Goal: Transaction & Acquisition: Book appointment/travel/reservation

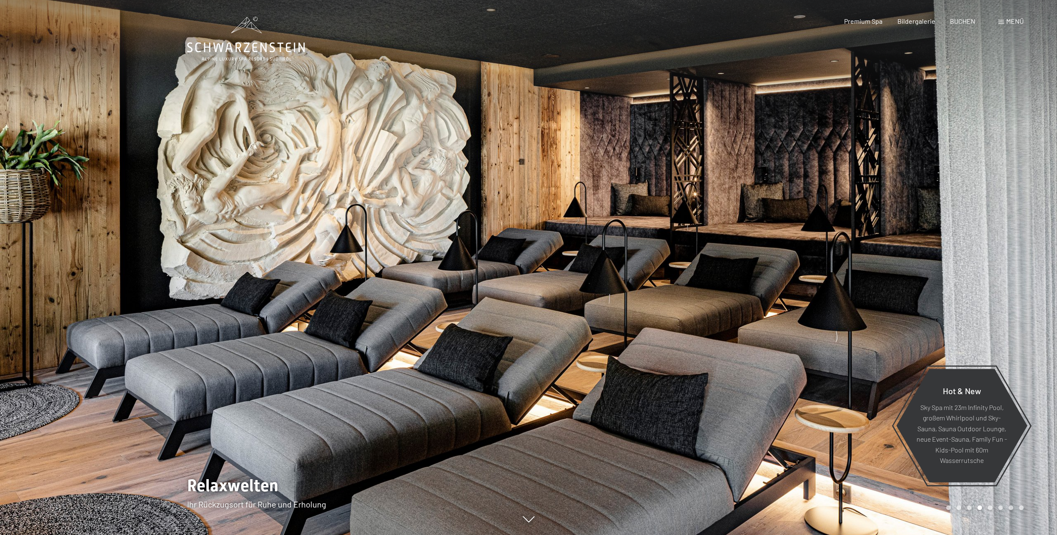
click at [983, 208] on div at bounding box center [793, 267] width 529 height 535
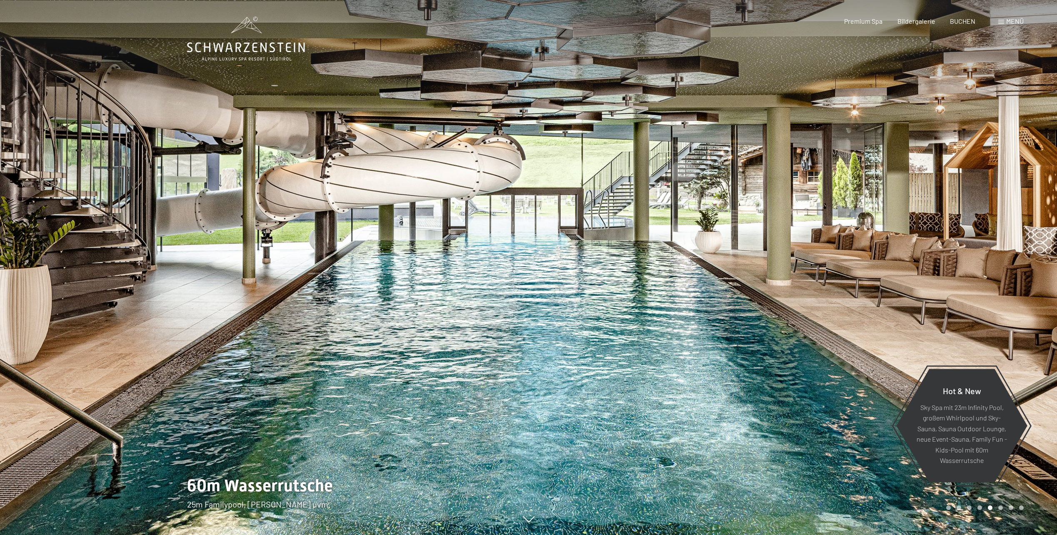
click at [983, 208] on div at bounding box center [793, 267] width 529 height 535
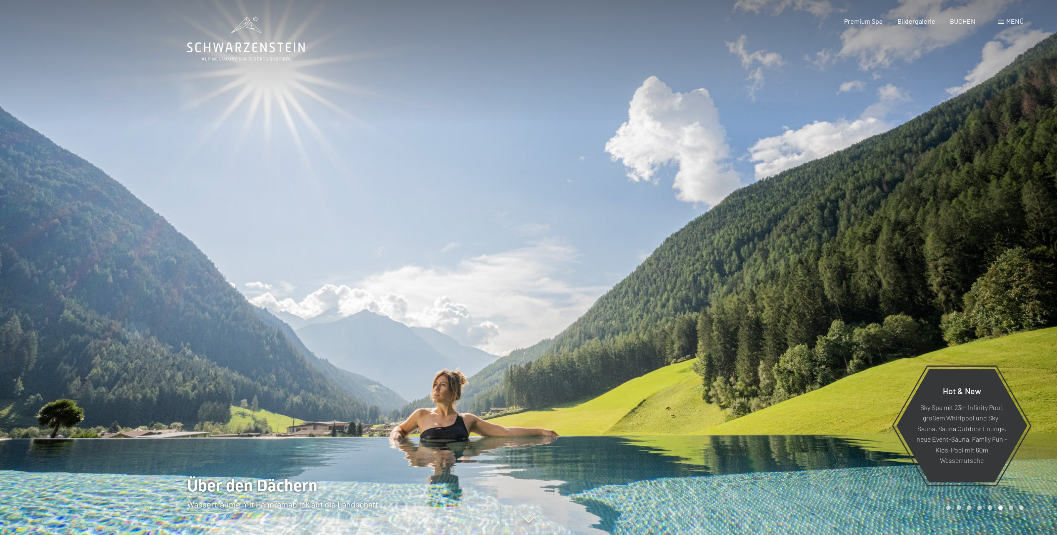
click at [30, 227] on div at bounding box center [264, 267] width 529 height 535
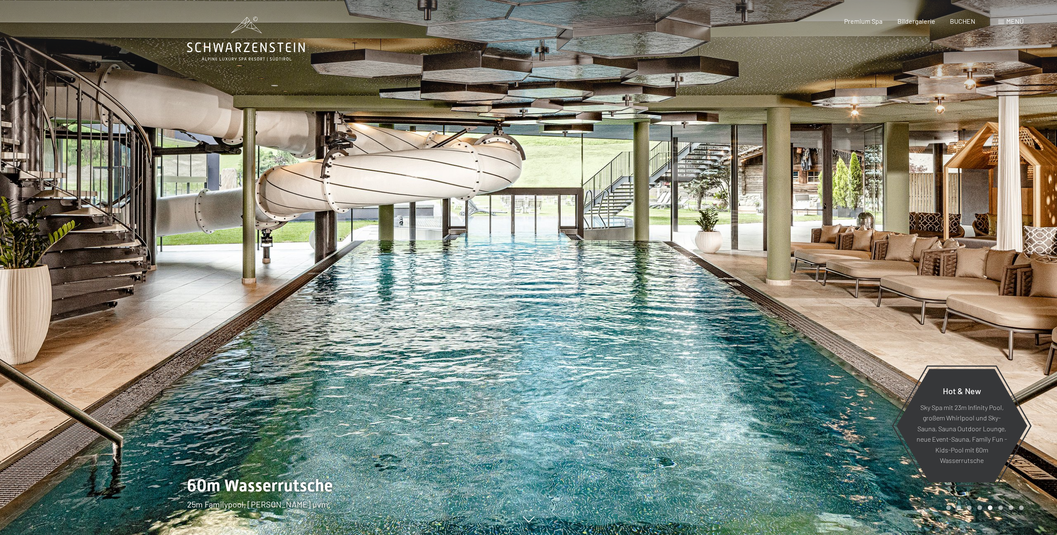
click at [924, 172] on div at bounding box center [793, 267] width 529 height 535
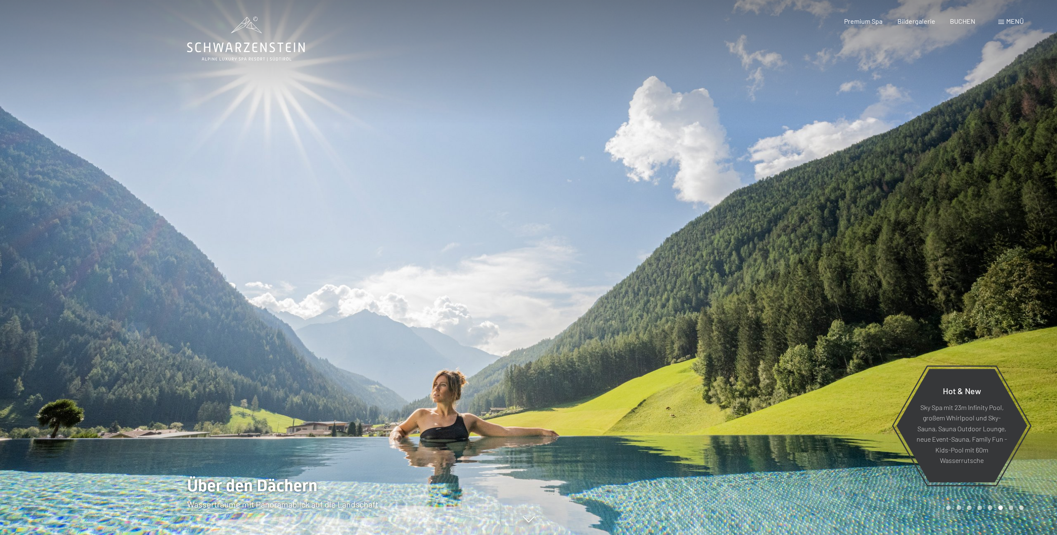
click at [974, 196] on div at bounding box center [793, 267] width 529 height 535
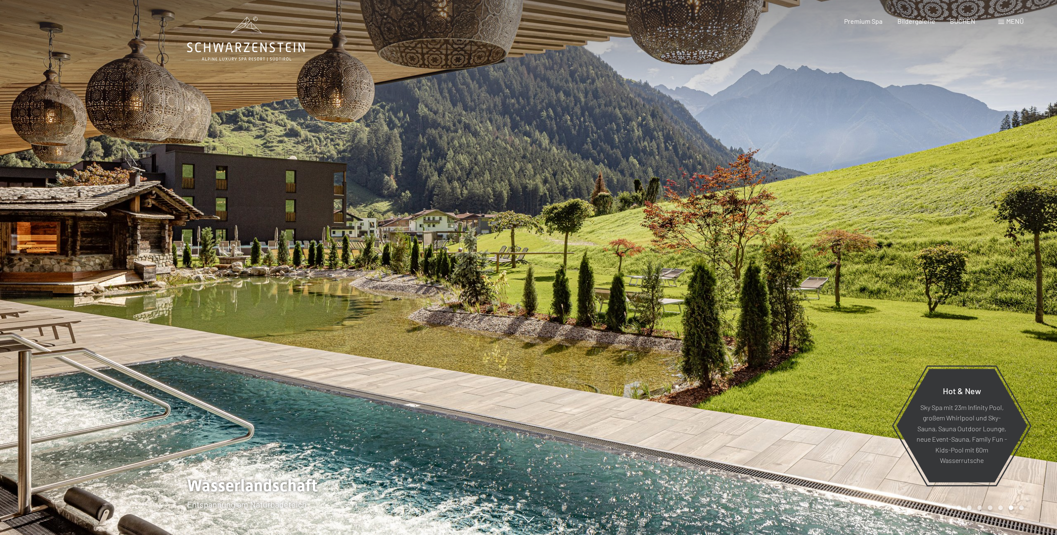
click at [974, 196] on div at bounding box center [793, 267] width 529 height 535
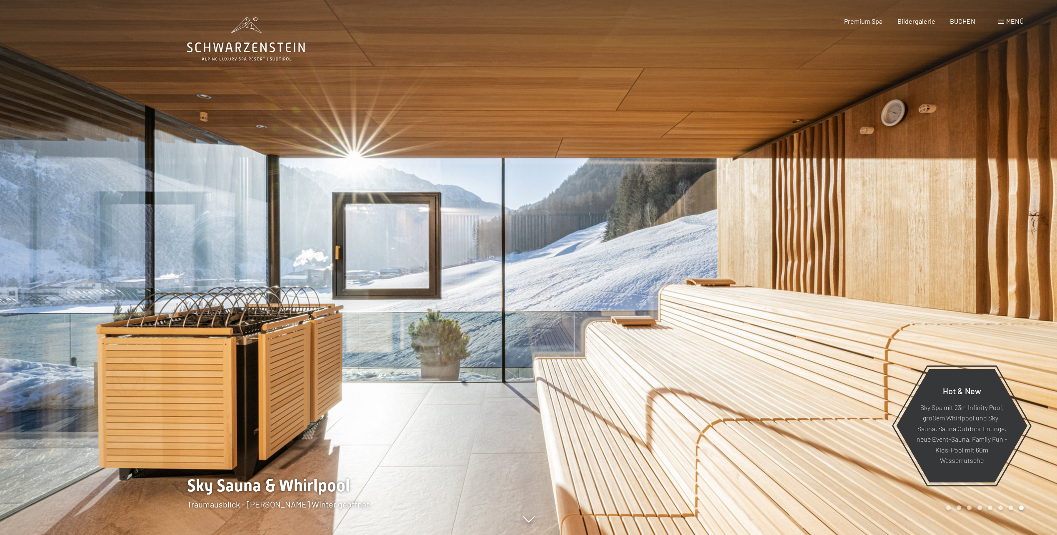
click at [974, 196] on div at bounding box center [793, 267] width 529 height 535
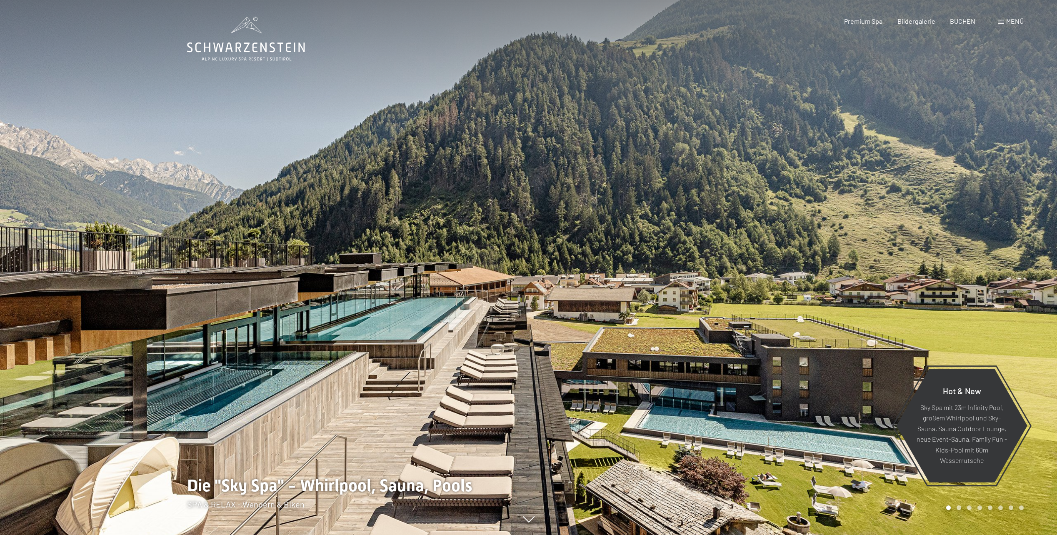
drag, startPoint x: 974, startPoint y: 196, endPoint x: 895, endPoint y: 161, distance: 86.2
click at [895, 161] on div at bounding box center [793, 267] width 529 height 535
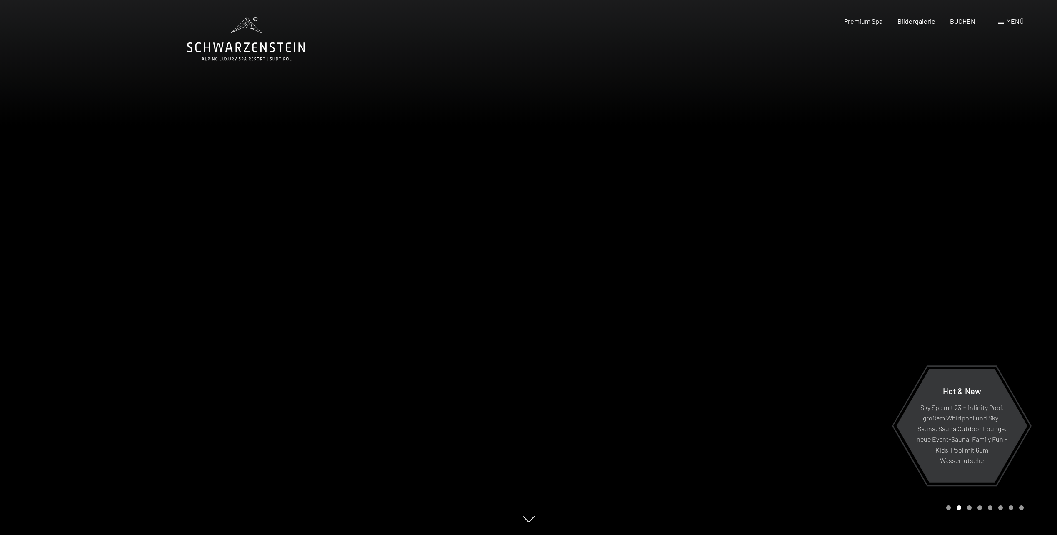
drag, startPoint x: 1019, startPoint y: 272, endPoint x: 970, endPoint y: 227, distance: 66.7
click at [970, 227] on div at bounding box center [793, 267] width 529 height 535
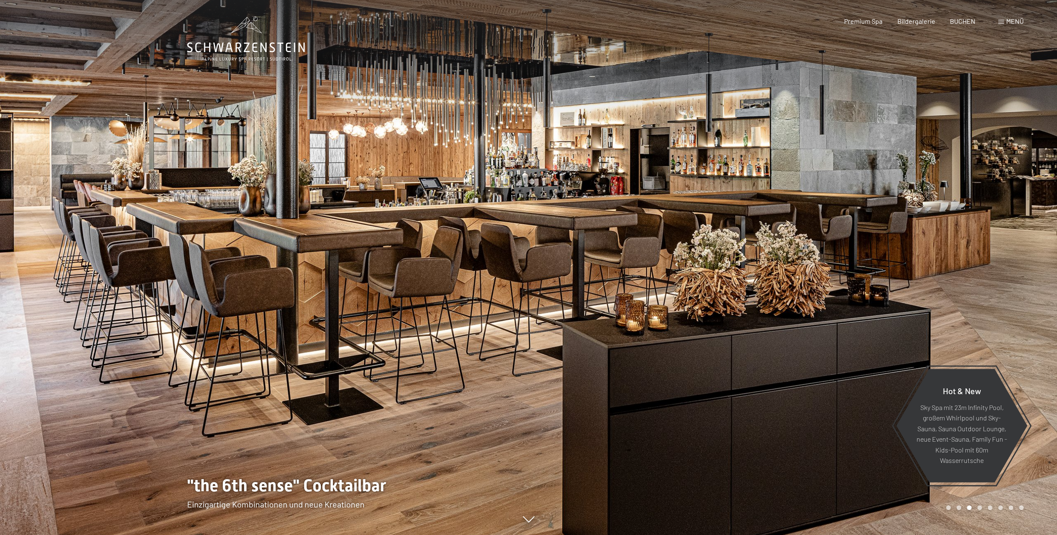
click at [997, 242] on div at bounding box center [793, 267] width 529 height 535
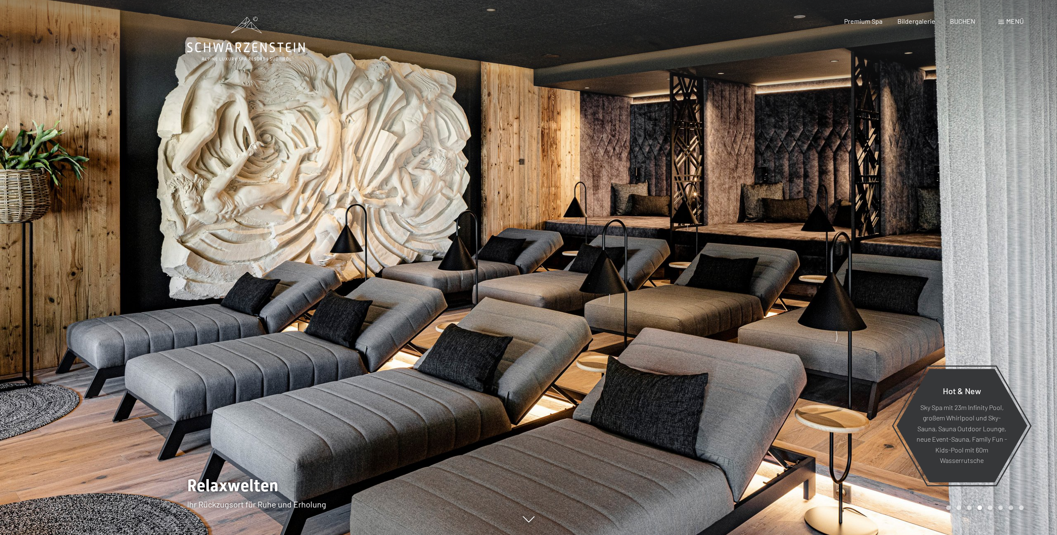
click at [997, 242] on div at bounding box center [793, 267] width 529 height 535
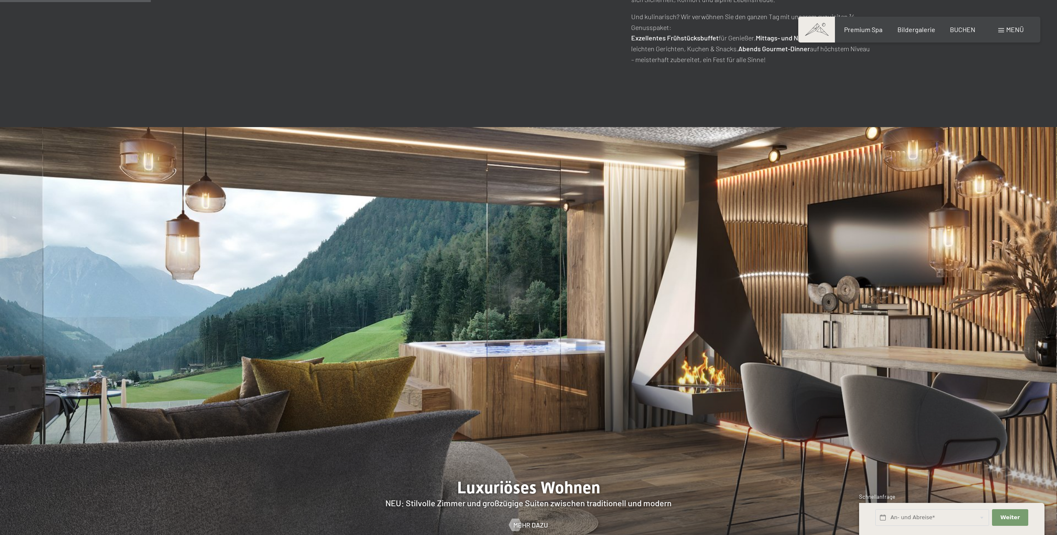
scroll to position [1000, 0]
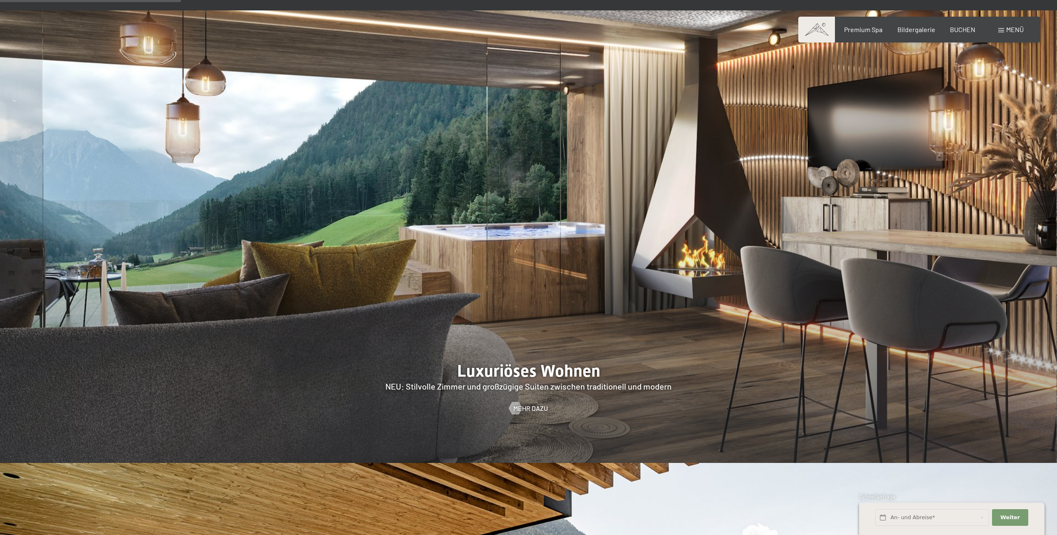
drag, startPoint x: 868, startPoint y: 341, endPoint x: 808, endPoint y: 323, distance: 63.0
click at [808, 323] on div at bounding box center [528, 236] width 1057 height 452
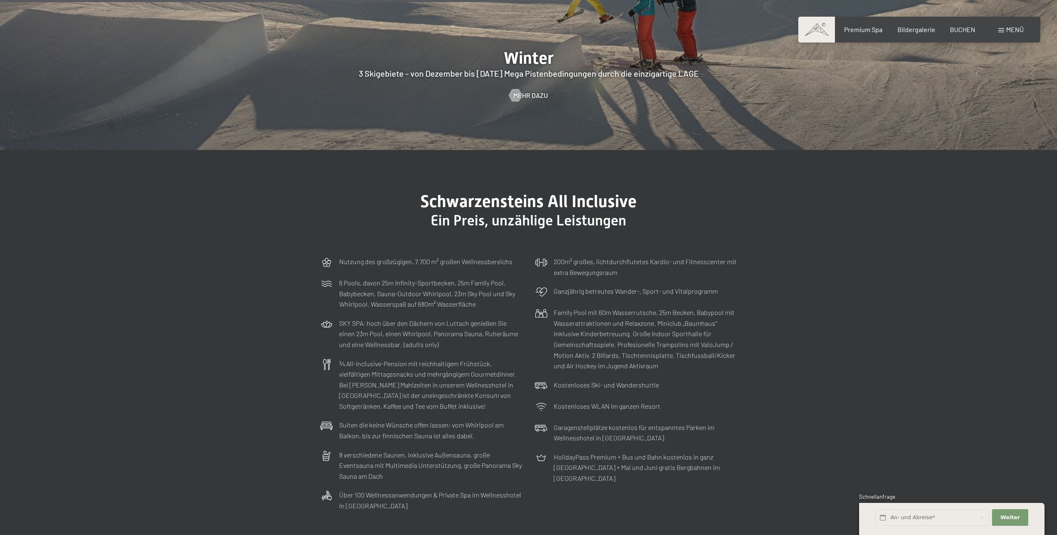
scroll to position [3125, 0]
drag, startPoint x: 830, startPoint y: 362, endPoint x: 822, endPoint y: 283, distance: 79.1
click at [822, 283] on section "Schwarzensteins All Inclusive Ein Preis, unzählige Leistungen Nutzung des großz…" at bounding box center [528, 351] width 1057 height 407
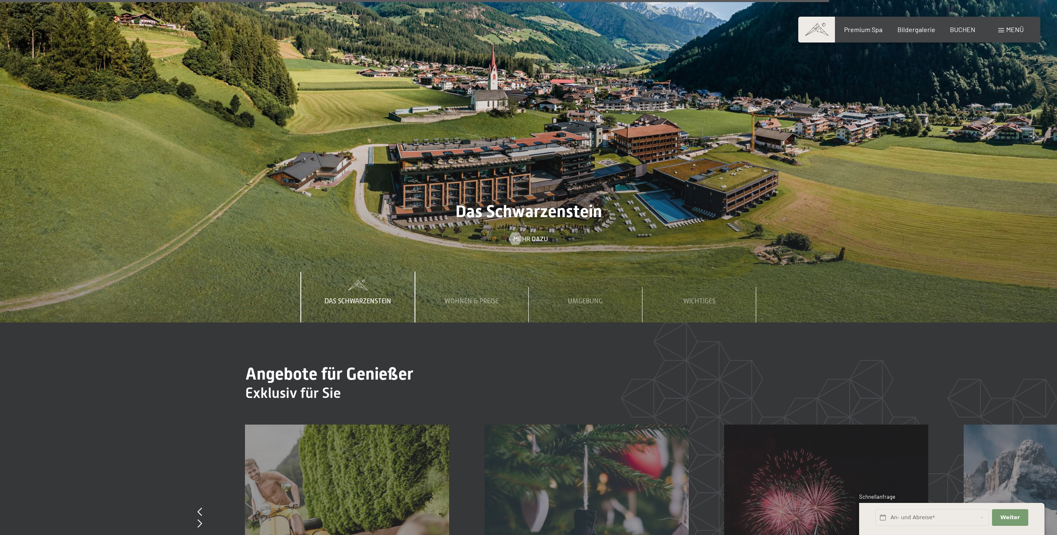
scroll to position [4416, 0]
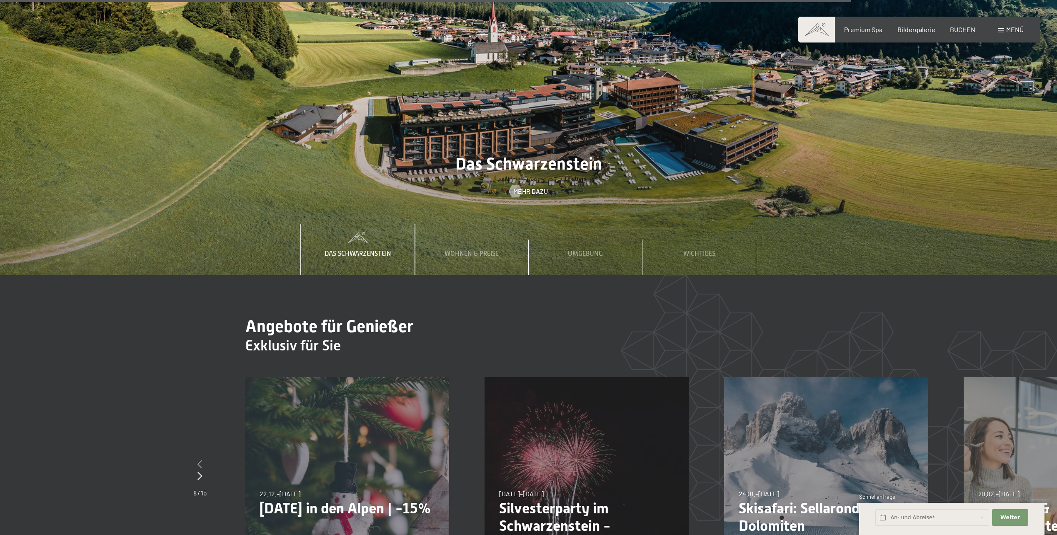
click at [197, 460] on icon at bounding box center [199, 464] width 5 height 8
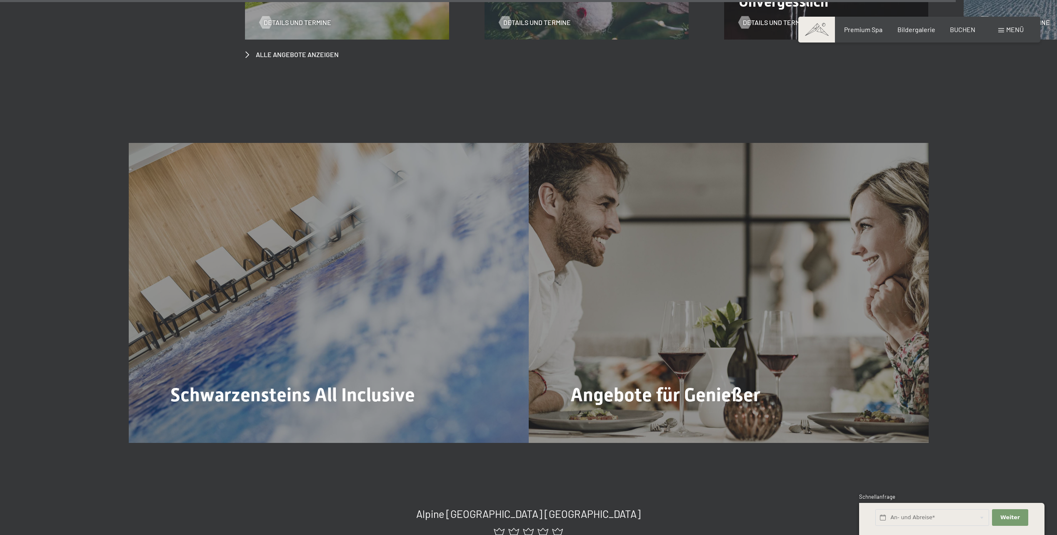
scroll to position [5125, 0]
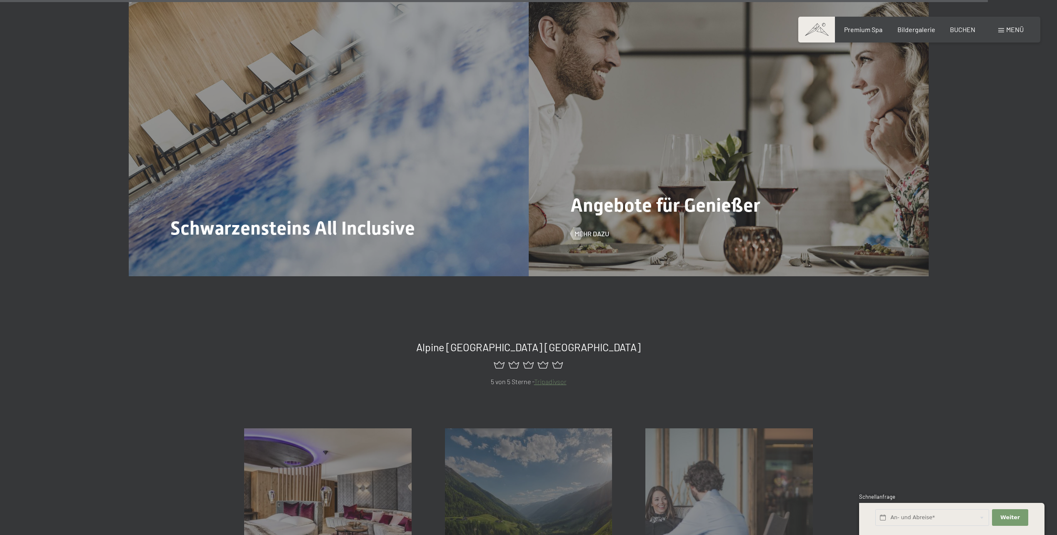
click at [789, 165] on div "Angebote für Genießer Mehr dazu" at bounding box center [729, 126] width 400 height 300
click at [589, 252] on span "Mehr dazu" at bounding box center [592, 256] width 35 height 9
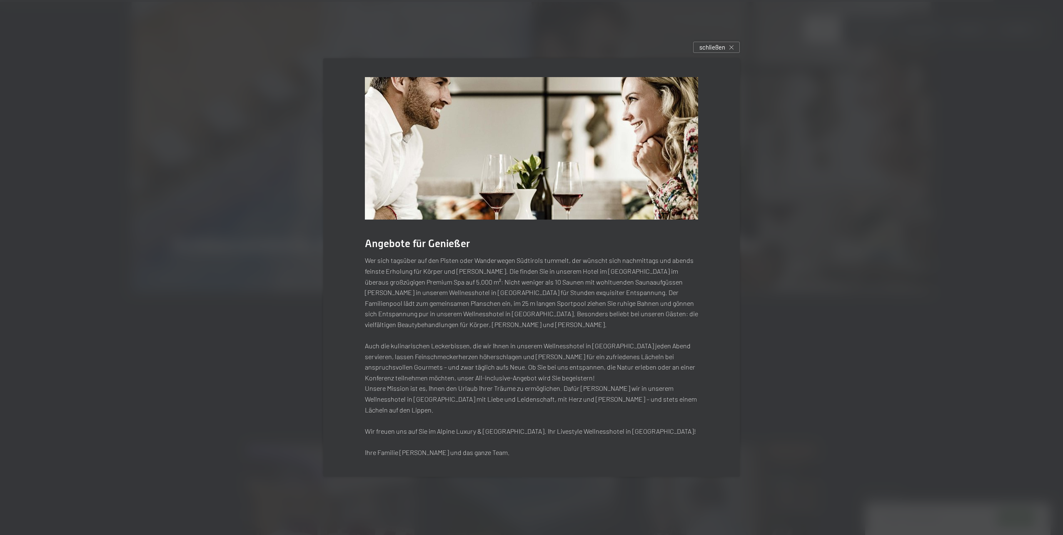
click at [705, 67] on div "Angebote für Genießer Wer sich tagsüber auf den Pisten oder Wanderwegen Südtiro…" at bounding box center [532, 267] width 442 height 443
click at [714, 52] on span "schließen" at bounding box center [713, 47] width 26 height 9
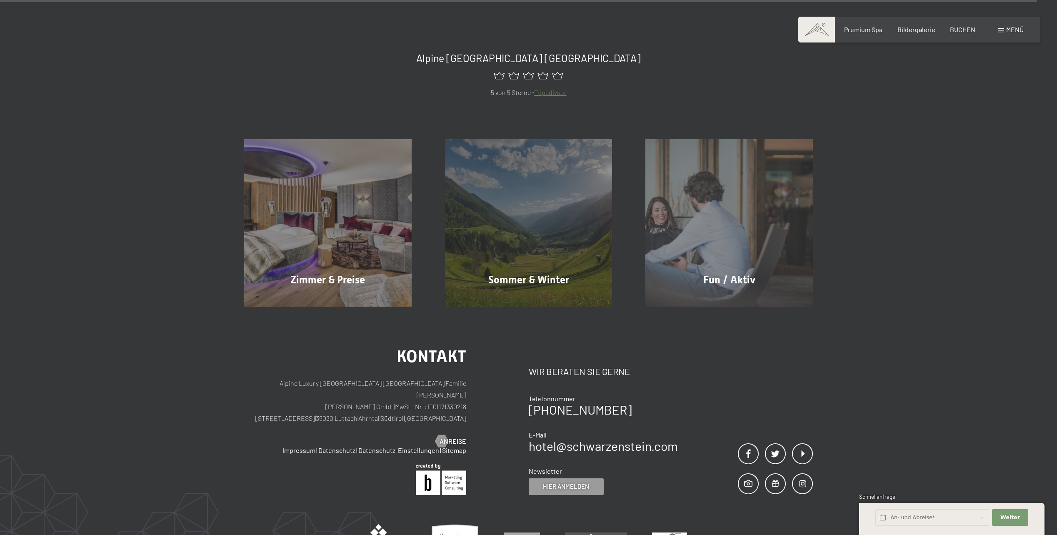
scroll to position [5500, 0]
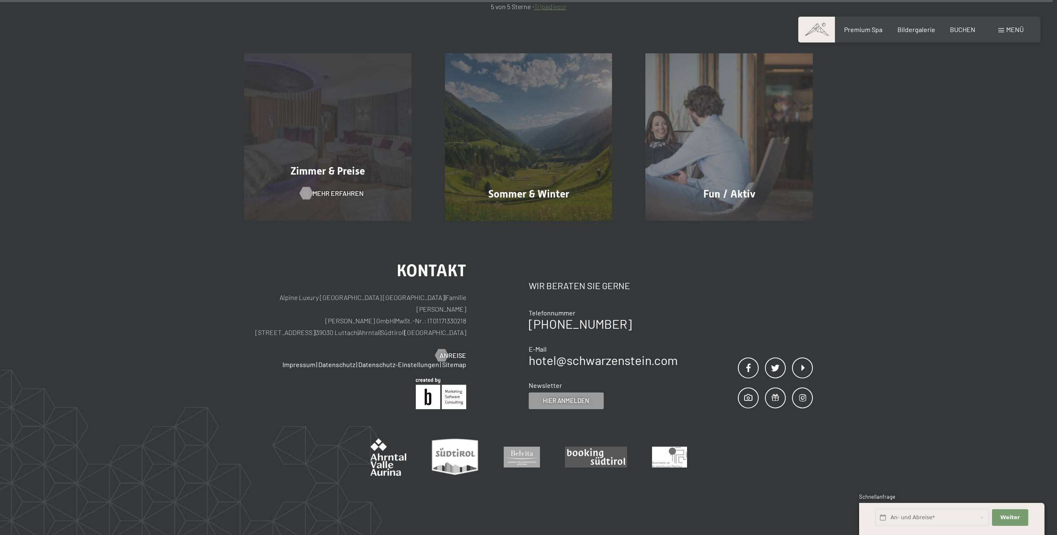
click at [333, 189] on span "Mehr erfahren" at bounding box center [337, 193] width 51 height 9
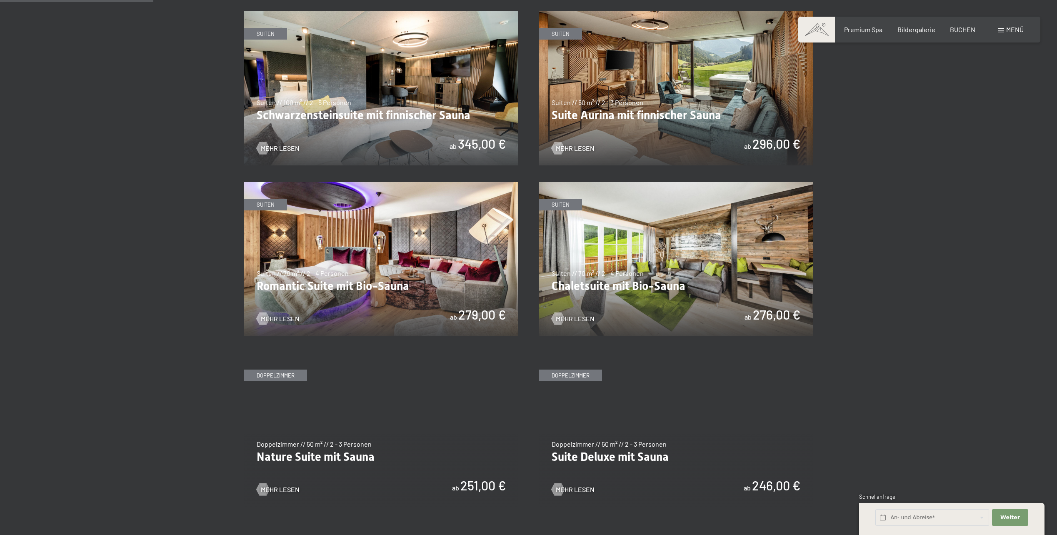
scroll to position [375, 0]
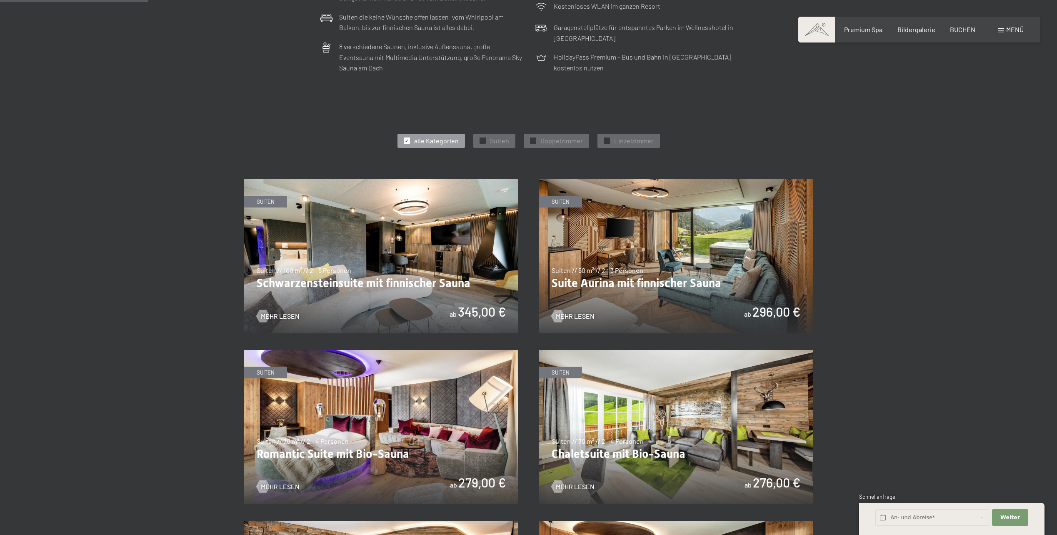
click at [592, 282] on img at bounding box center [676, 256] width 274 height 154
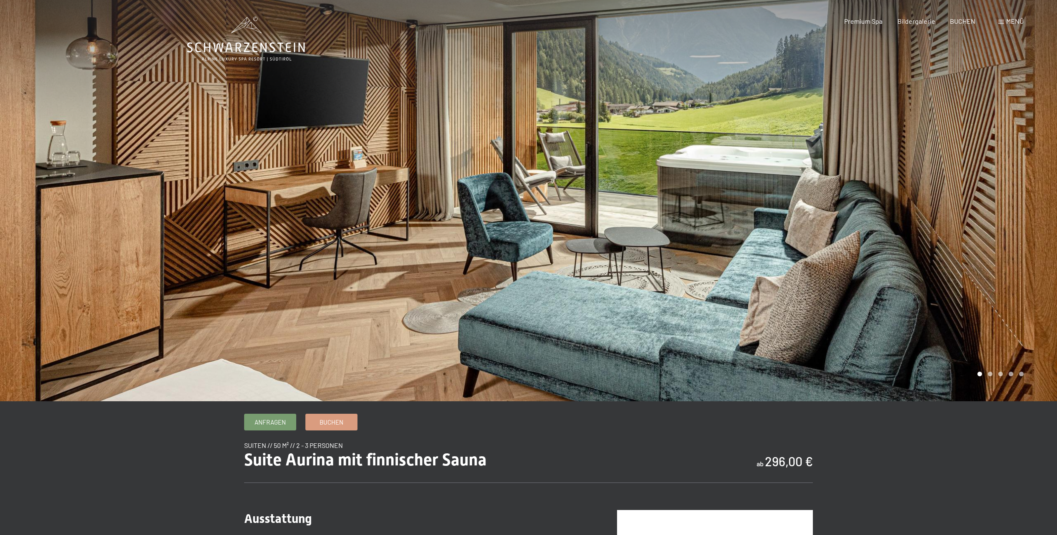
click at [991, 186] on div at bounding box center [793, 200] width 529 height 401
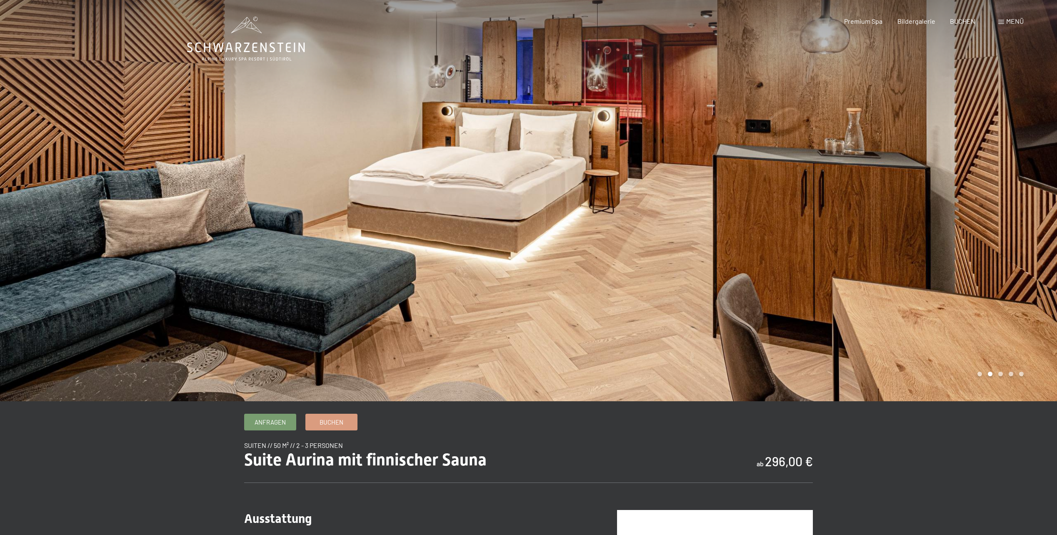
click at [991, 192] on div at bounding box center [793, 200] width 529 height 401
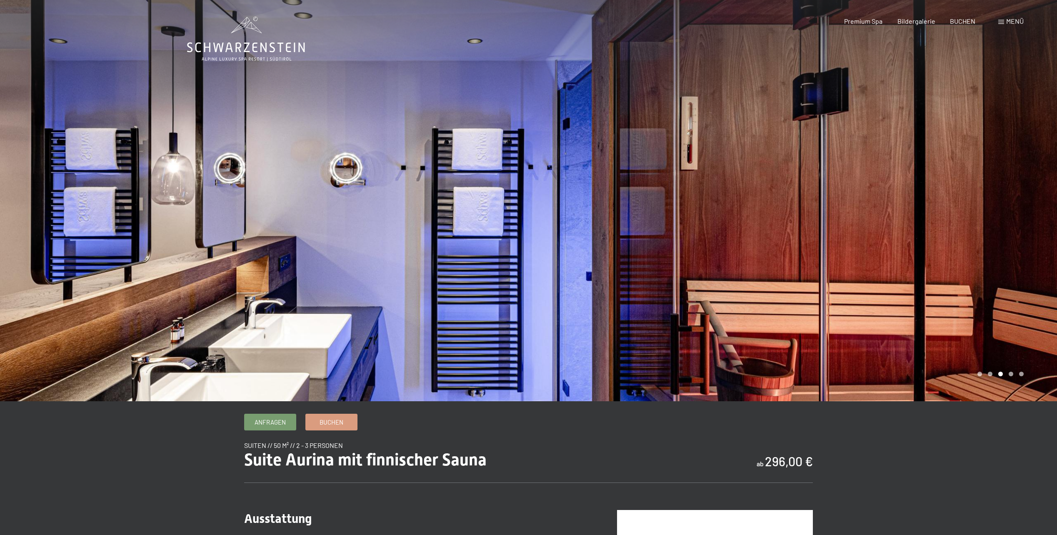
click at [991, 192] on div at bounding box center [793, 200] width 529 height 401
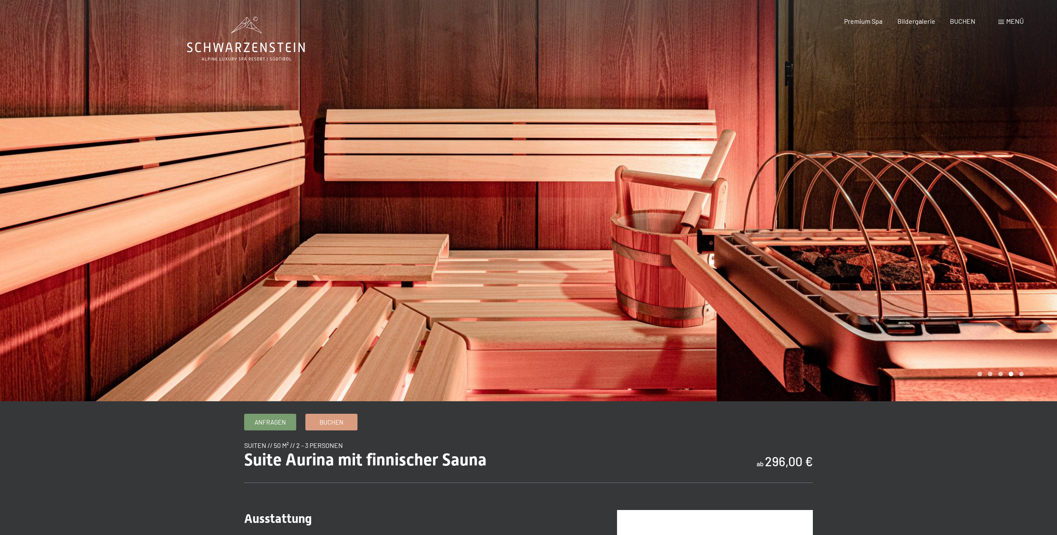
click at [991, 192] on div at bounding box center [793, 200] width 529 height 401
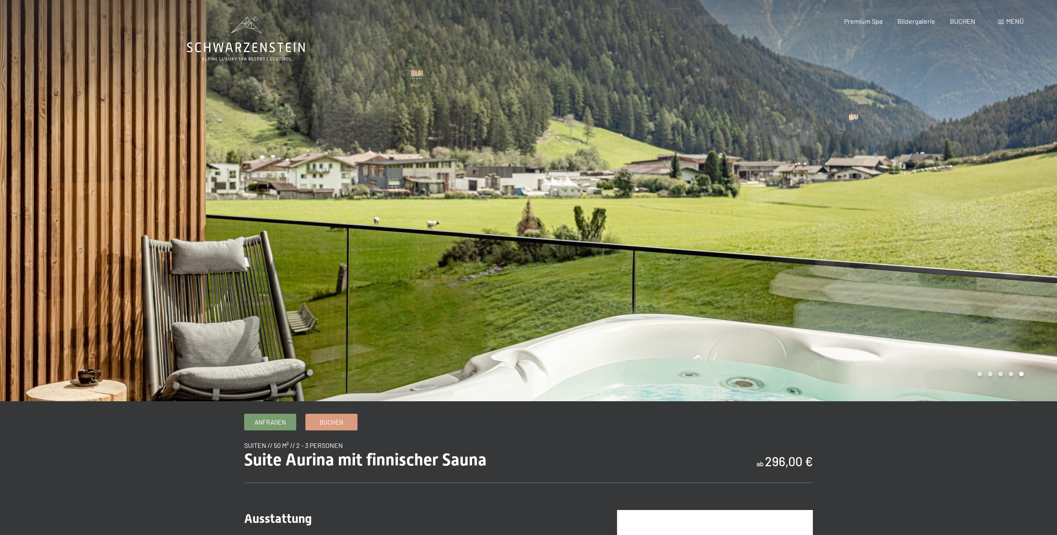
click at [991, 192] on div at bounding box center [793, 200] width 529 height 401
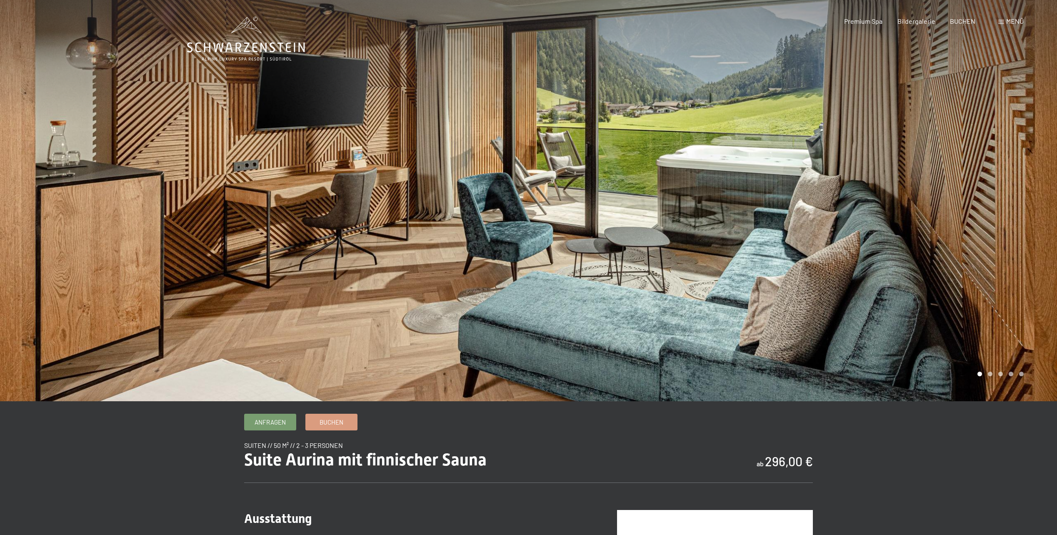
click at [991, 192] on div at bounding box center [793, 200] width 529 height 401
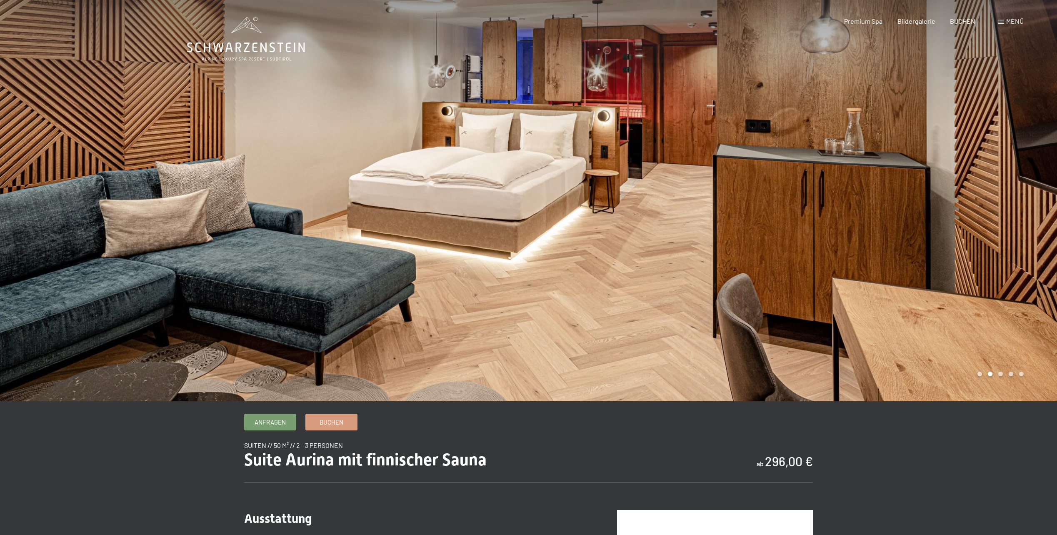
click at [991, 192] on div at bounding box center [793, 200] width 529 height 401
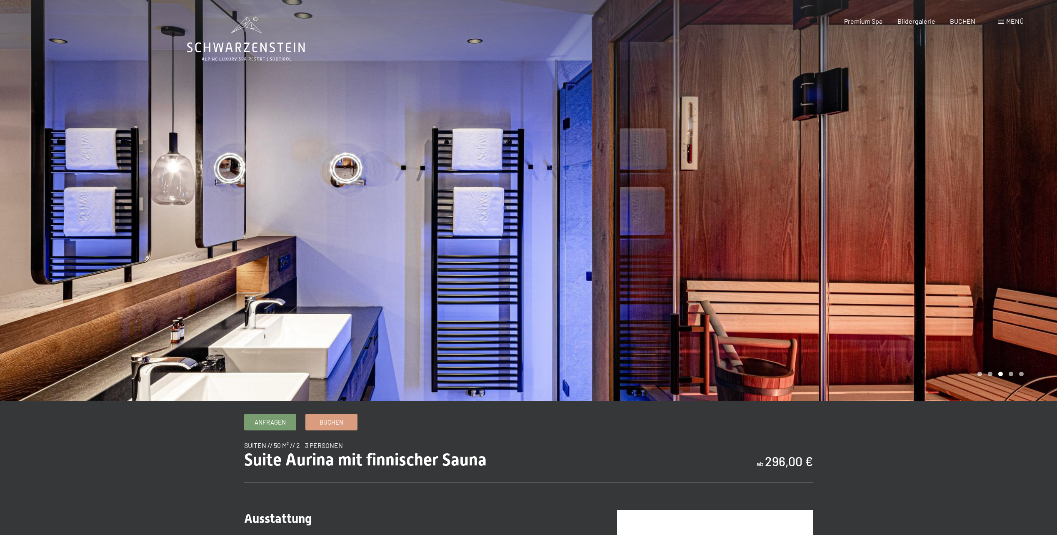
click at [991, 192] on div at bounding box center [793, 200] width 529 height 401
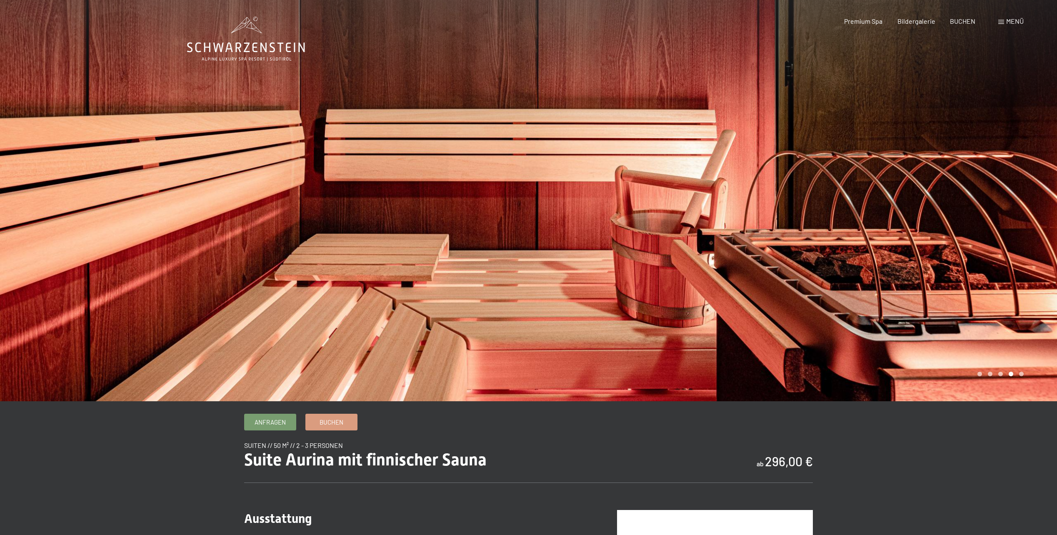
click at [991, 192] on div at bounding box center [793, 200] width 529 height 401
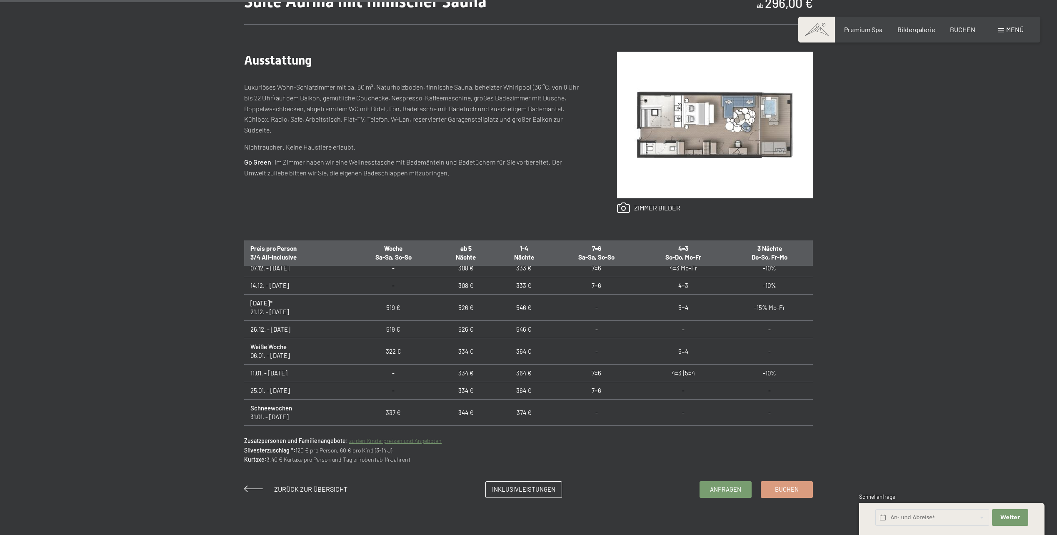
scroll to position [125, 0]
click at [516, 486] on span "Inklusivleistungen" at bounding box center [523, 488] width 63 height 9
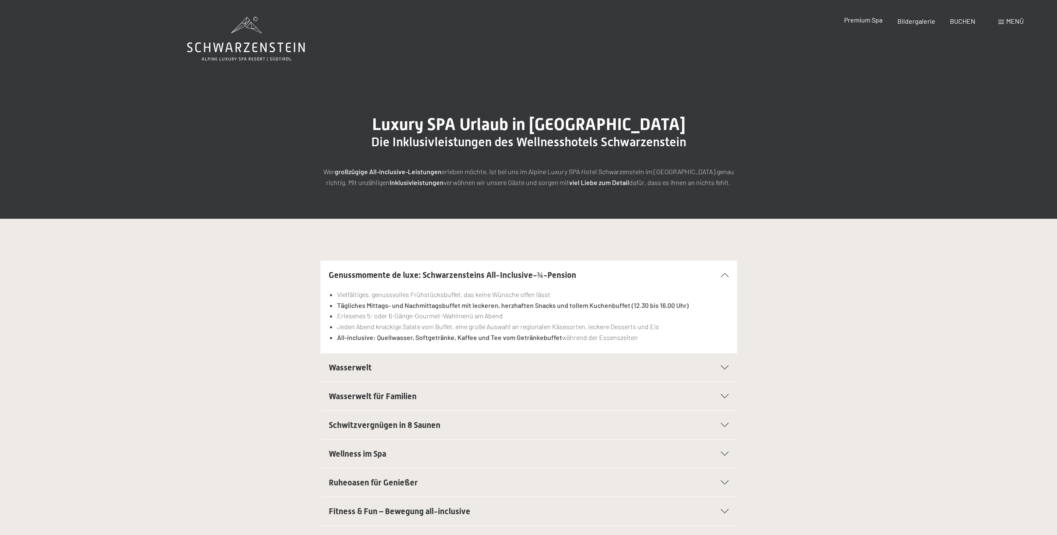
click at [864, 22] on span "Premium Spa" at bounding box center [863, 20] width 38 height 8
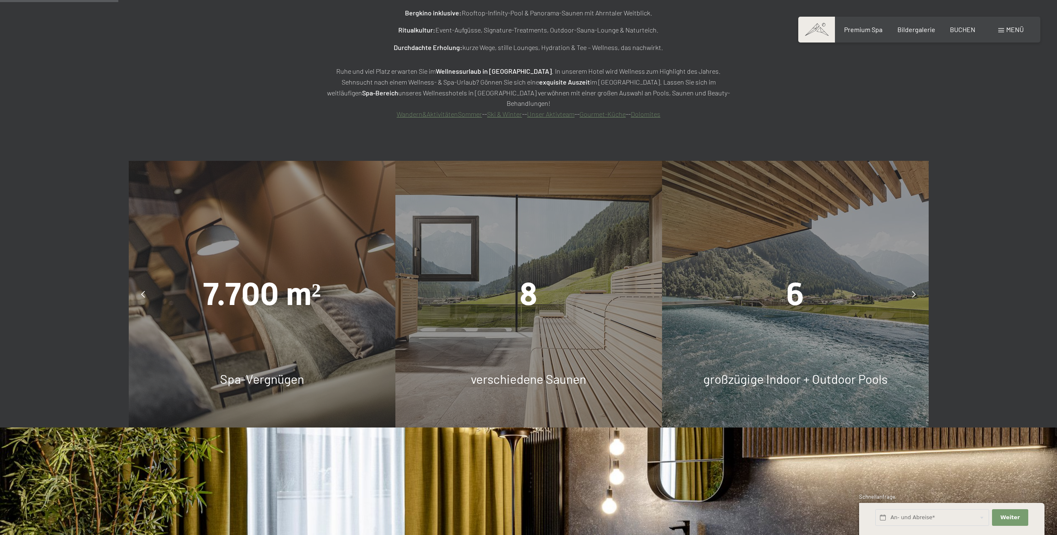
click at [296, 288] on div "7.700 m² Spa-Vergnügen" at bounding box center [262, 294] width 267 height 267
click at [837, 276] on div "6" at bounding box center [795, 294] width 267 height 44
click at [912, 284] on div at bounding box center [914, 294] width 21 height 21
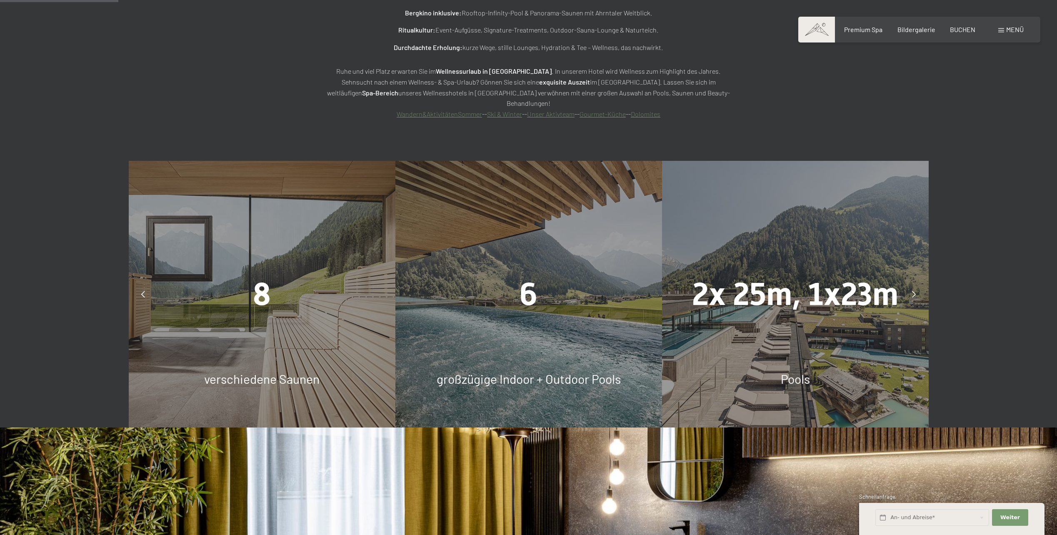
click at [912, 291] on icon at bounding box center [914, 294] width 4 height 7
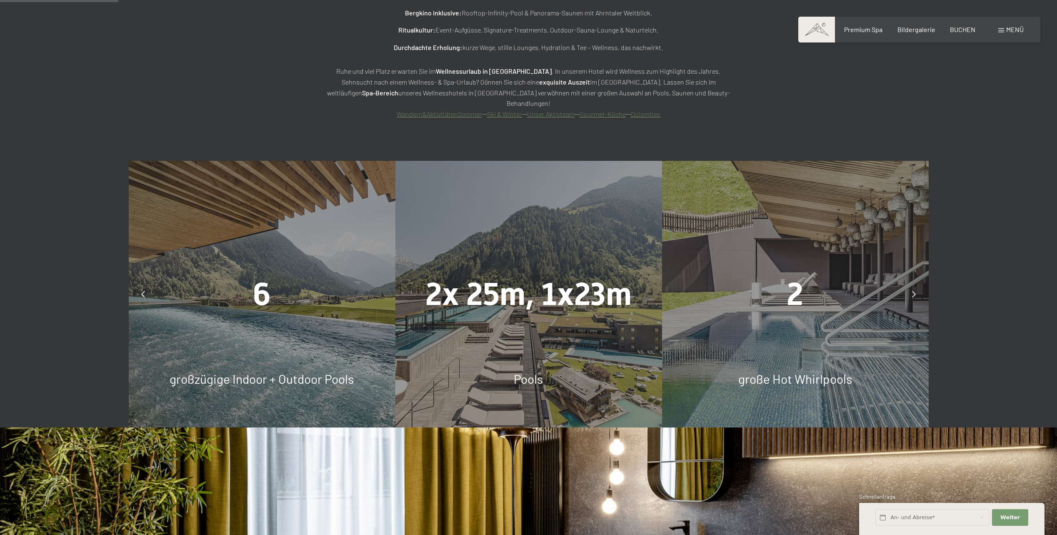
click at [912, 291] on icon at bounding box center [914, 294] width 4 height 7
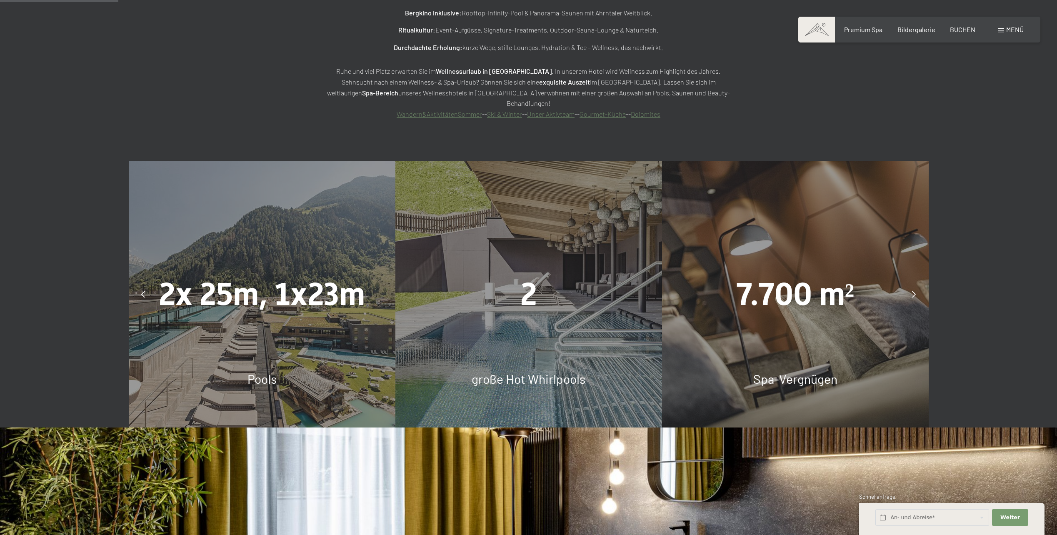
drag, startPoint x: 912, startPoint y: 261, endPoint x: 907, endPoint y: 269, distance: 9.9
drag, startPoint x: 907, startPoint y: 269, endPoint x: 993, endPoint y: 239, distance: 91.3
click at [987, 185] on div "slide 9 to 11 of 5 7.700 m² Spa-Vergnügen 8 verschiedene Saunen 6 großzügige In…" at bounding box center [528, 294] width 1057 height 267
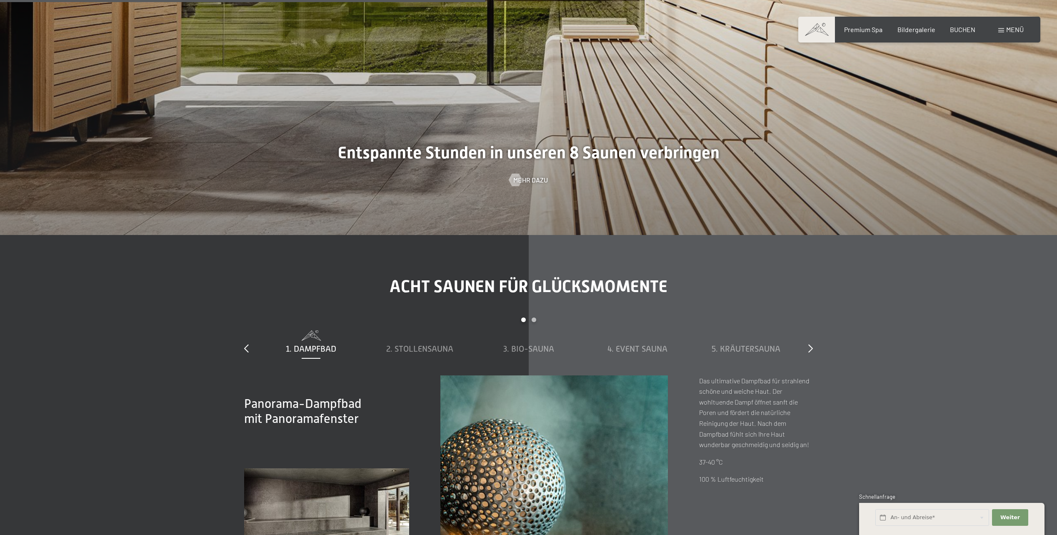
scroll to position [3541, 0]
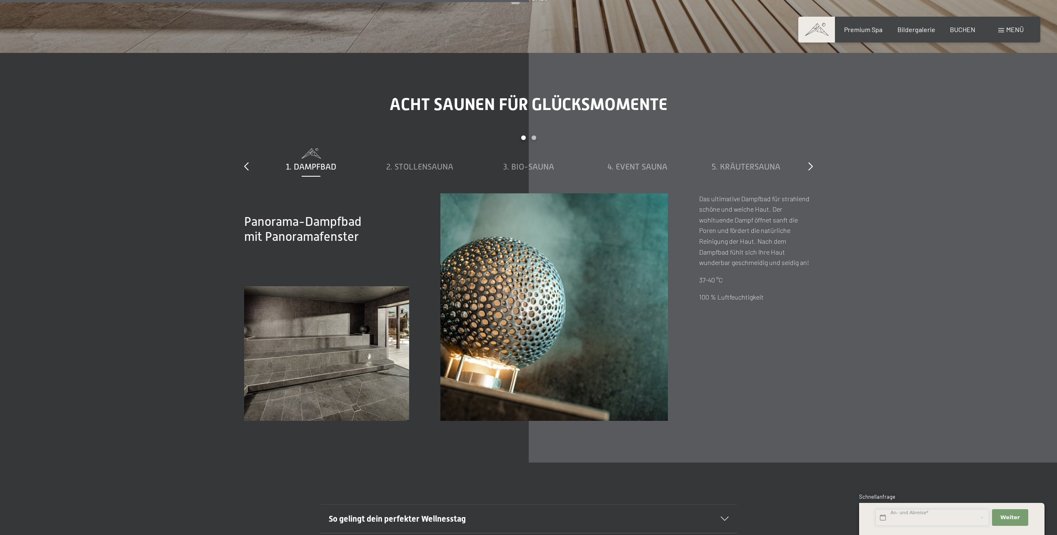
click at [907, 517] on input "text" at bounding box center [932, 517] width 114 height 17
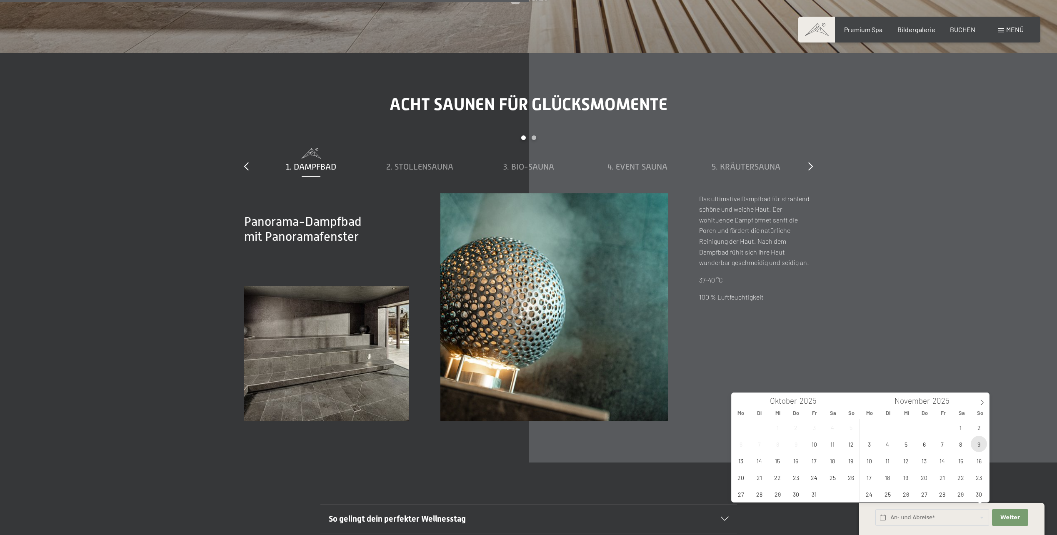
click at [982, 442] on span "9" at bounding box center [979, 444] width 16 height 16
click at [944, 463] on span "14" at bounding box center [942, 460] width 16 height 16
type input "So. 09.11.2025 - Fr. 14.11.2025"
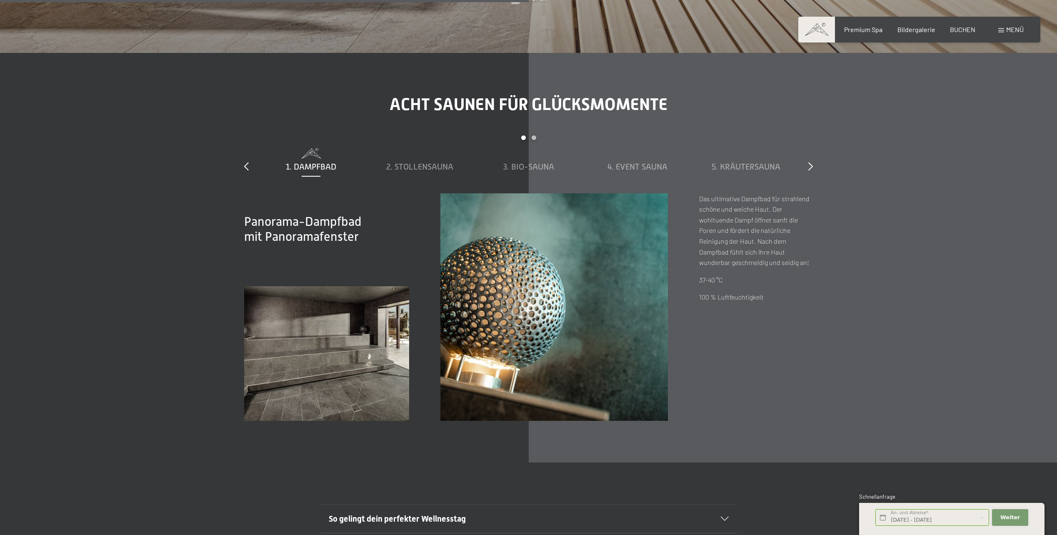
click at [1013, 515] on span "Weiter" at bounding box center [1010, 517] width 20 height 7
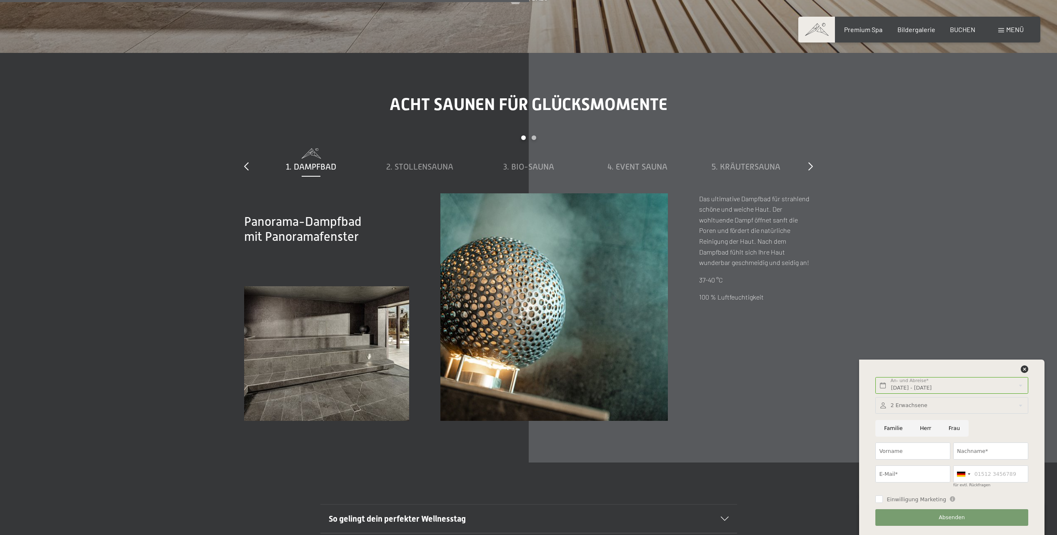
click at [776, 424] on section "Acht Saunen für Glücksmomente slide 1 to 5 of 8 1. Dampfbad 2. Stollensauna 3. …" at bounding box center [528, 258] width 1057 height 410
click at [1014, 371] on div at bounding box center [951, 371] width 155 height 12
click at [1025, 369] on icon at bounding box center [1024, 368] width 7 height 7
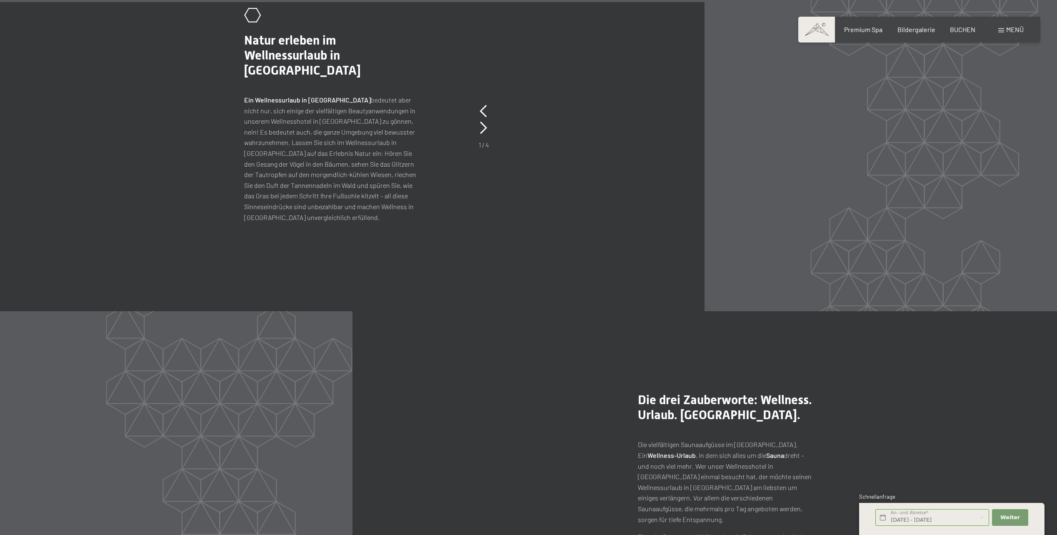
scroll to position [4791, 0]
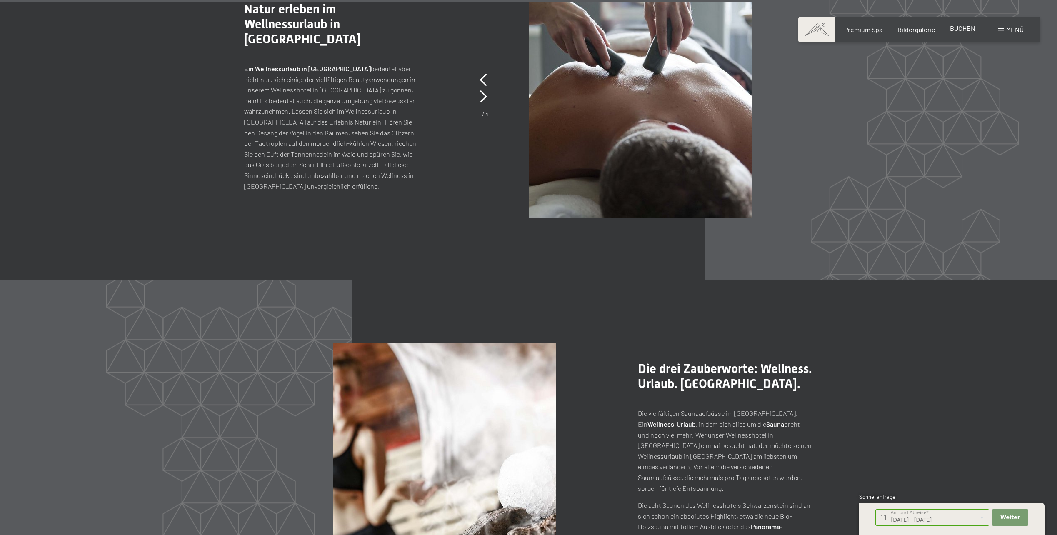
click at [965, 31] on span "BUCHEN" at bounding box center [962, 28] width 25 height 8
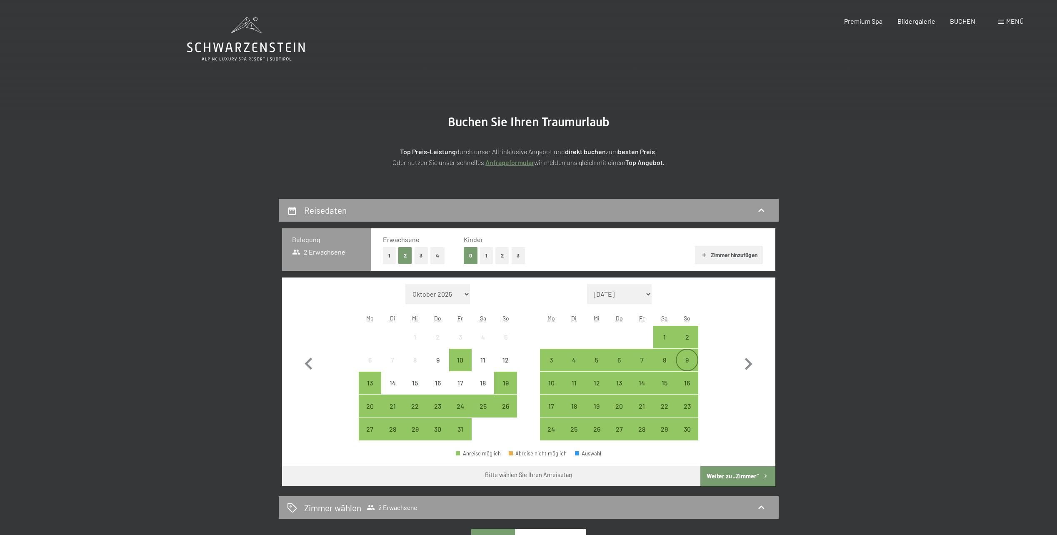
click at [681, 355] on div "9" at bounding box center [687, 360] width 21 height 21
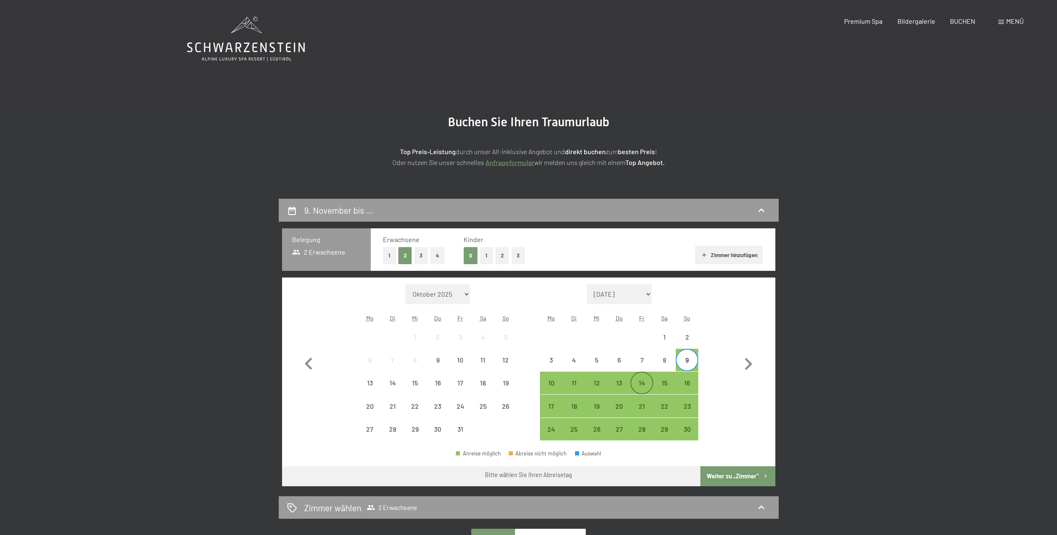
click at [632, 383] on div "14" at bounding box center [641, 390] width 21 height 21
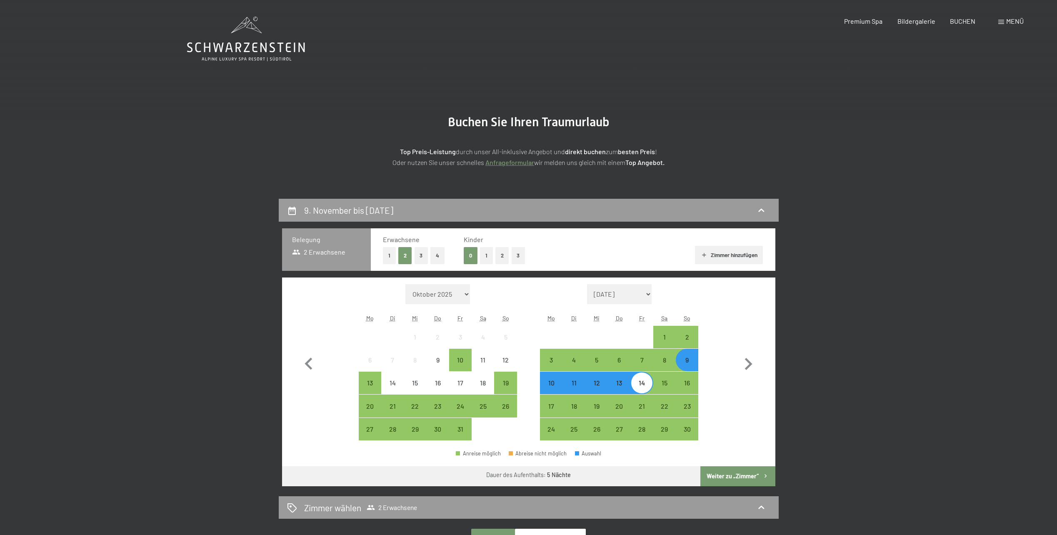
click at [749, 478] on button "Weiter zu „Zimmer“" at bounding box center [737, 476] width 75 height 20
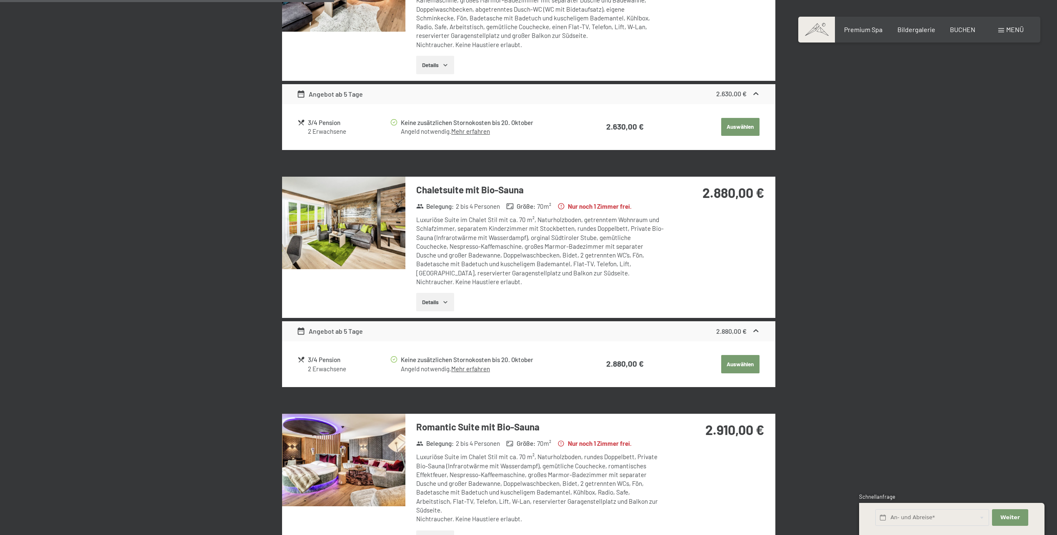
scroll to position [449, 0]
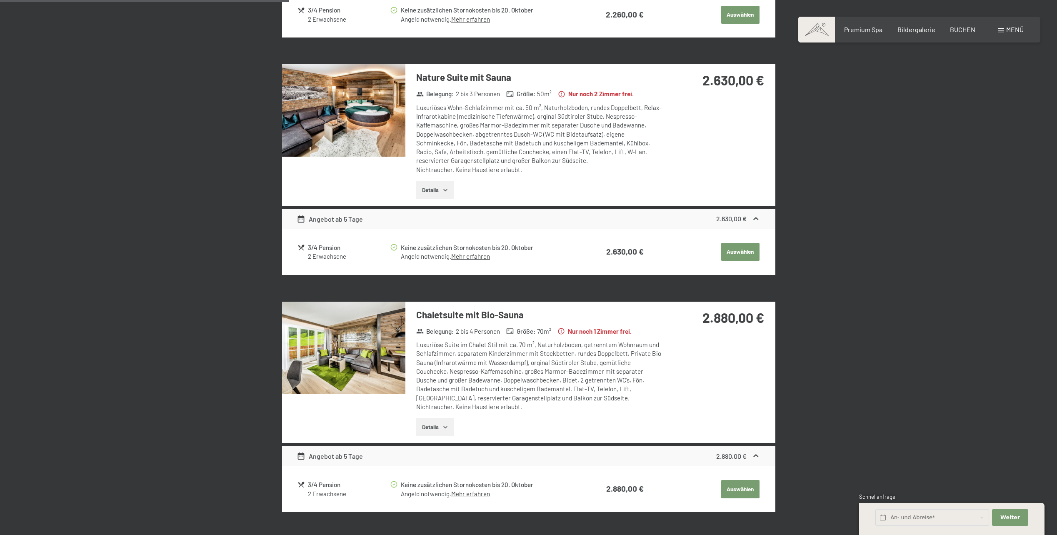
click at [335, 93] on img at bounding box center [343, 110] width 123 height 92
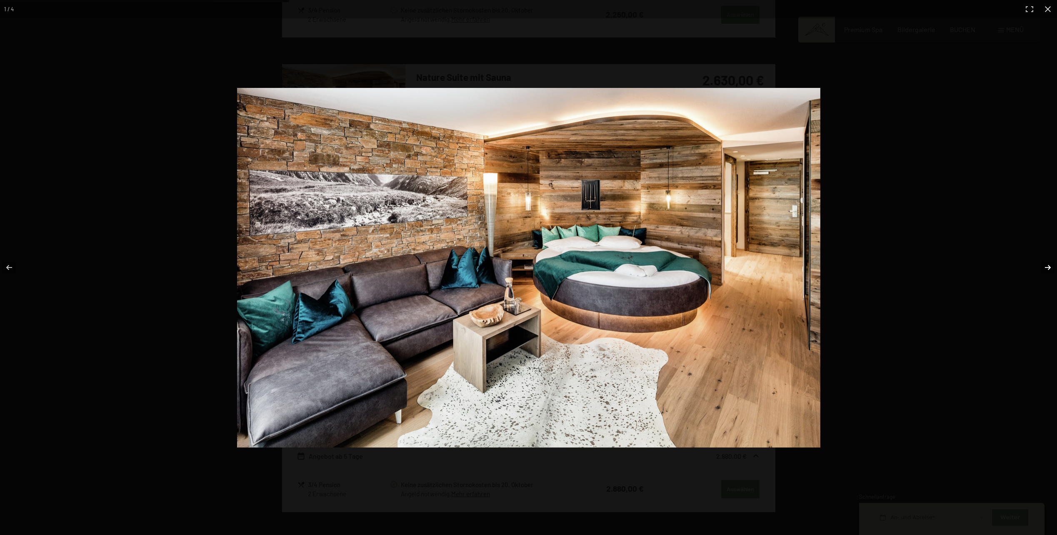
click at [1046, 265] on button "button" at bounding box center [1042, 268] width 29 height 42
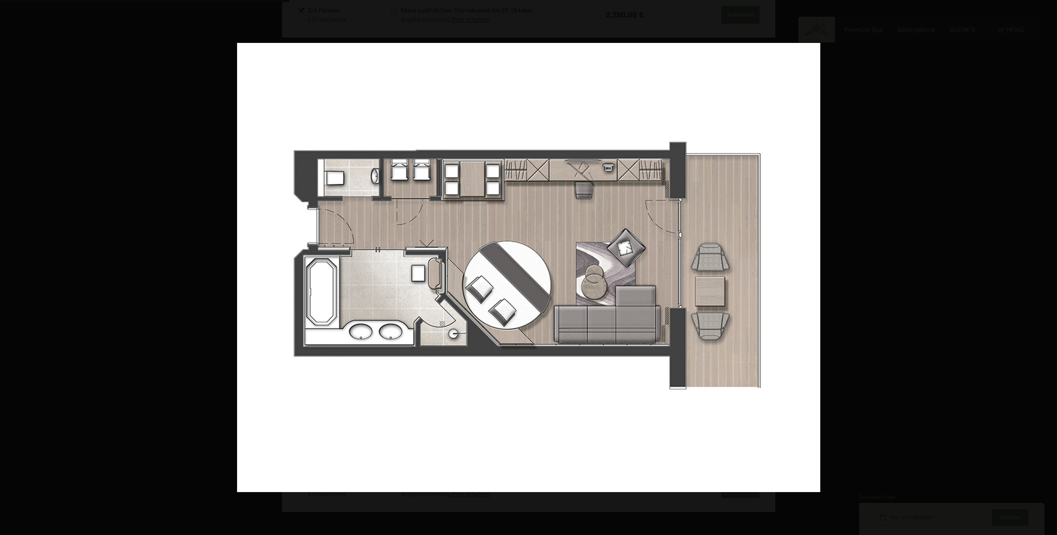
click at [1046, 265] on button "button" at bounding box center [1042, 268] width 29 height 42
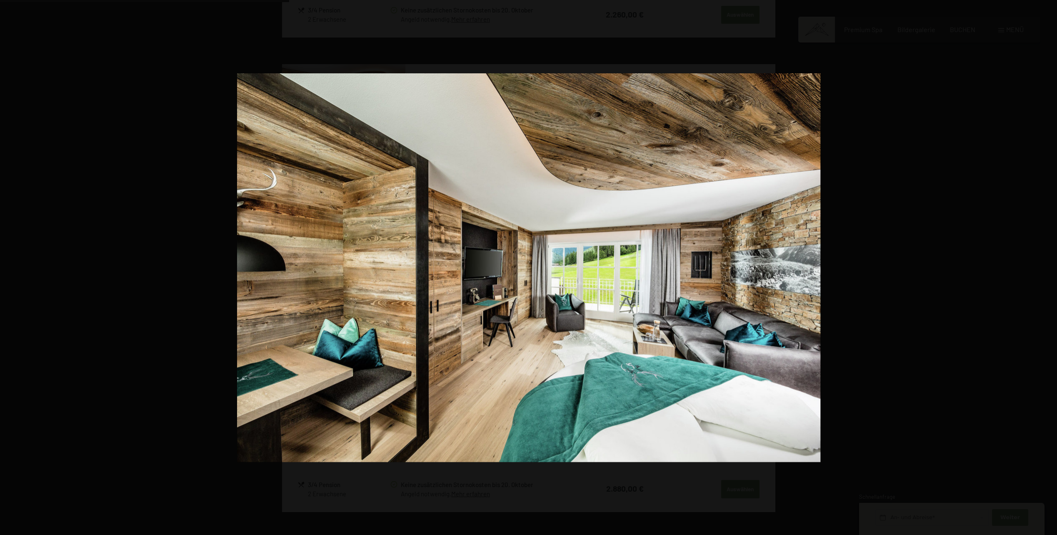
click at [1046, 265] on button "button" at bounding box center [1042, 268] width 29 height 42
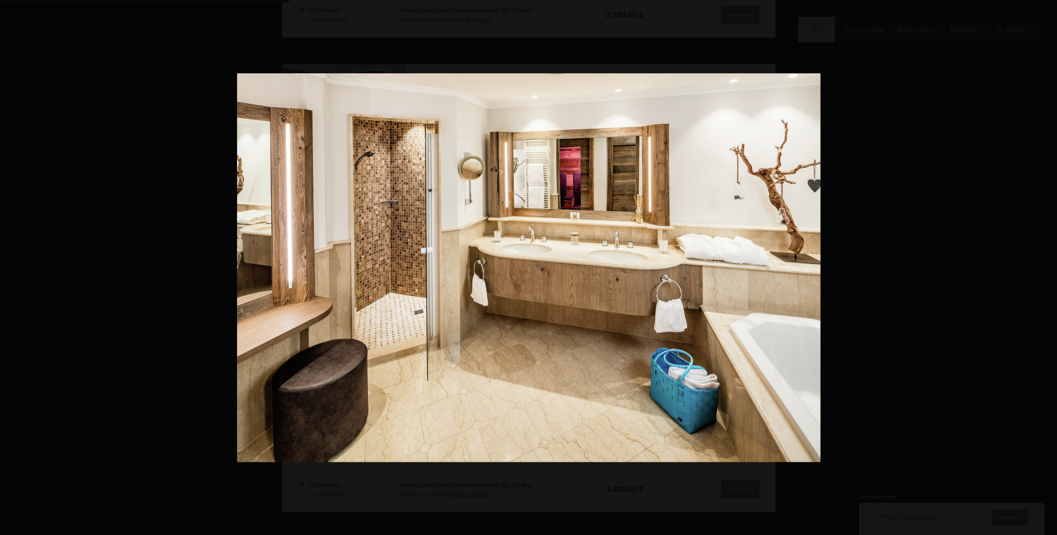
click at [1046, 265] on button "button" at bounding box center [1042, 268] width 29 height 42
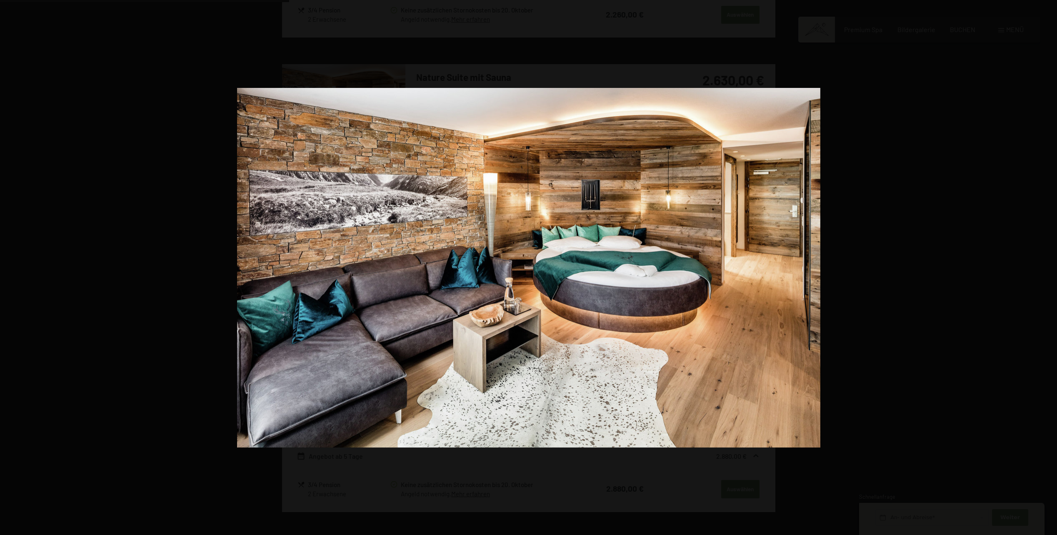
click at [1046, 265] on button "button" at bounding box center [1042, 268] width 29 height 42
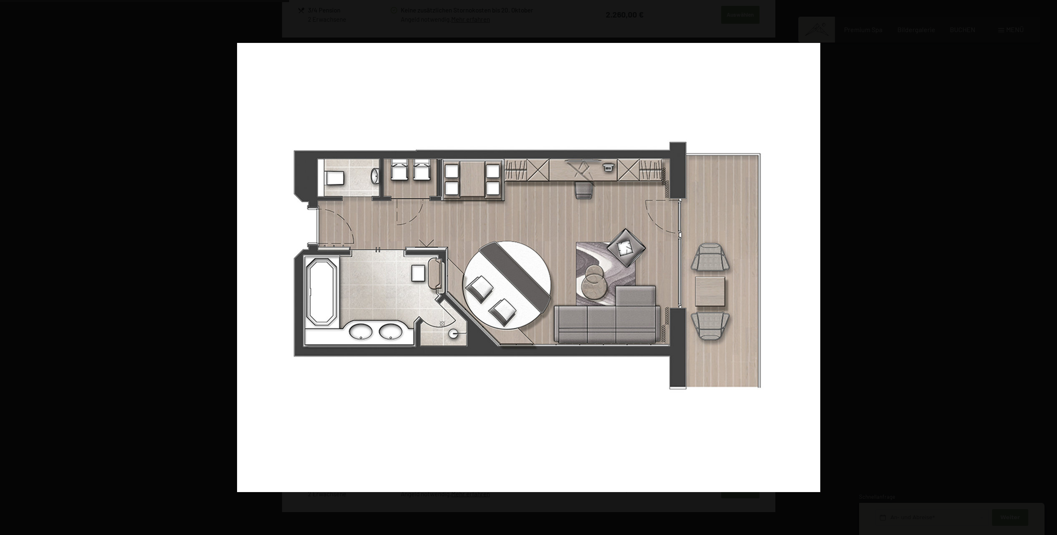
click at [1046, 265] on button "button" at bounding box center [1042, 268] width 29 height 42
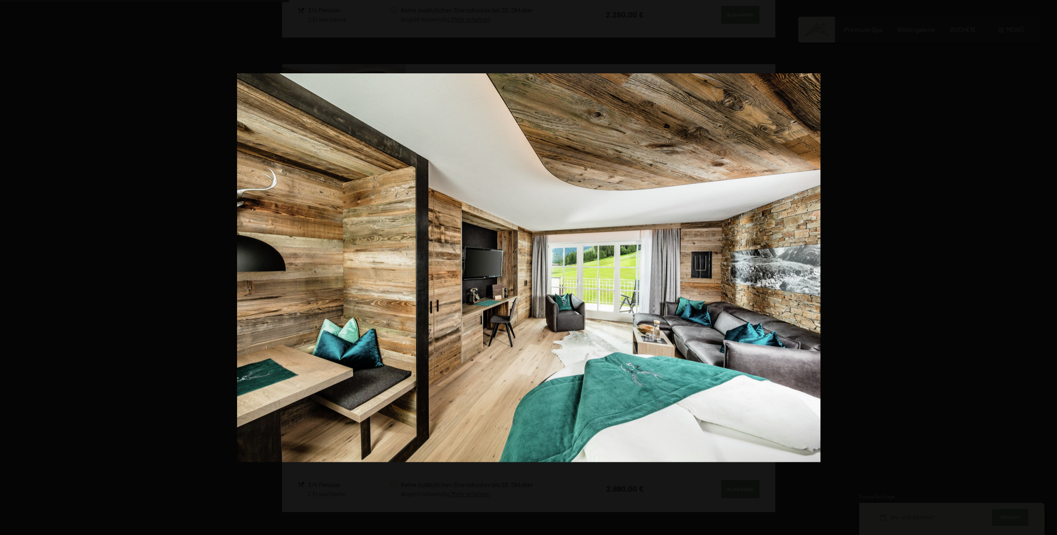
click at [1046, 265] on button "button" at bounding box center [1042, 268] width 29 height 42
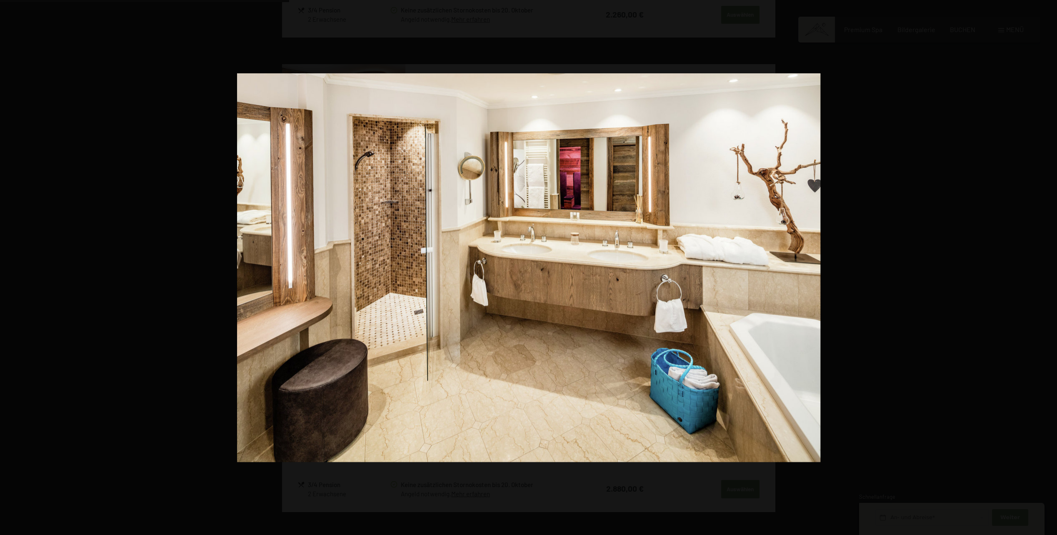
click at [1046, 265] on button "button" at bounding box center [1042, 268] width 29 height 42
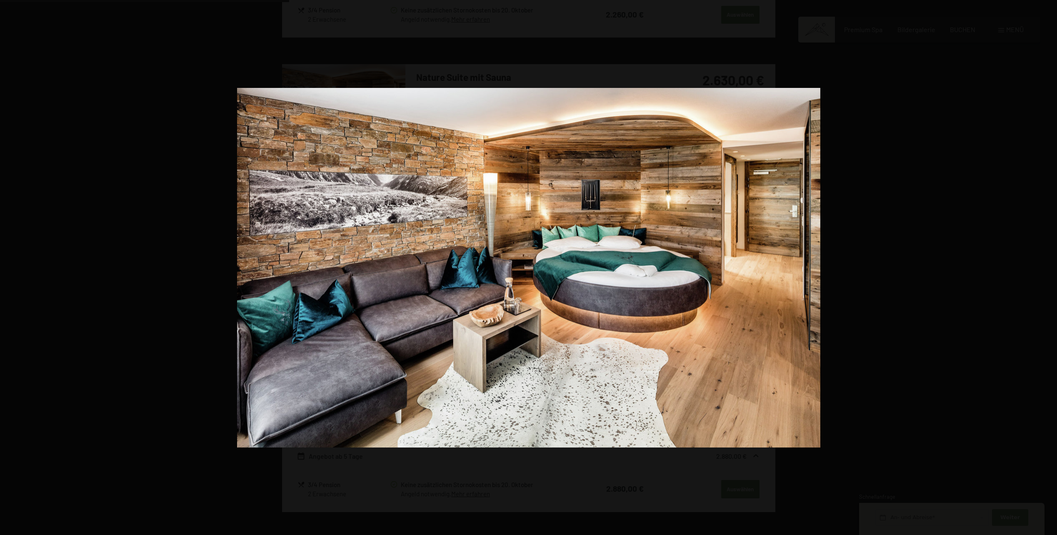
click at [1046, 265] on button "button" at bounding box center [1042, 268] width 29 height 42
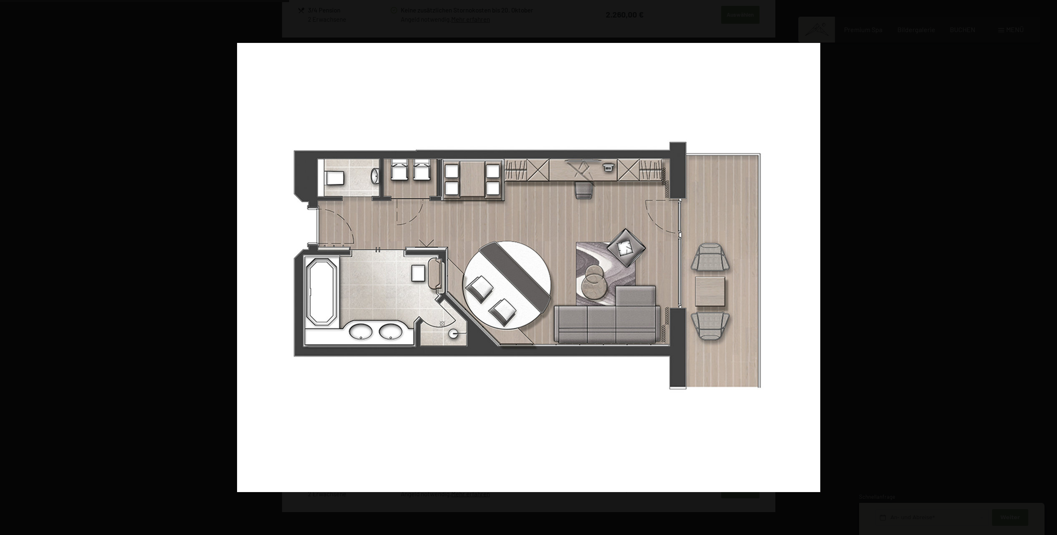
click at [1046, 265] on button "button" at bounding box center [1042, 268] width 29 height 42
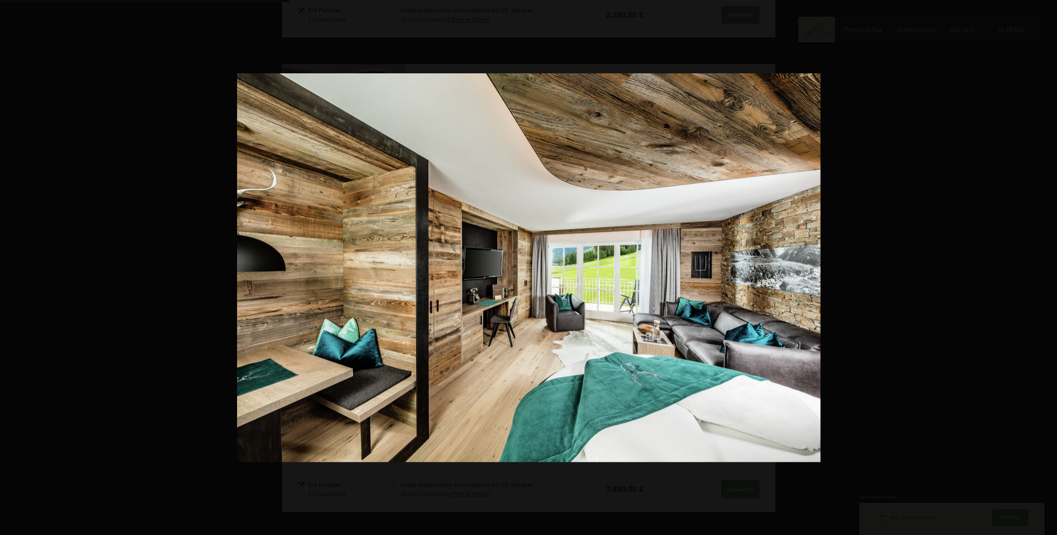
click at [1046, 265] on button "button" at bounding box center [1042, 268] width 29 height 42
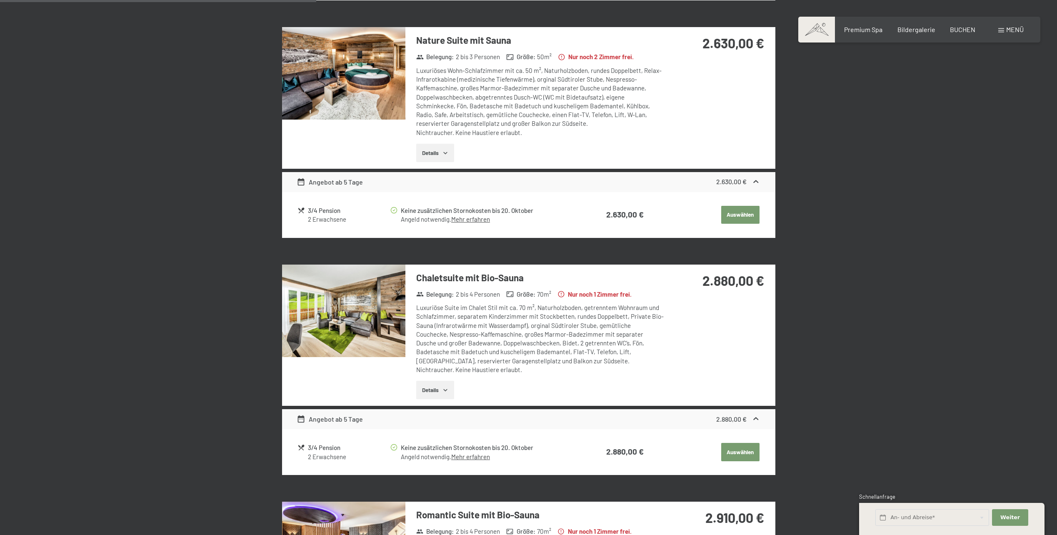
scroll to position [490, 0]
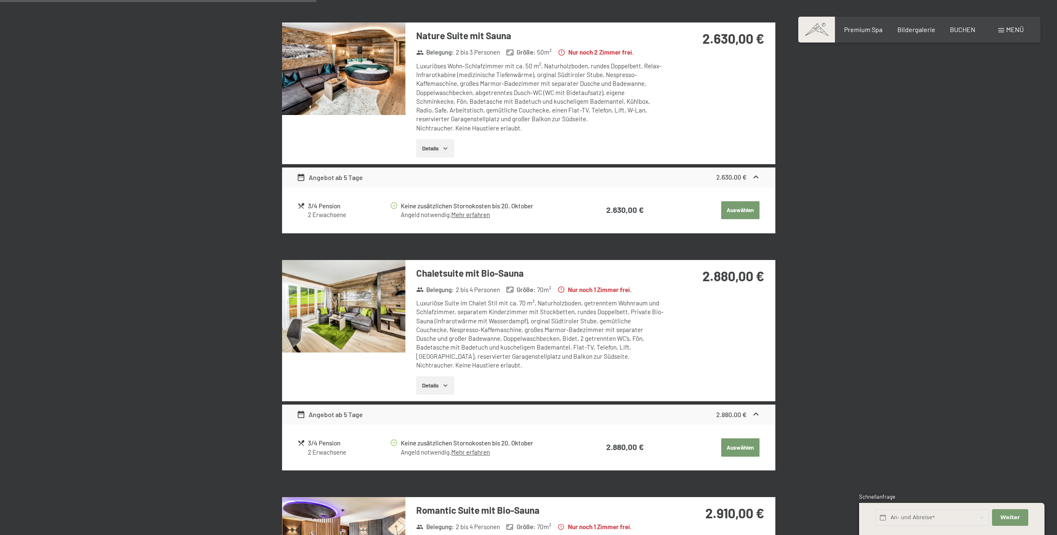
click at [354, 319] on img at bounding box center [343, 306] width 123 height 92
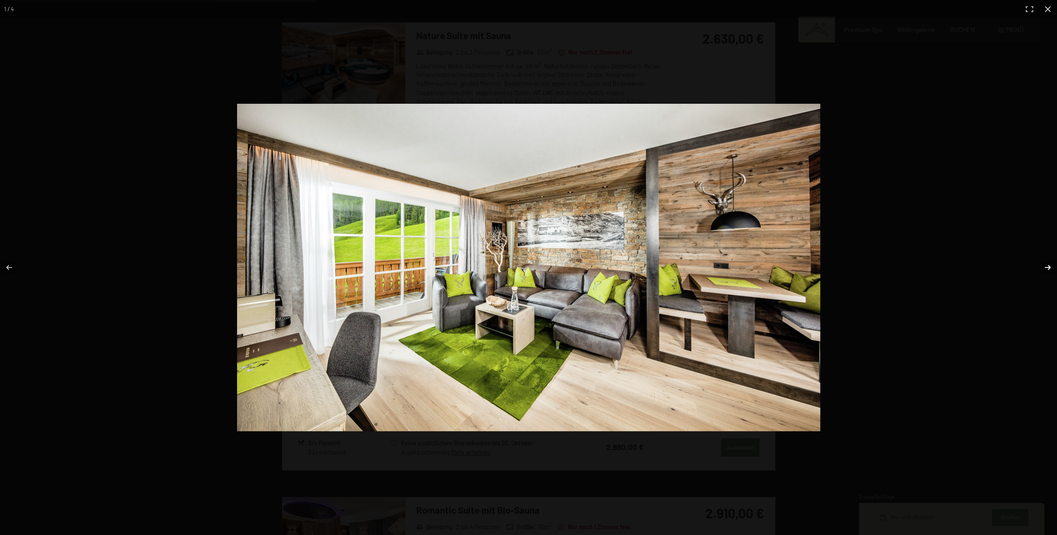
click at [1050, 266] on button "button" at bounding box center [1042, 268] width 29 height 42
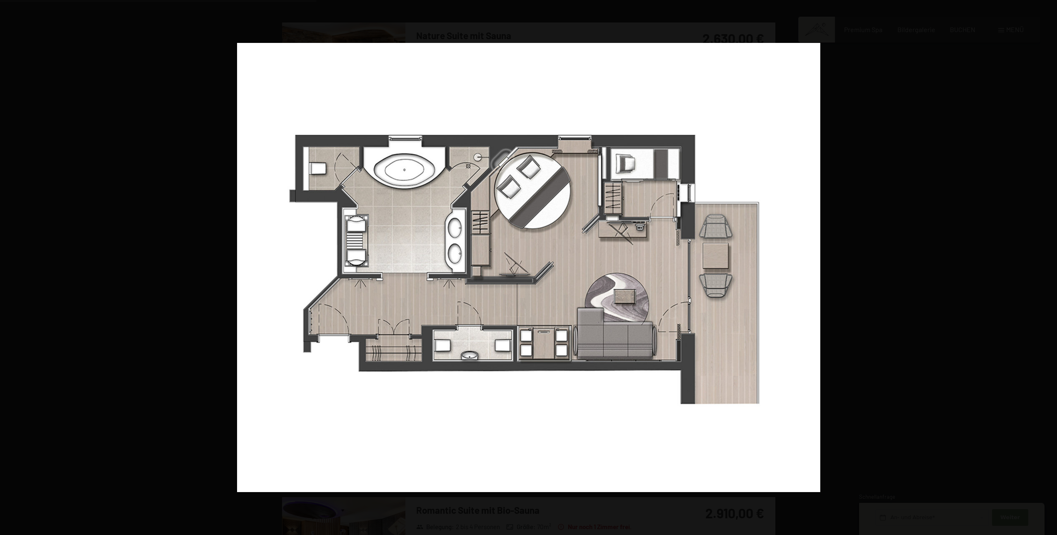
click at [1050, 266] on button "button" at bounding box center [1042, 268] width 29 height 42
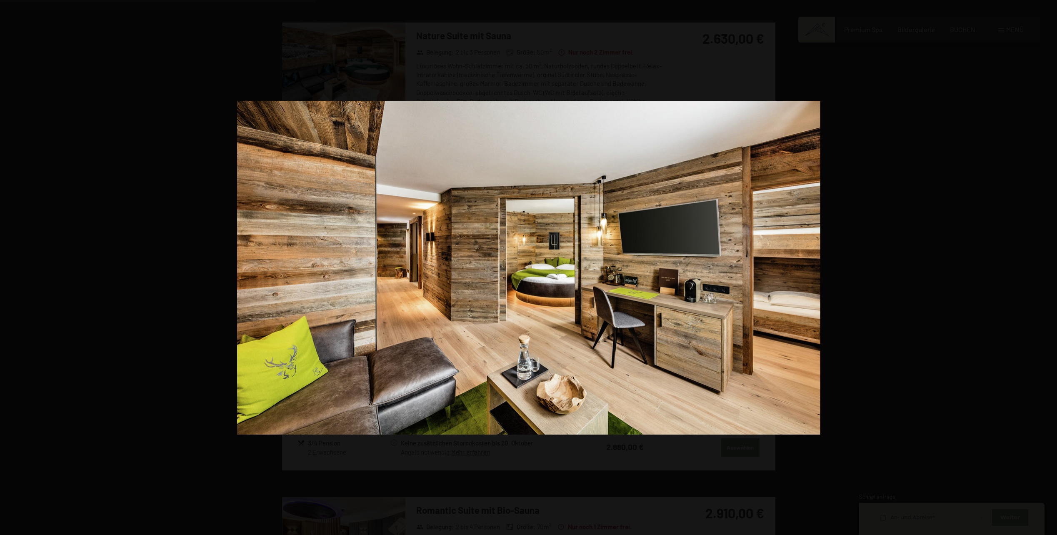
click at [1050, 266] on button "button" at bounding box center [1042, 268] width 29 height 42
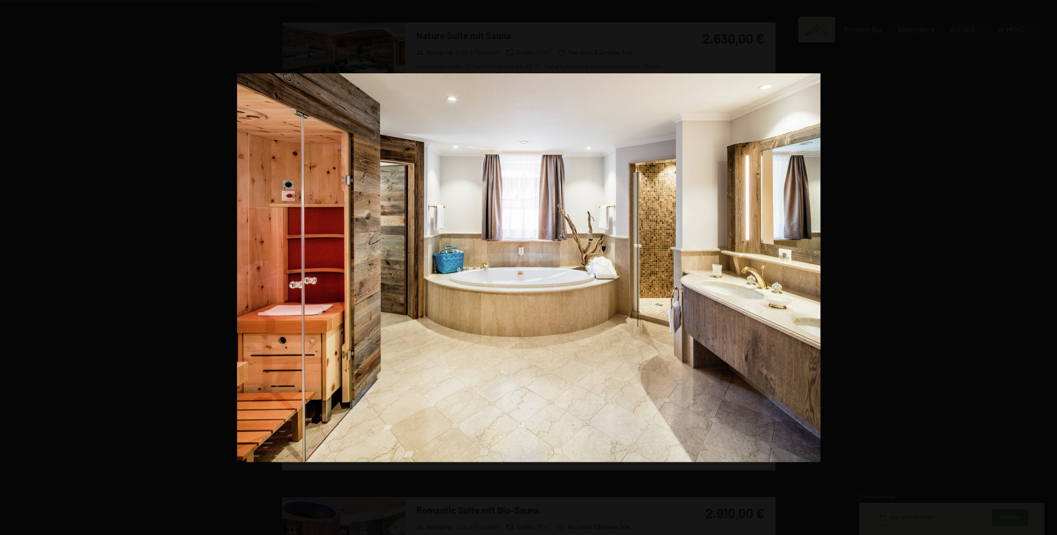
click at [1050, 266] on button "button" at bounding box center [1042, 268] width 29 height 42
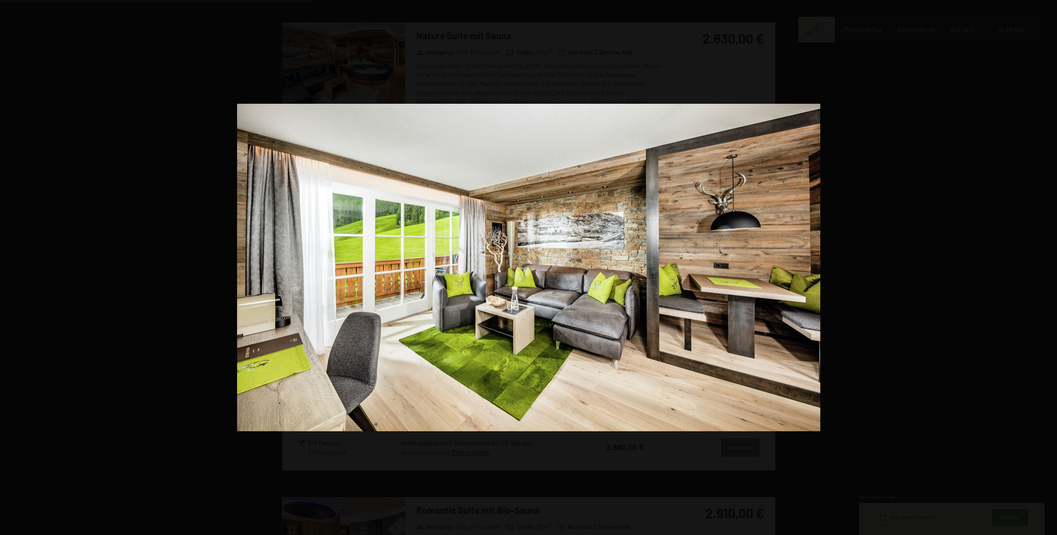
click at [1050, 266] on button "button" at bounding box center [1042, 268] width 29 height 42
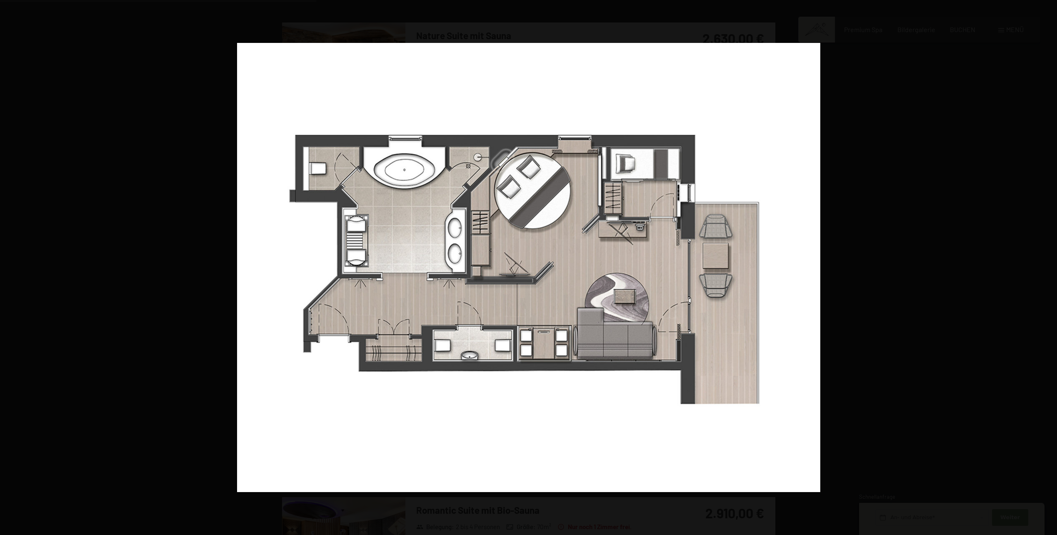
click at [1050, 266] on button "button" at bounding box center [1042, 268] width 29 height 42
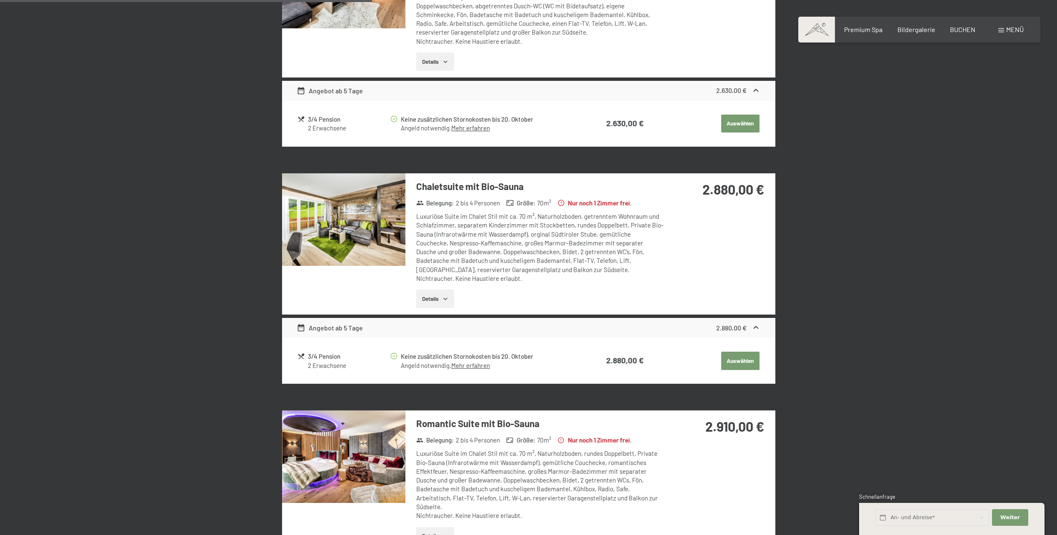
scroll to position [657, 0]
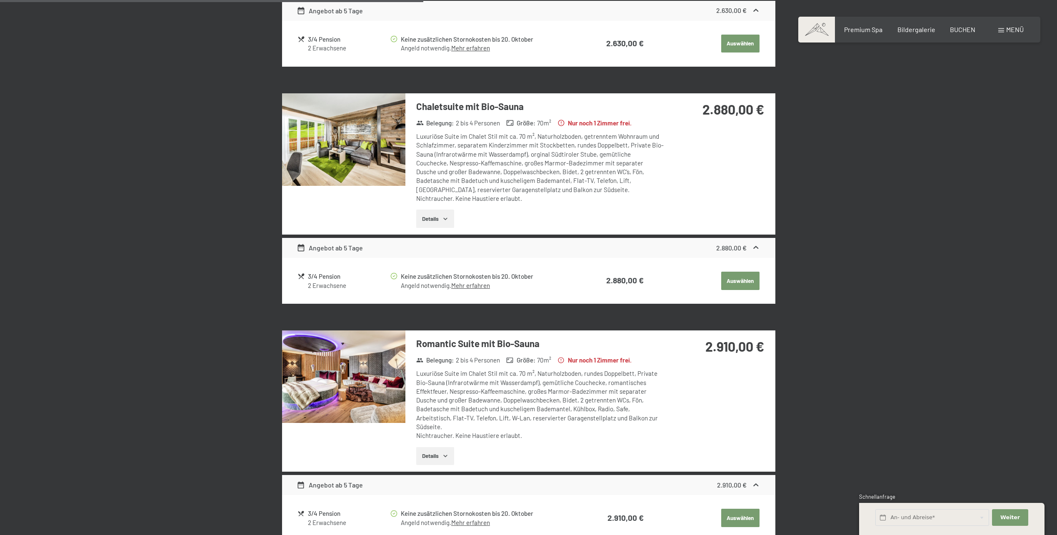
click at [327, 380] on img at bounding box center [343, 376] width 123 height 92
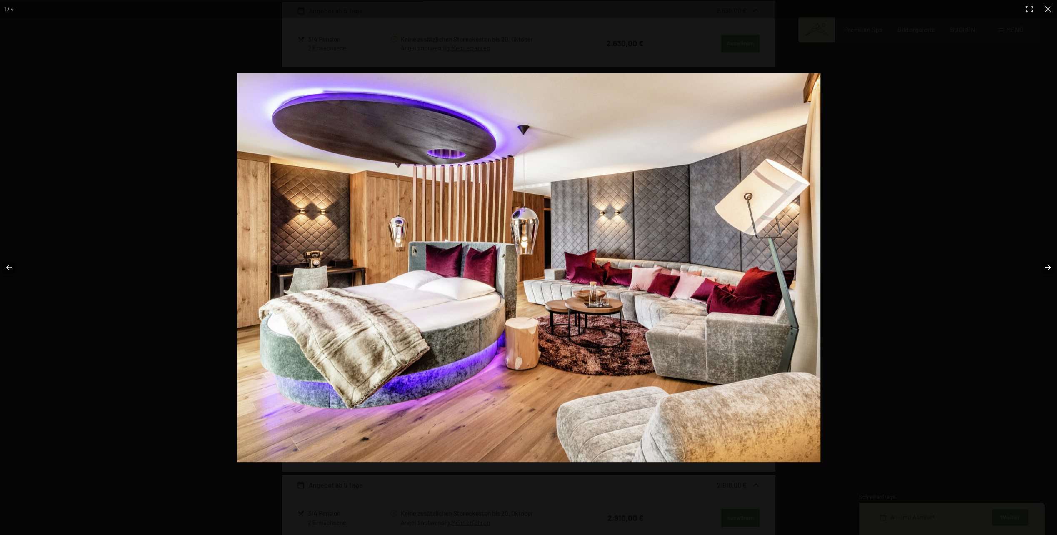
click at [1051, 268] on button "button" at bounding box center [1042, 268] width 29 height 42
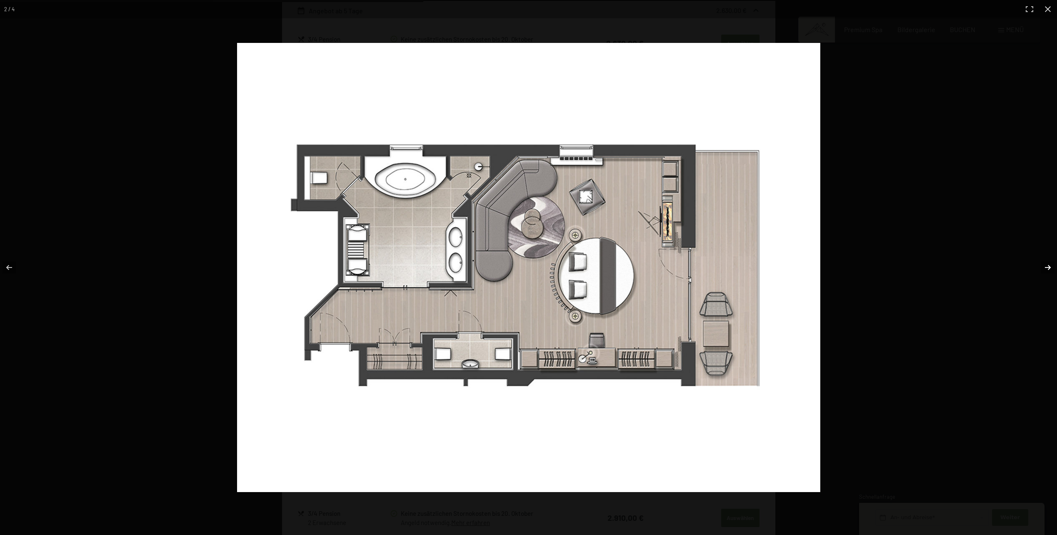
click at [1050, 268] on button "button" at bounding box center [1042, 268] width 29 height 42
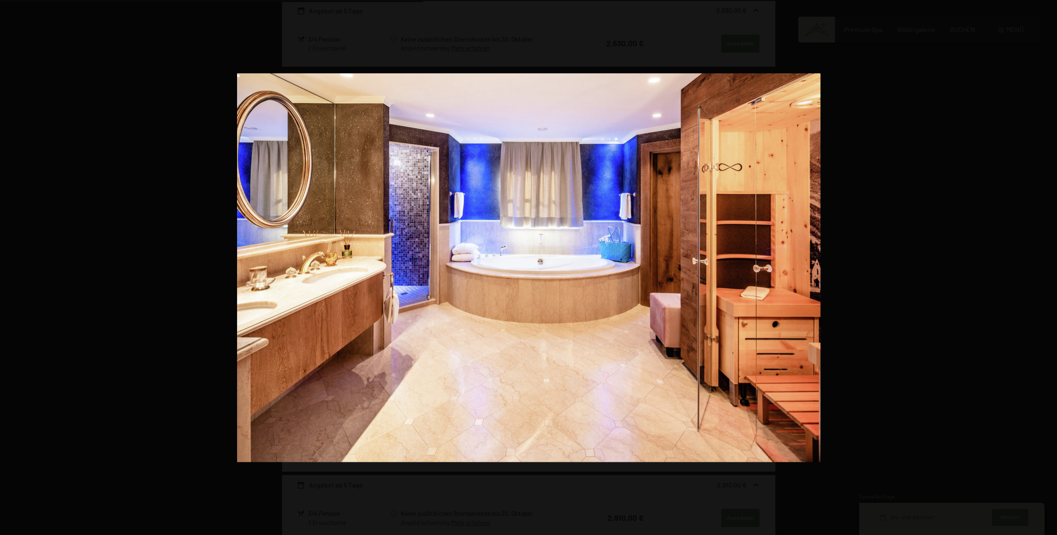
click at [1050, 268] on button "button" at bounding box center [1042, 268] width 29 height 42
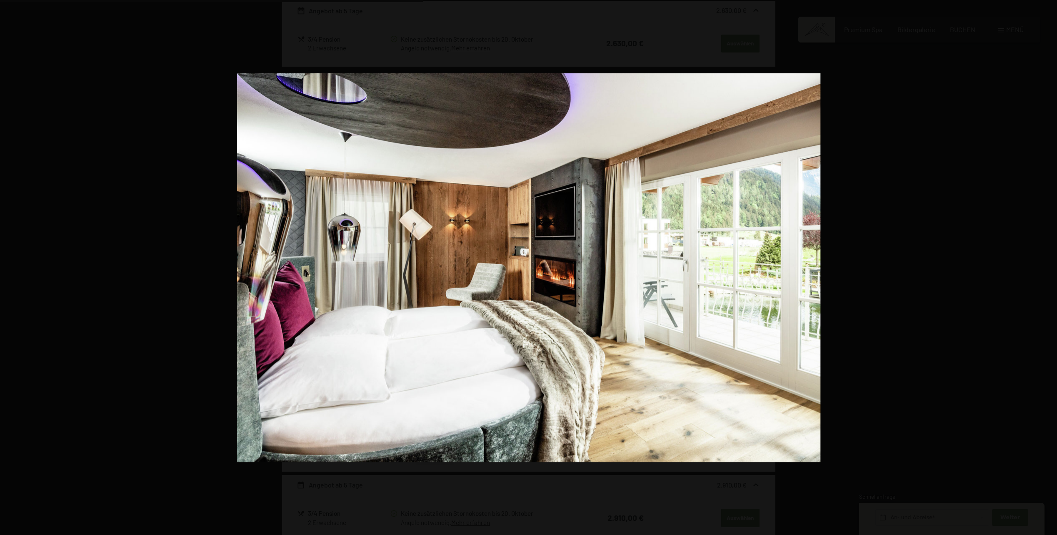
click at [1050, 268] on button "button" at bounding box center [1042, 268] width 29 height 42
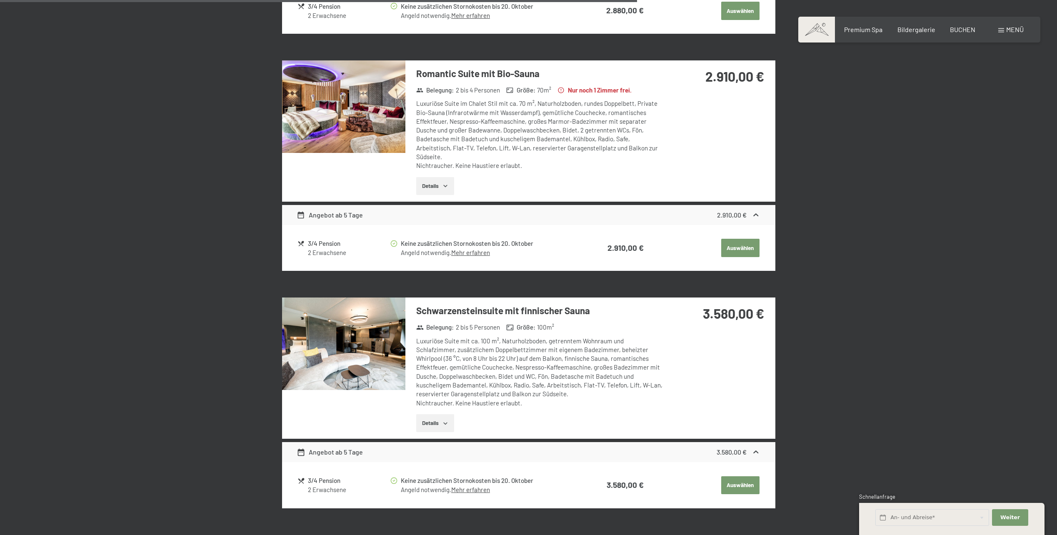
scroll to position [990, 0]
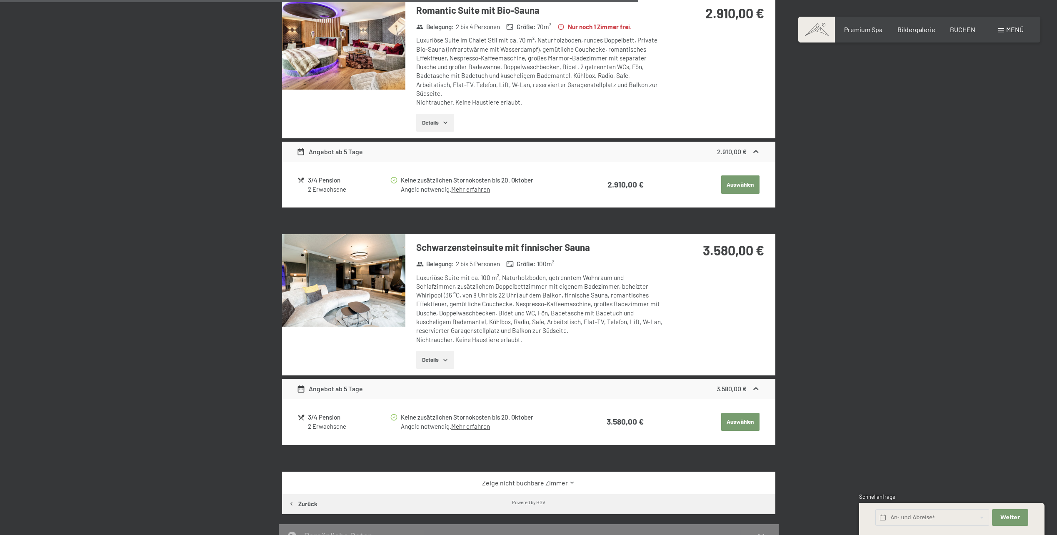
click at [345, 289] on img at bounding box center [343, 280] width 123 height 92
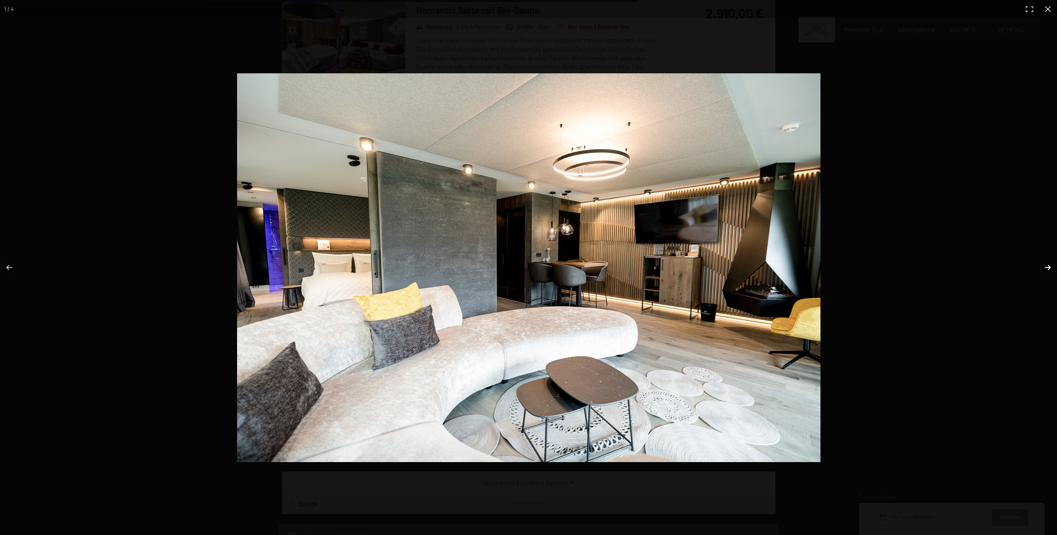
click at [1047, 265] on button "button" at bounding box center [1042, 268] width 29 height 42
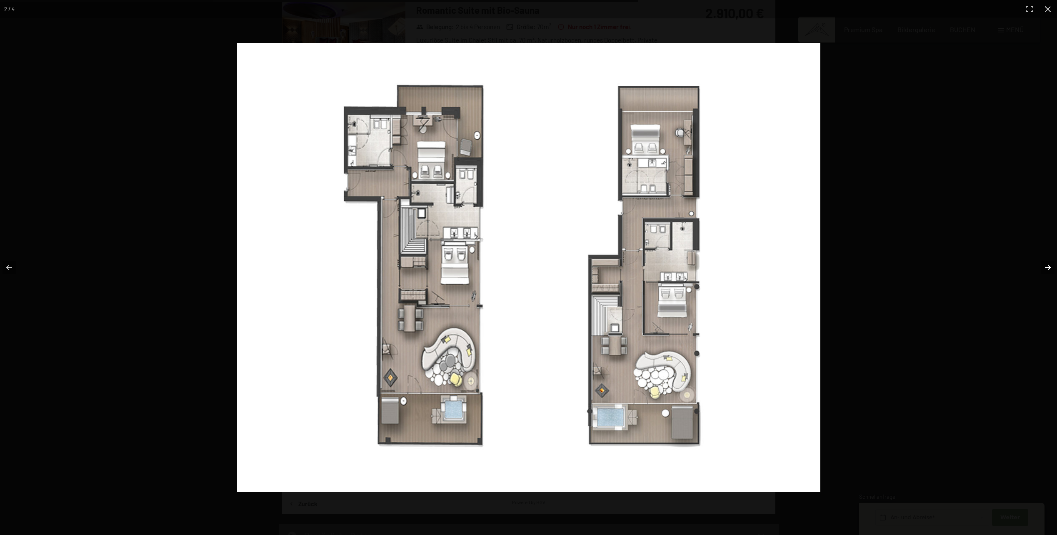
click at [1047, 265] on button "button" at bounding box center [1042, 268] width 29 height 42
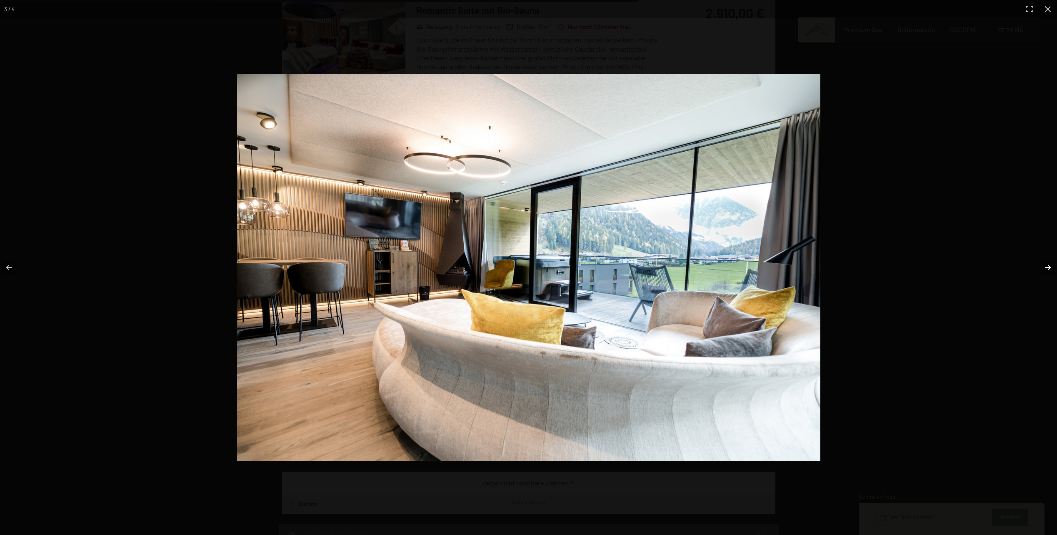
click at [1047, 265] on button "button" at bounding box center [1042, 268] width 29 height 42
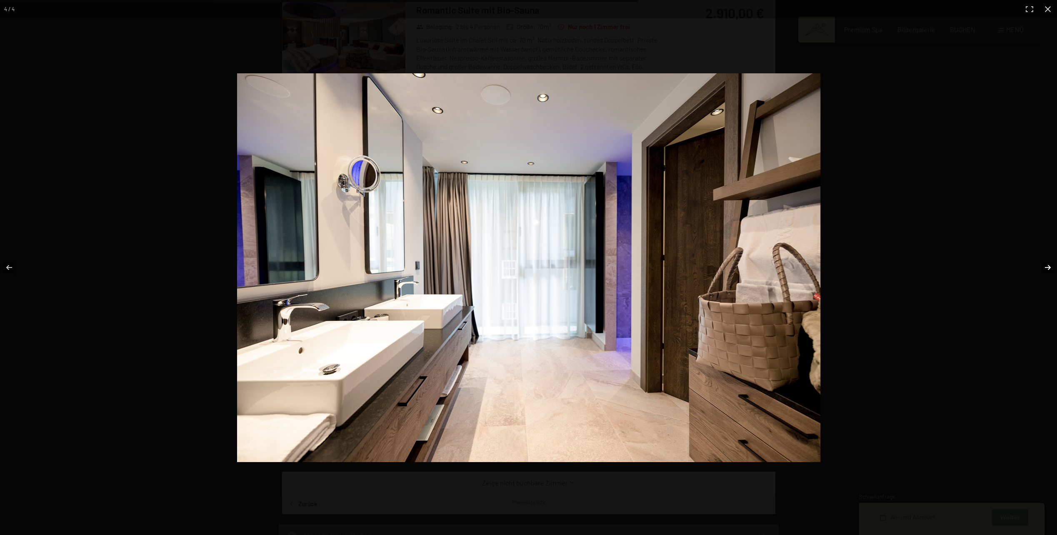
click at [1047, 265] on button "button" at bounding box center [1042, 268] width 29 height 42
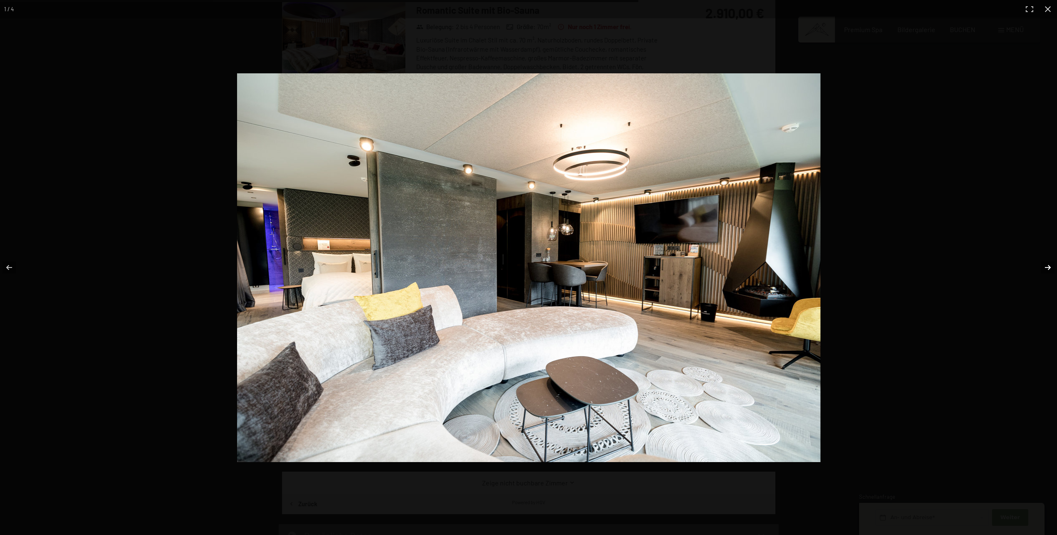
click at [1047, 265] on button "button" at bounding box center [1042, 268] width 29 height 42
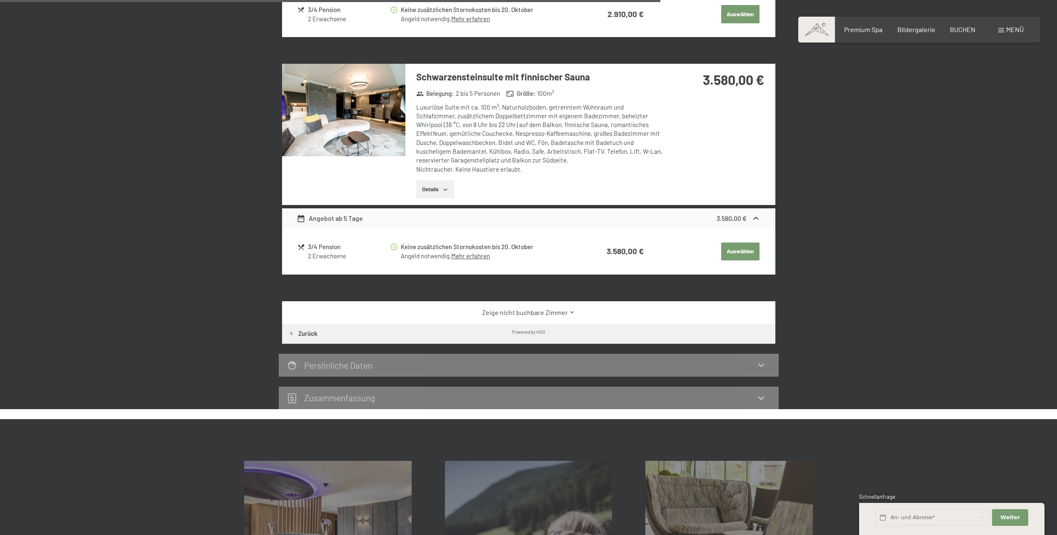
scroll to position [1240, 0]
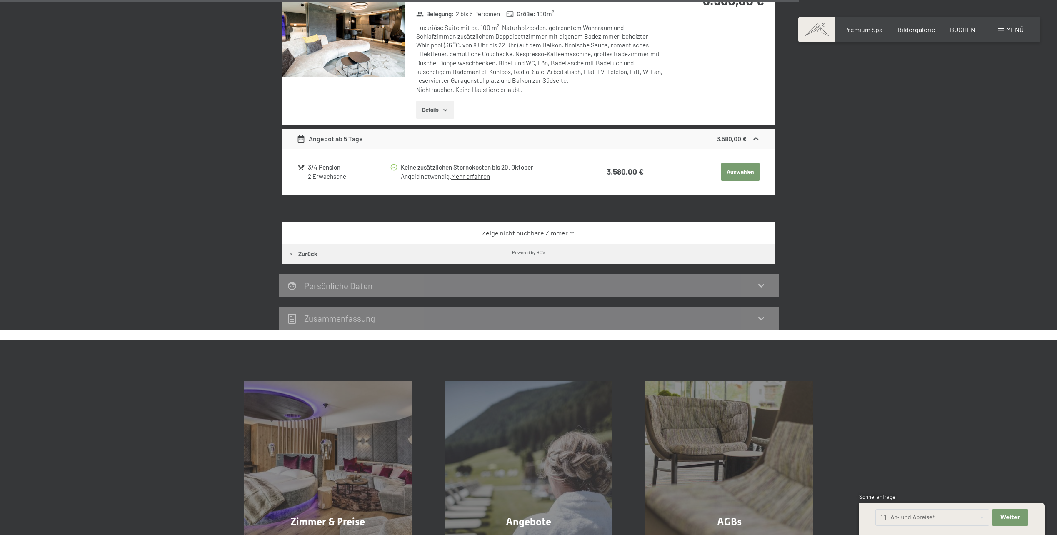
click at [290, 250] on button "Zurück" at bounding box center [303, 254] width 42 height 20
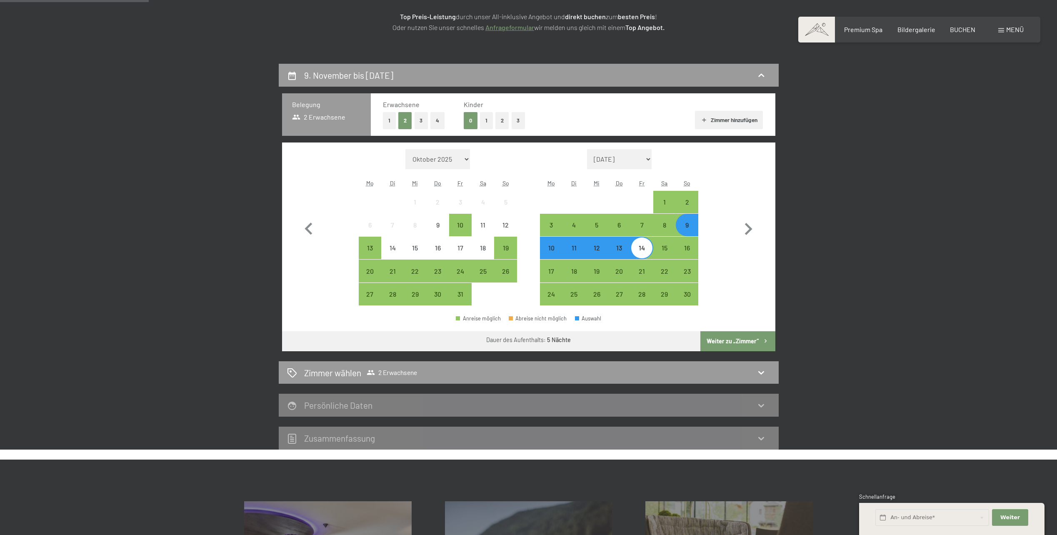
scroll to position [74, 0]
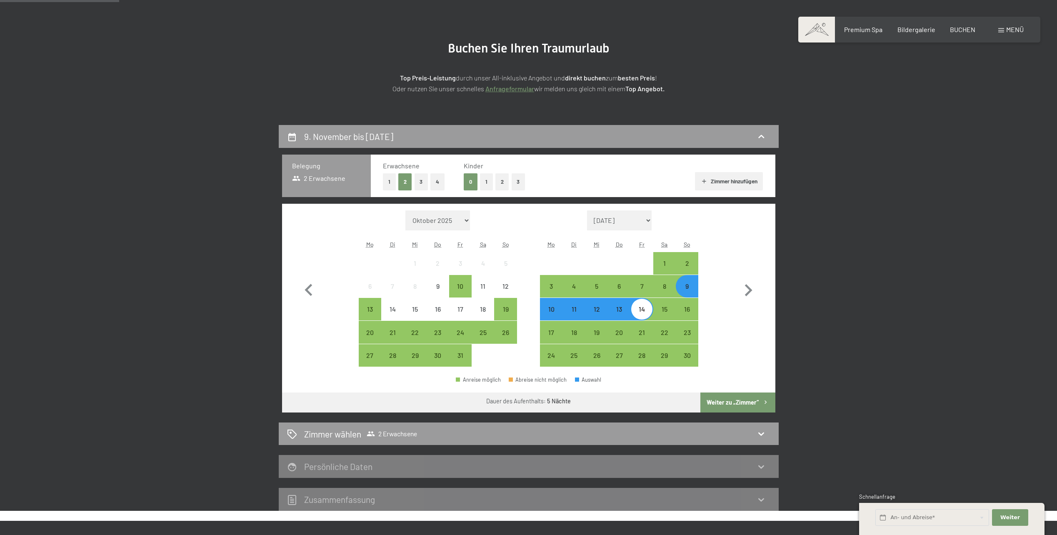
click at [740, 399] on button "Weiter zu „Zimmer“" at bounding box center [737, 402] width 75 height 20
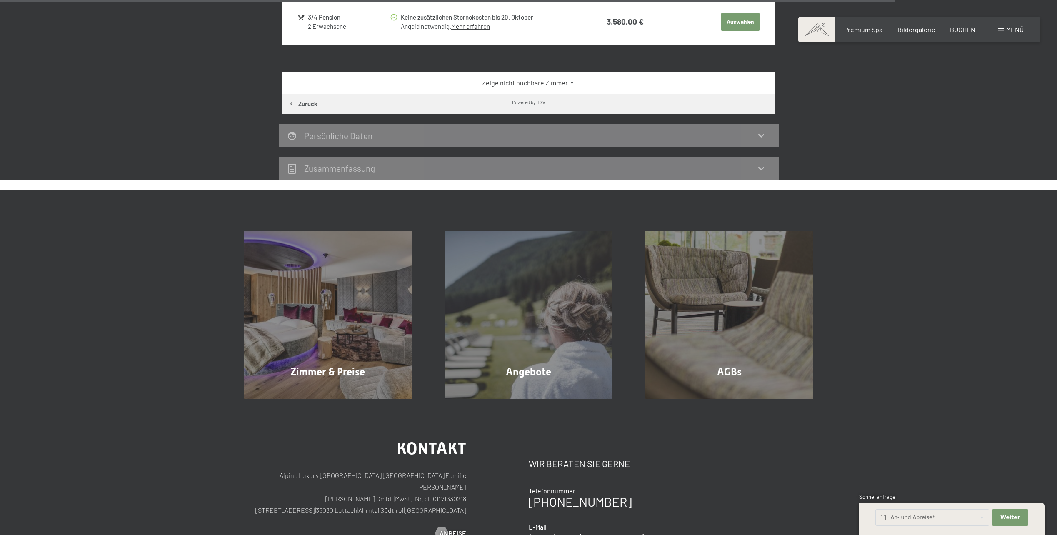
scroll to position [1224, 0]
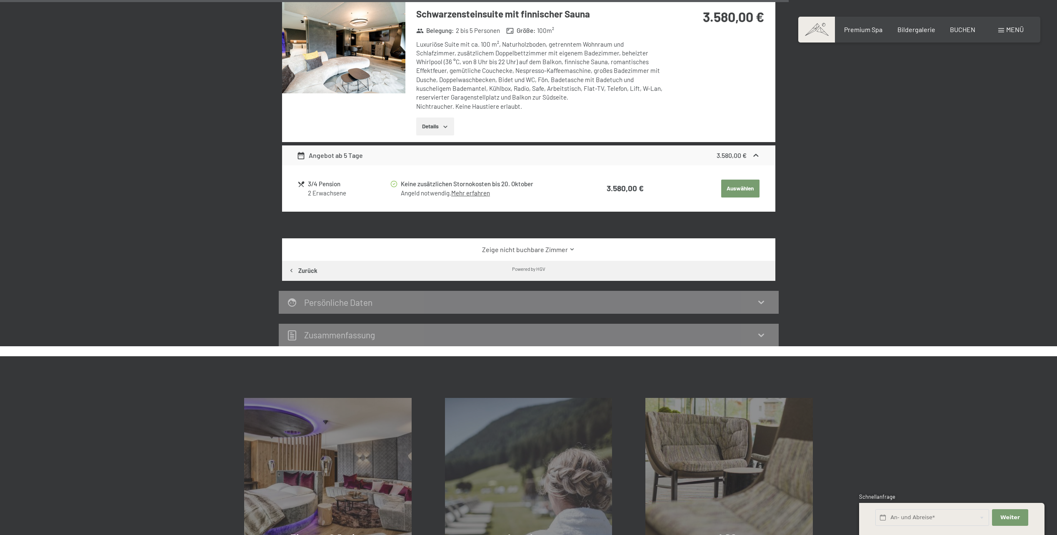
click at [524, 249] on link "Zeige nicht buchbare Zimmer" at bounding box center [529, 249] width 464 height 9
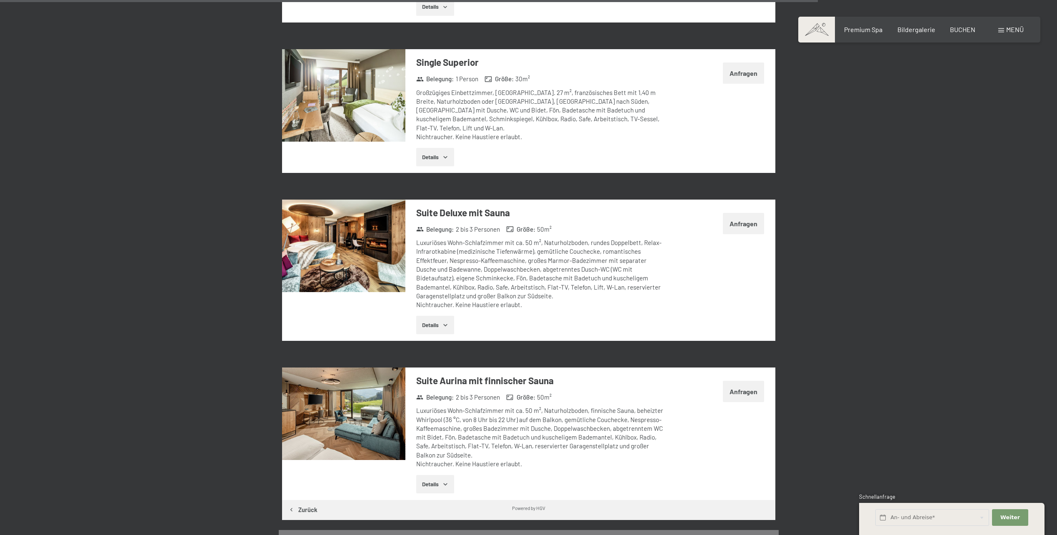
scroll to position [2224, 0]
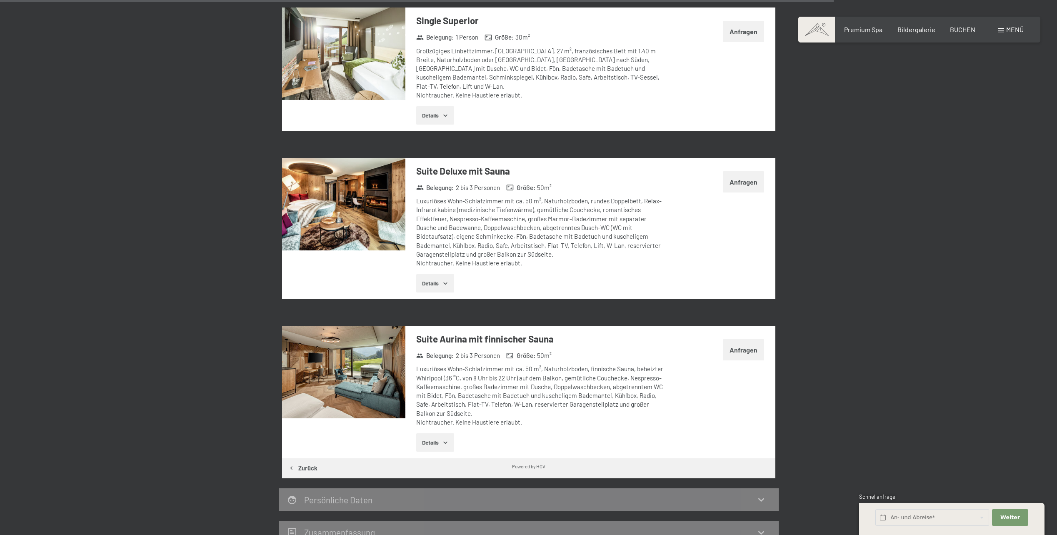
click at [443, 439] on icon "button" at bounding box center [445, 442] width 7 height 7
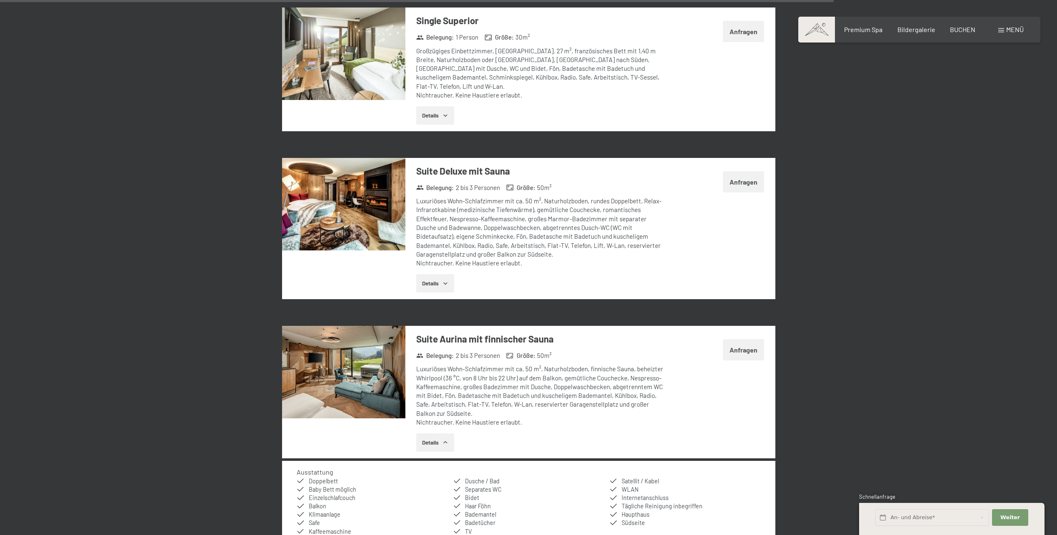
click at [443, 439] on icon "button" at bounding box center [445, 442] width 7 height 7
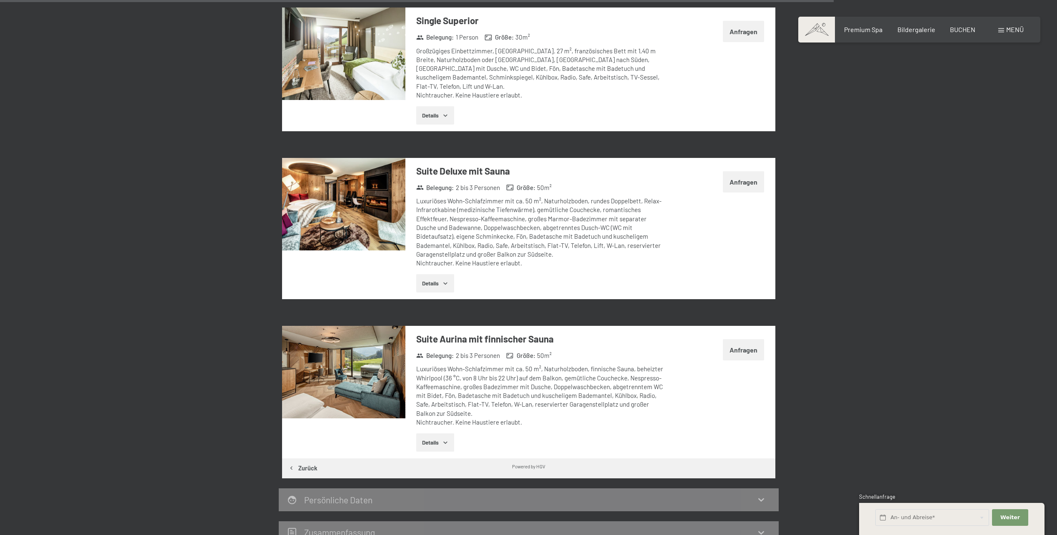
click at [728, 339] on button "Anfragen" at bounding box center [743, 349] width 41 height 21
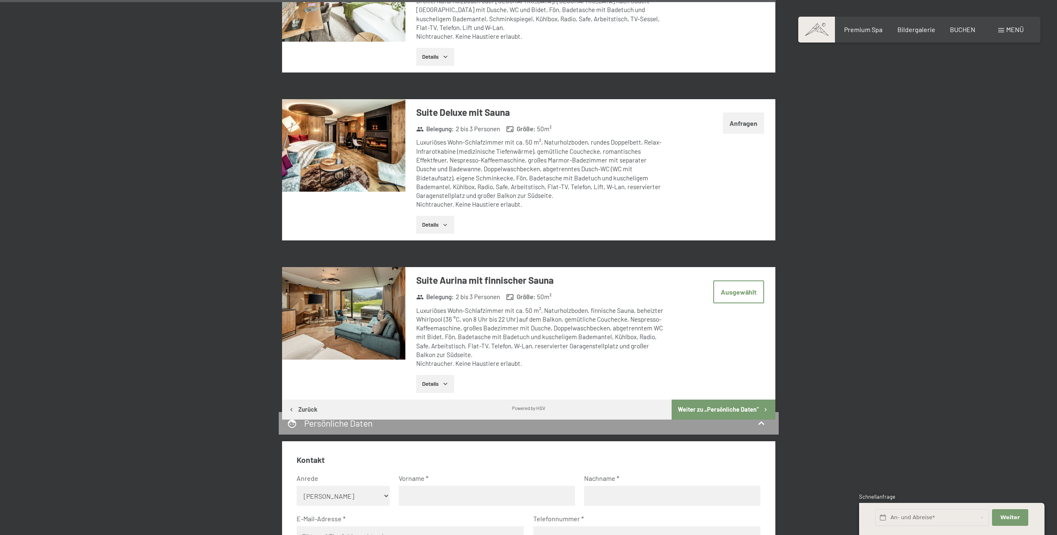
scroll to position [2324, 0]
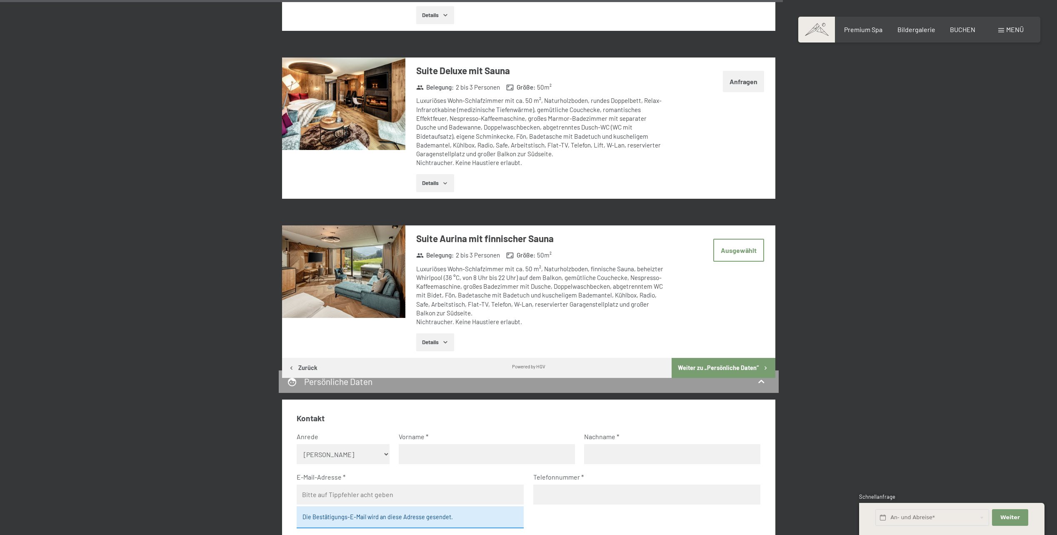
click at [388, 259] on img at bounding box center [343, 271] width 123 height 92
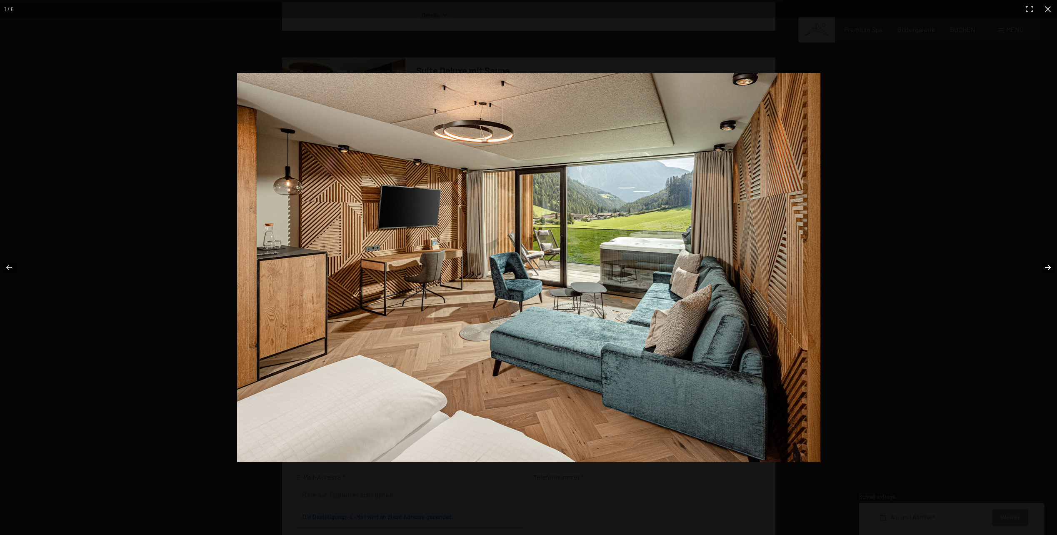
click at [1055, 274] on button "button" at bounding box center [1042, 268] width 29 height 42
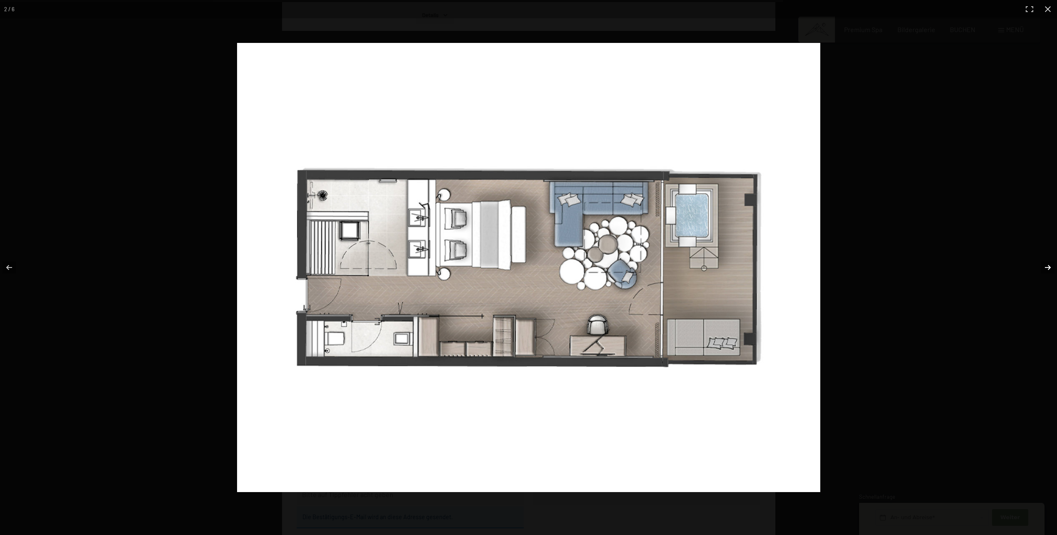
click at [1055, 276] on button "button" at bounding box center [1042, 268] width 29 height 42
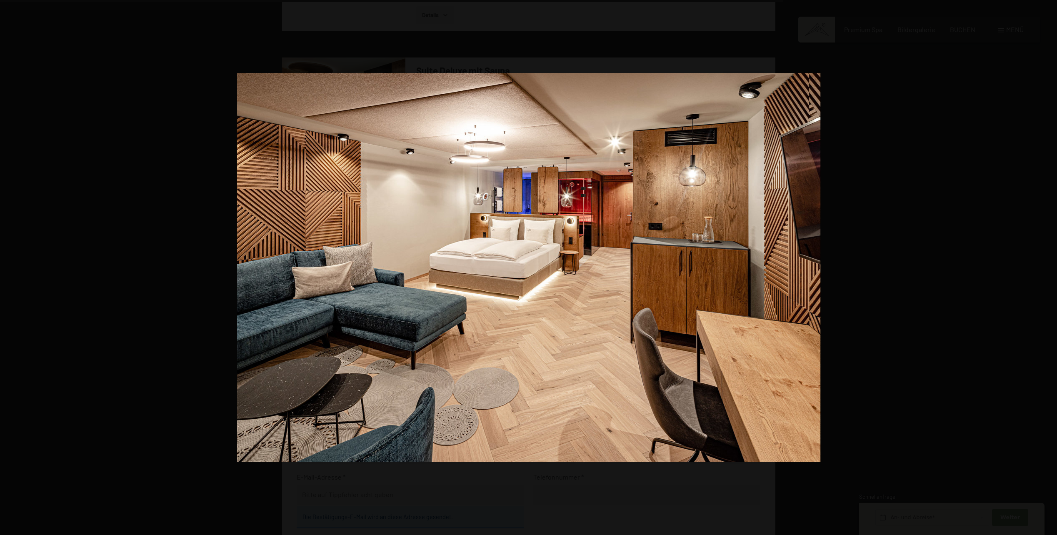
click at [1055, 276] on button "button" at bounding box center [1042, 268] width 29 height 42
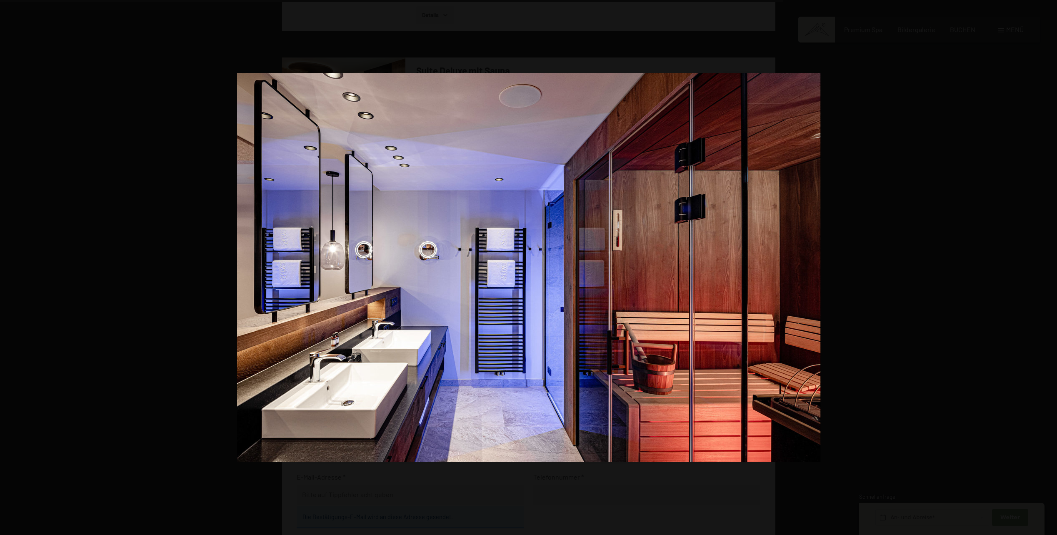
click at [1055, 276] on button "button" at bounding box center [1042, 268] width 29 height 42
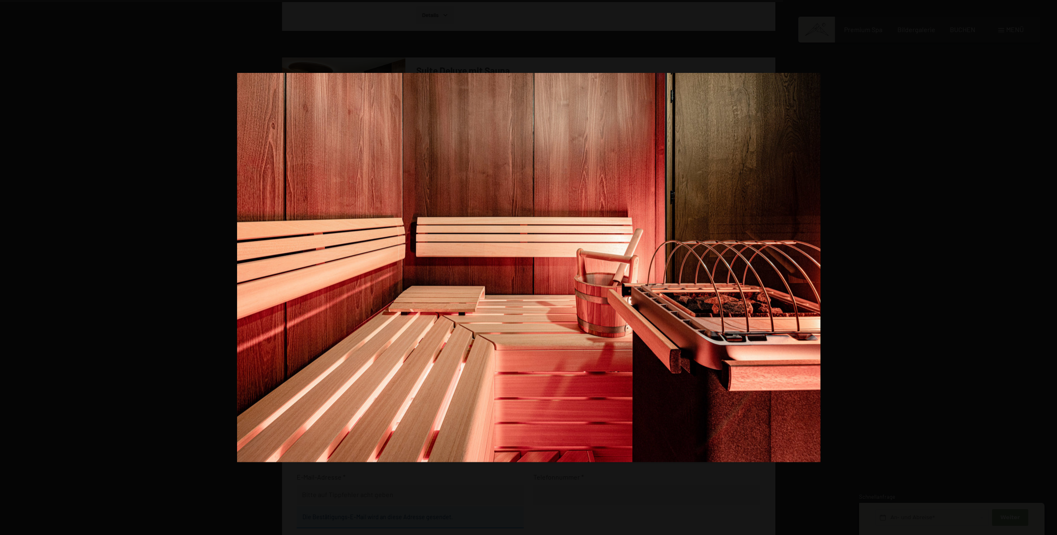
click at [1055, 276] on button "button" at bounding box center [1042, 268] width 29 height 42
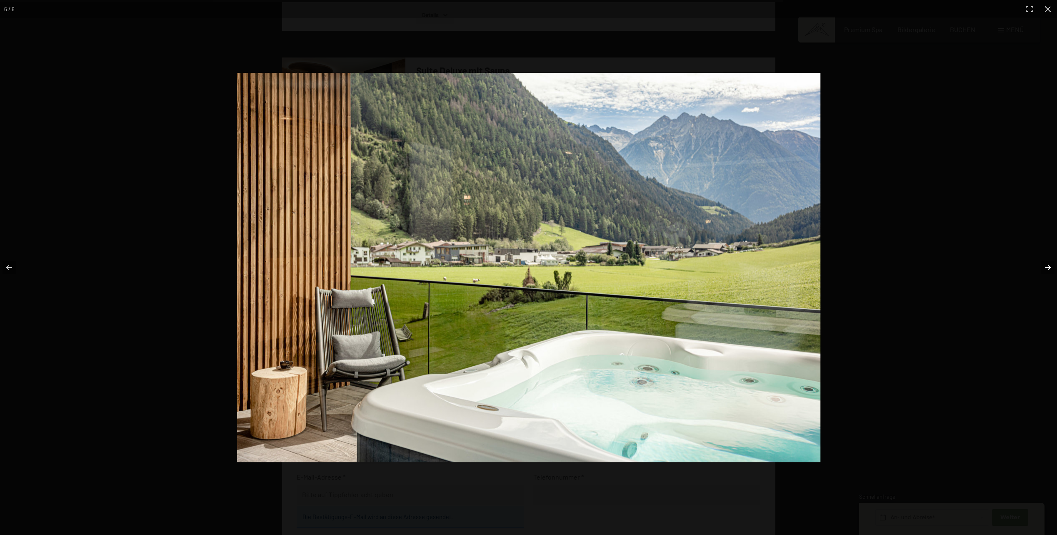
click at [1050, 278] on button "button" at bounding box center [1042, 268] width 29 height 42
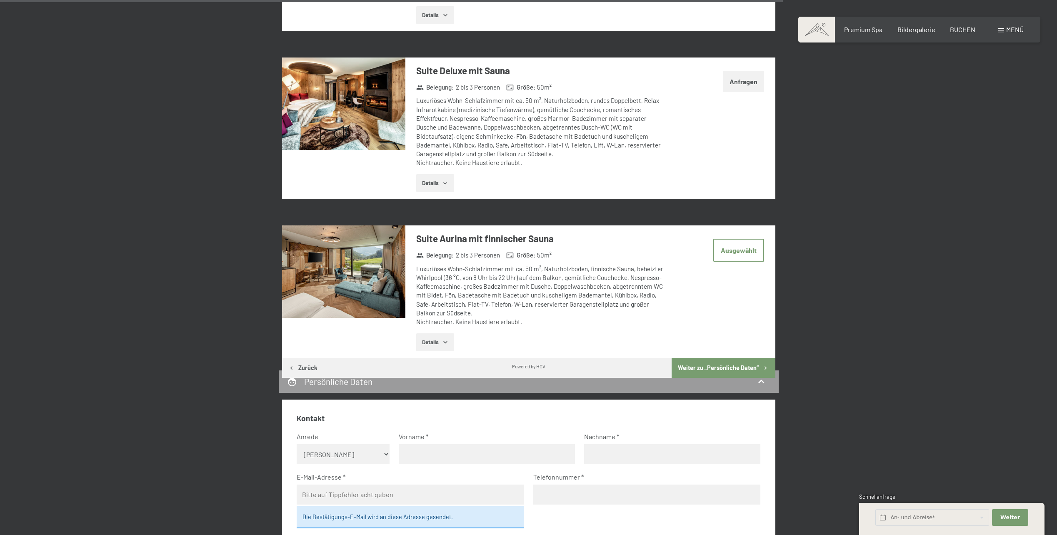
click at [0, 0] on button "button" at bounding box center [0, 0] width 0 height 0
click at [745, 239] on button "Ausgewählt" at bounding box center [738, 250] width 51 height 23
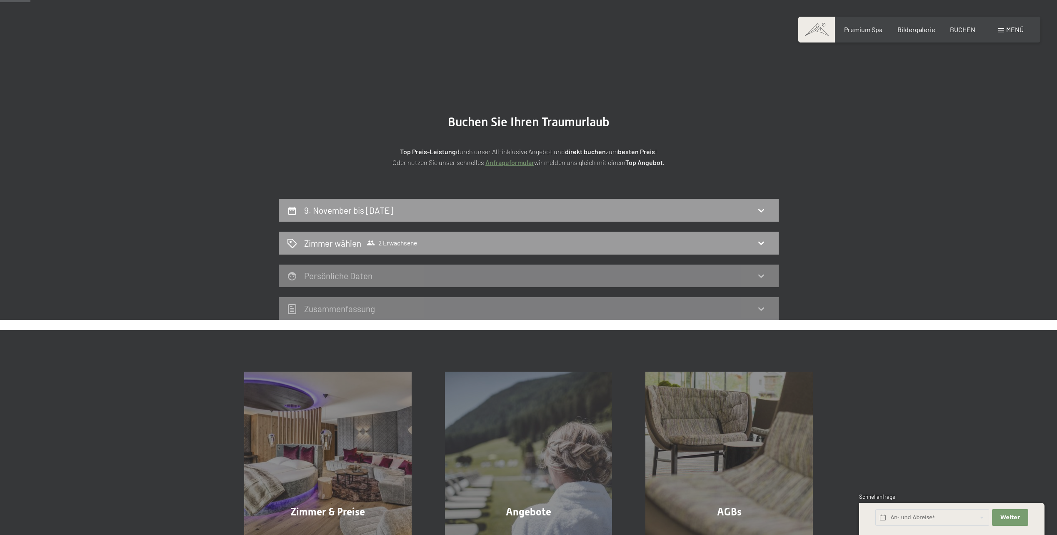
scroll to position [208, 0]
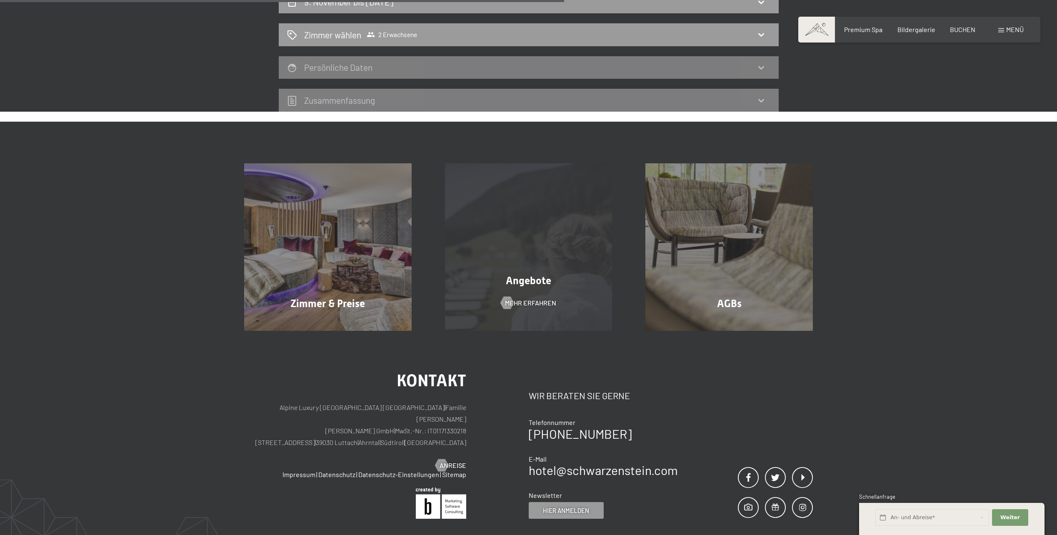
click at [554, 230] on div "Angebote Mehr erfahren" at bounding box center [528, 246] width 201 height 167
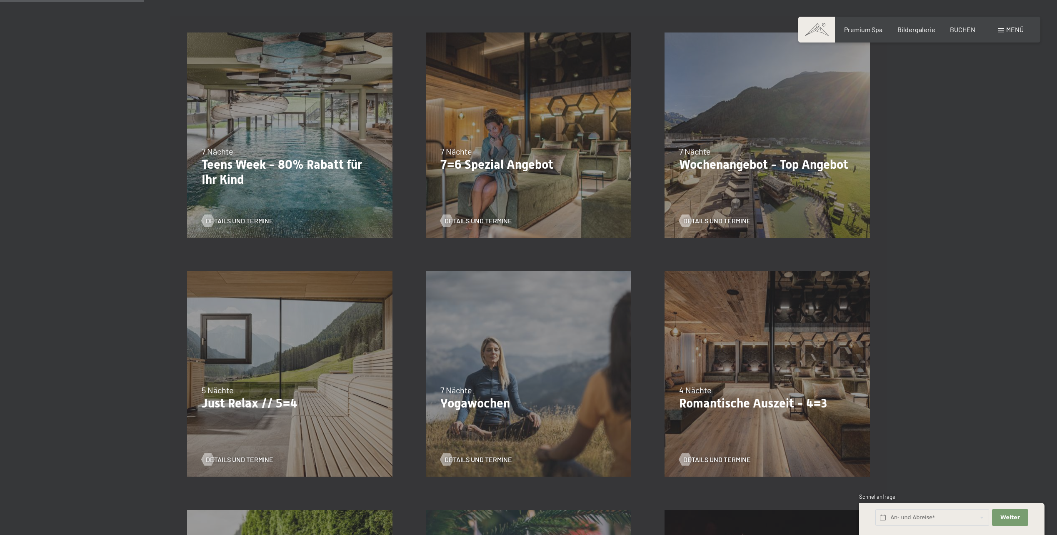
scroll to position [250, 0]
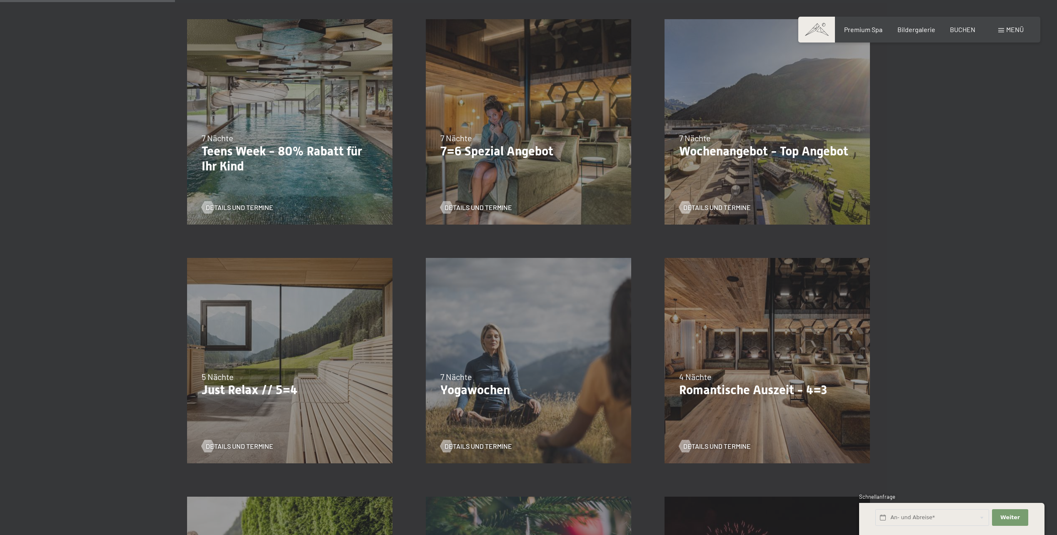
click at [555, 137] on div "7 Nächte" at bounding box center [528, 138] width 176 height 12
click at [471, 205] on span "Details und Termine" at bounding box center [486, 207] width 67 height 9
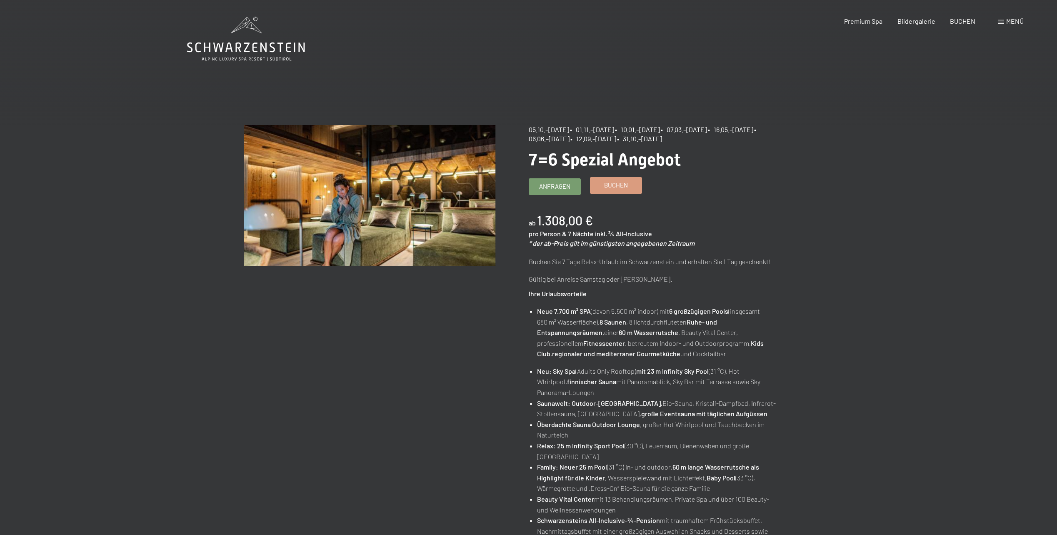
click at [620, 183] on span "Buchen" at bounding box center [616, 185] width 24 height 9
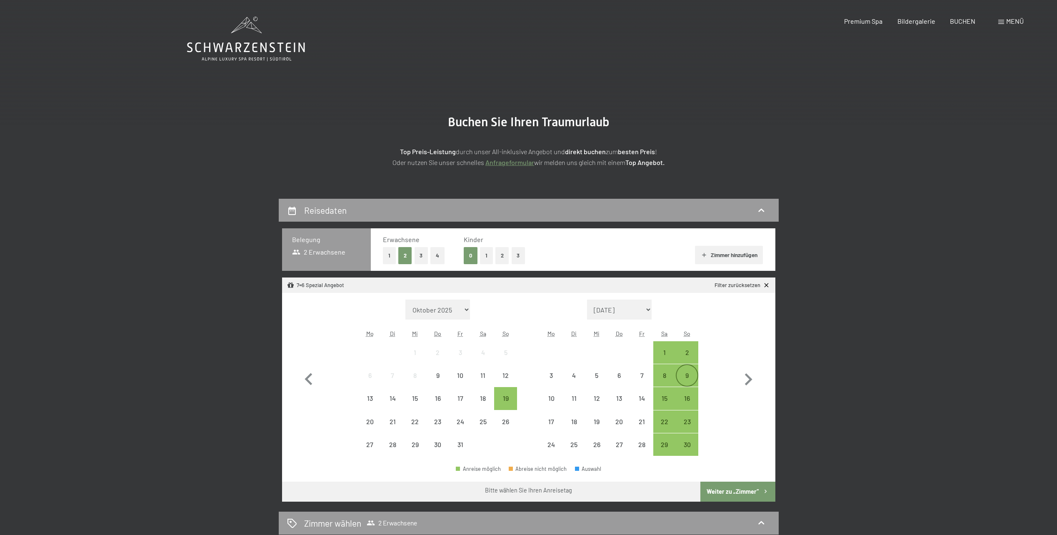
click at [690, 375] on div "9" at bounding box center [687, 382] width 21 height 21
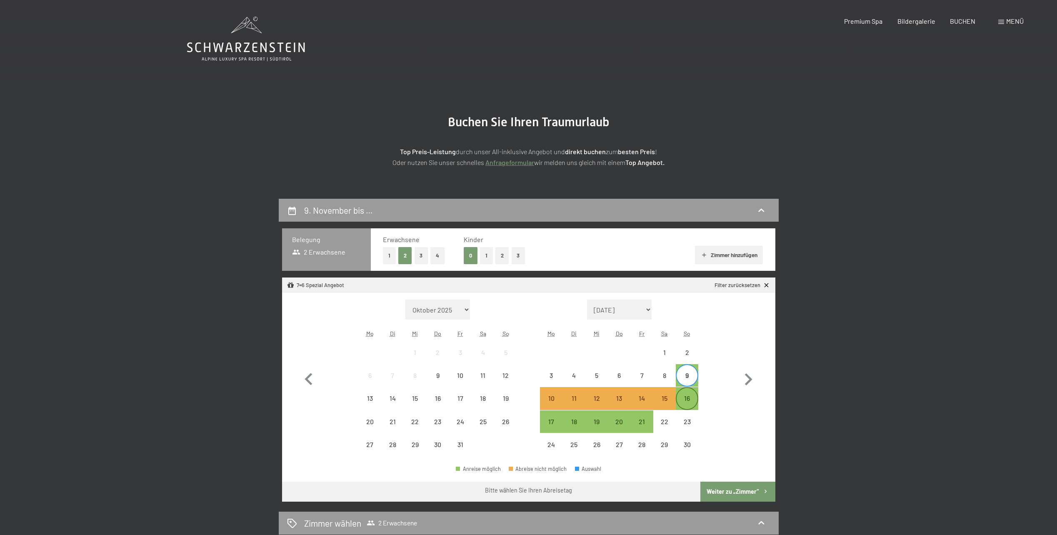
click at [690, 395] on div "16" at bounding box center [687, 405] width 21 height 21
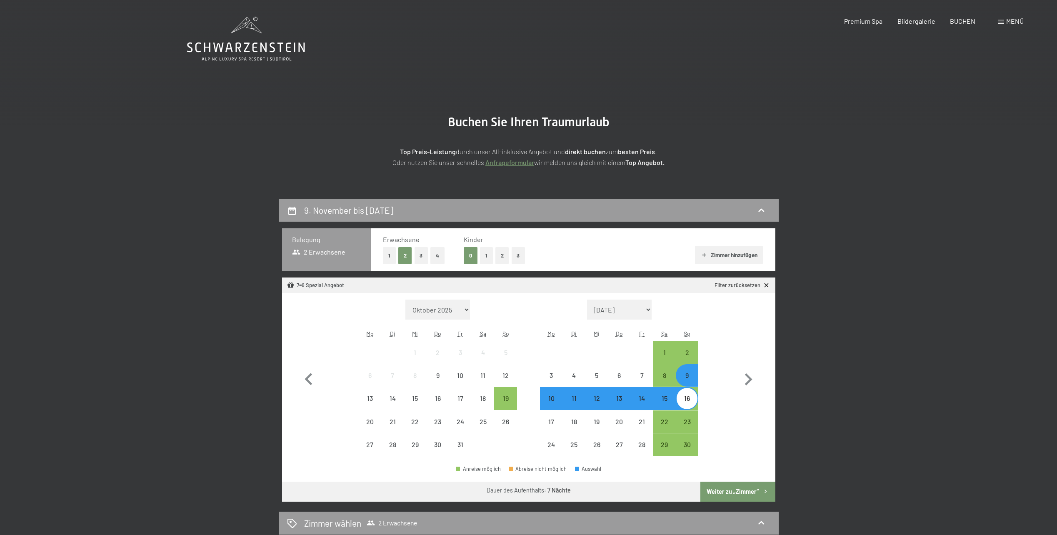
click at [737, 489] on button "Weiter zu „Zimmer“" at bounding box center [737, 492] width 75 height 20
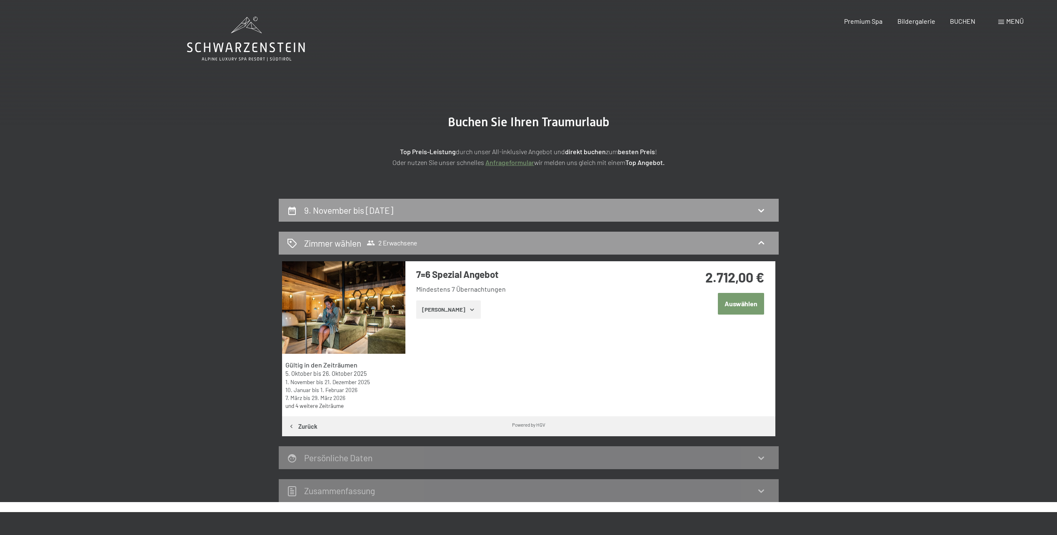
click at [456, 312] on button "[PERSON_NAME]" at bounding box center [448, 309] width 65 height 18
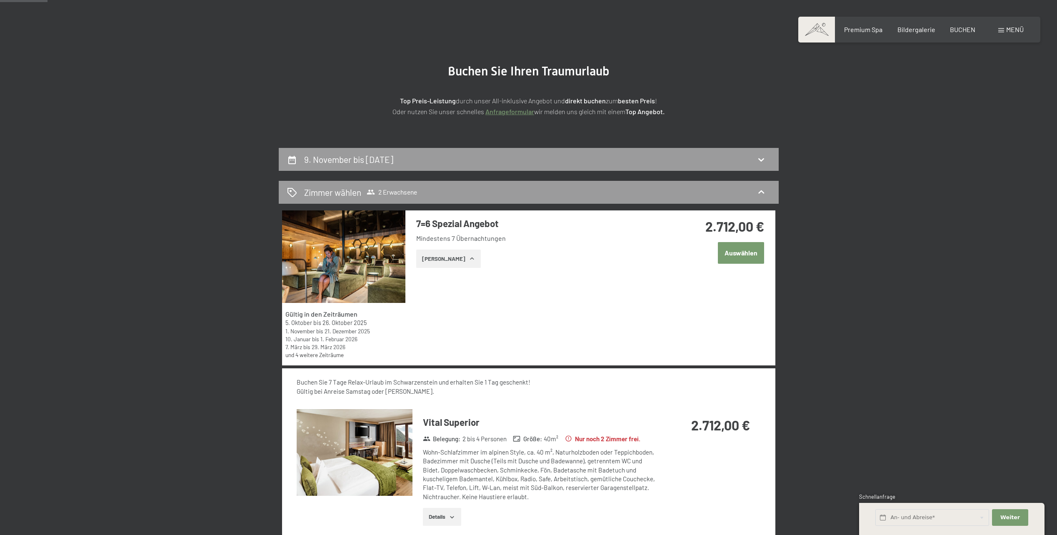
scroll to position [42, 0]
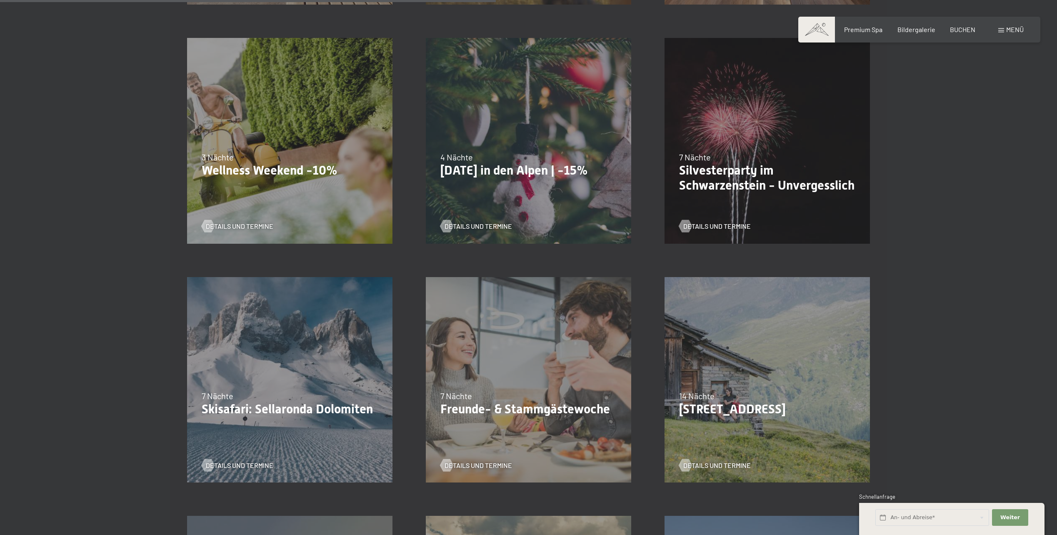
scroll to position [583, 0]
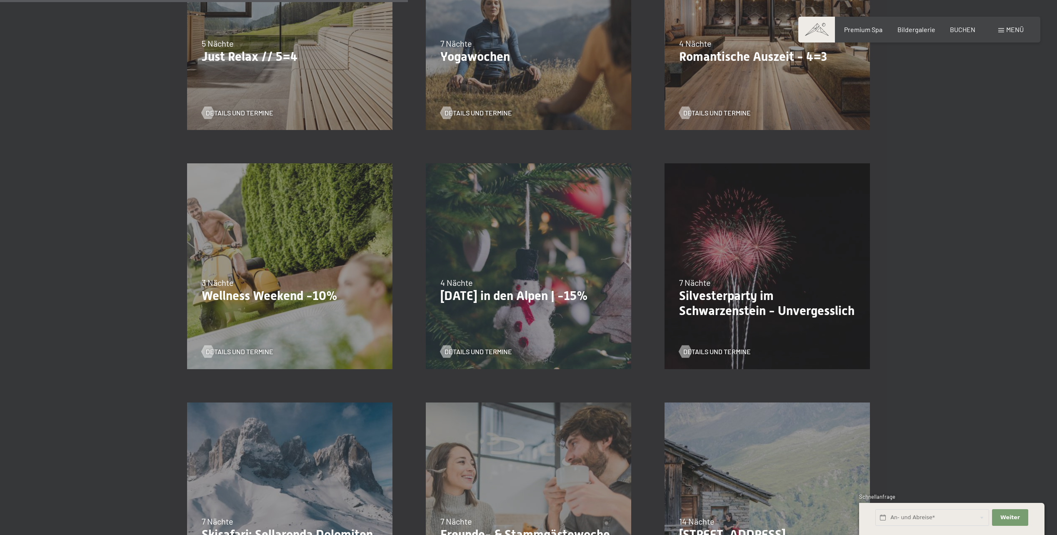
click at [721, 98] on div "Details und Termine" at bounding box center [764, 107] width 170 height 22
click at [720, 115] on span "Details und Termine" at bounding box center [725, 112] width 67 height 9
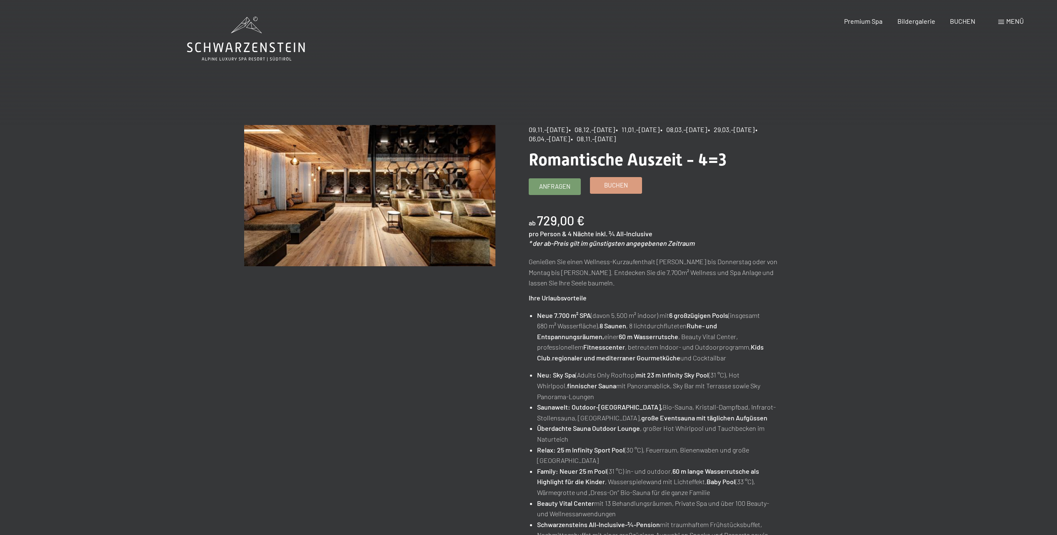
click at [625, 183] on span "Buchen" at bounding box center [616, 185] width 24 height 9
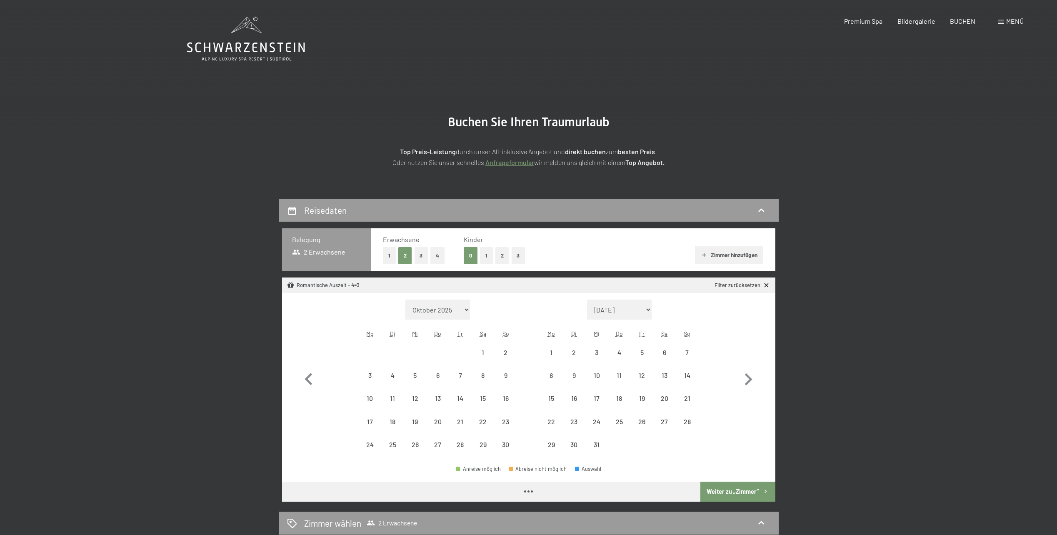
select select "[DATE]"
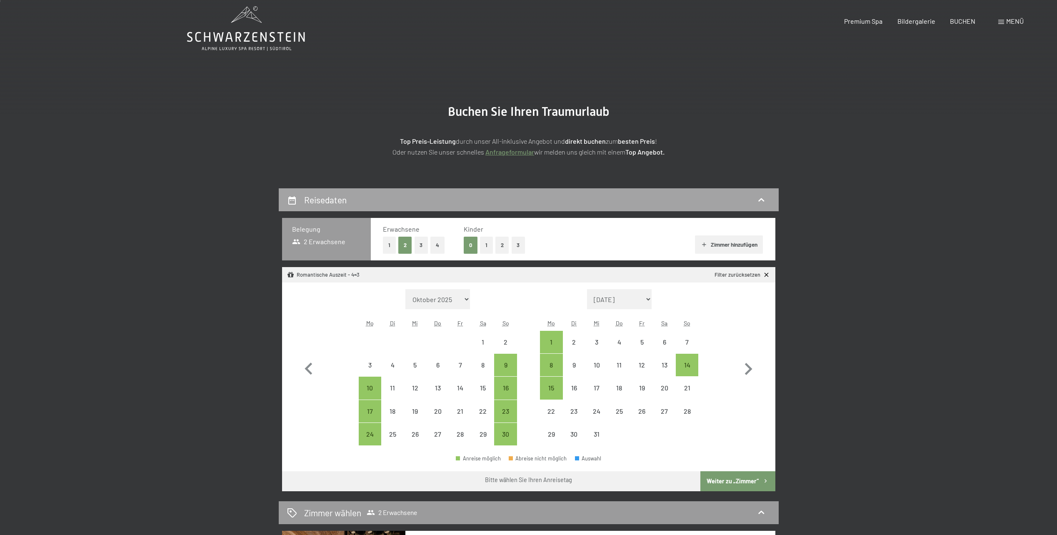
scroll to position [42, 0]
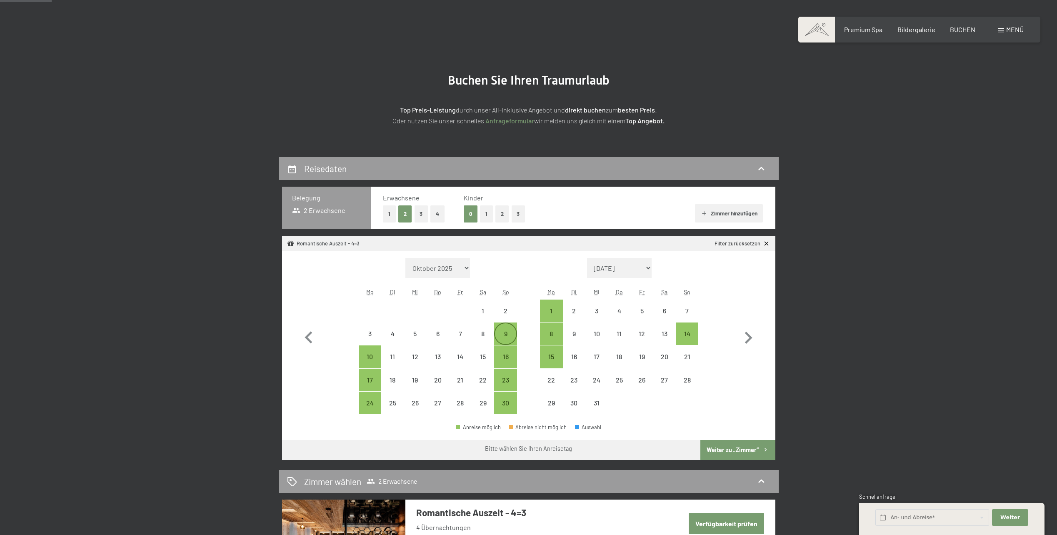
click at [505, 332] on div "9" at bounding box center [505, 340] width 21 height 21
select select "[DATE]"
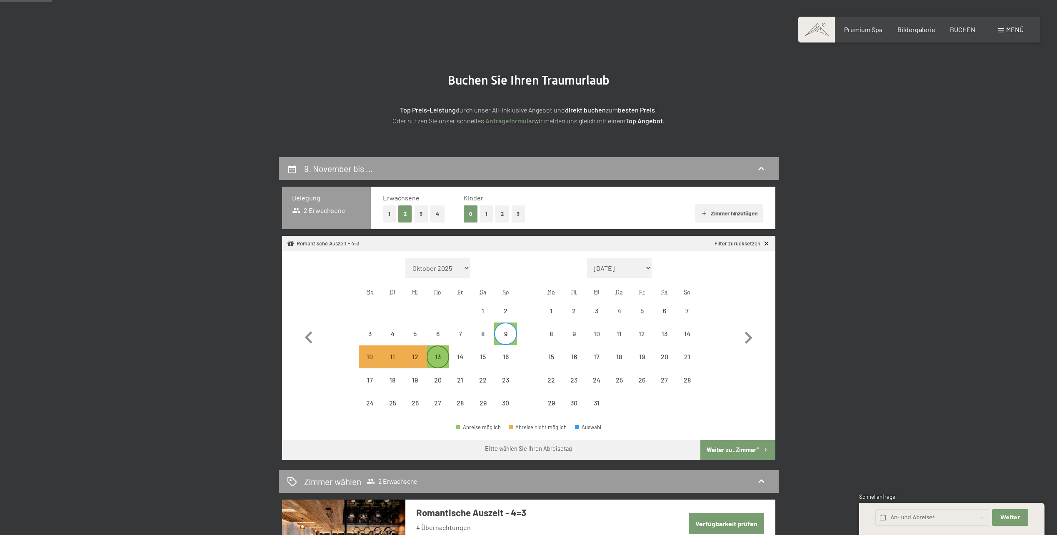
click at [438, 358] on div "13" at bounding box center [437, 363] width 21 height 21
select select "[DATE]"
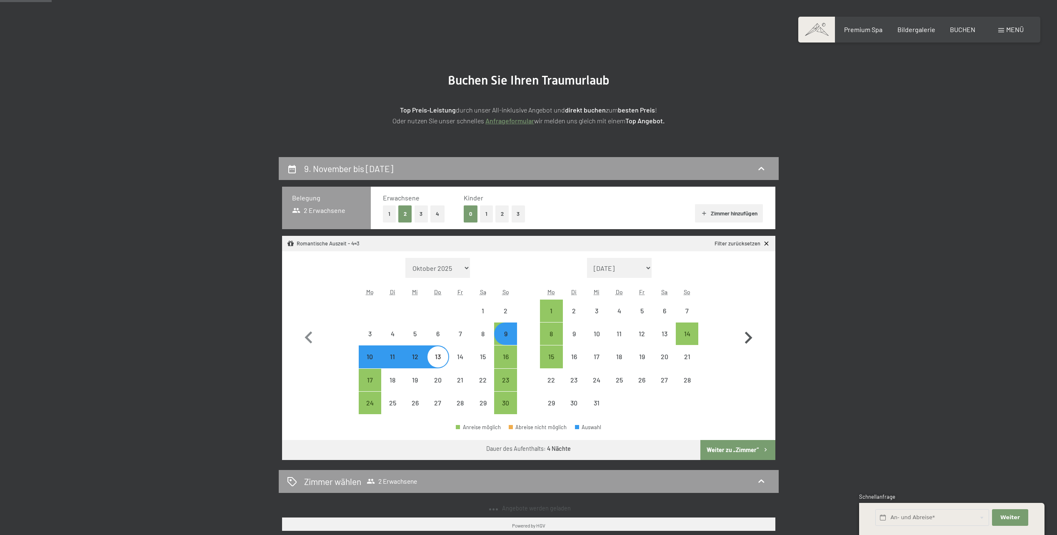
select select "[DATE]"
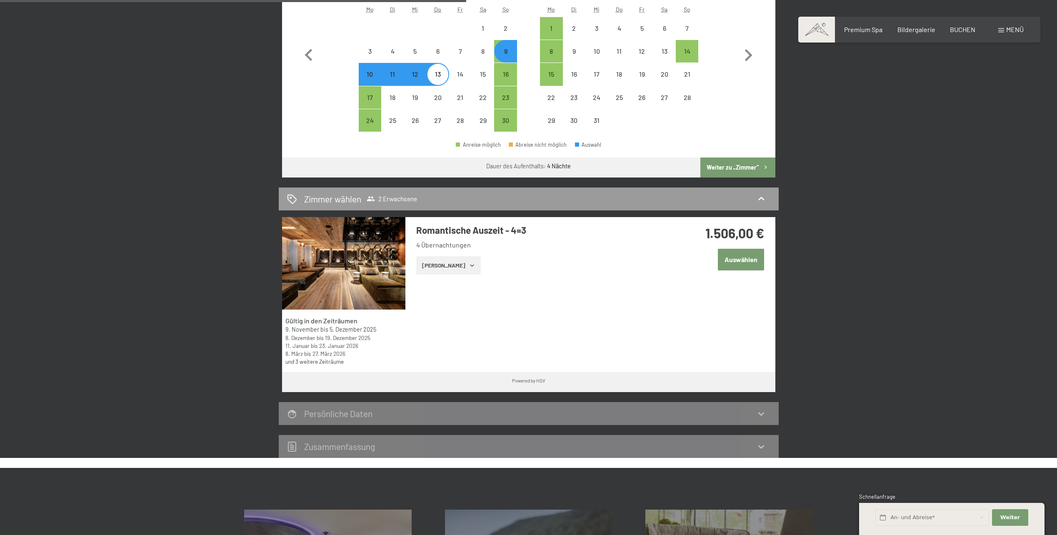
scroll to position [292, 0]
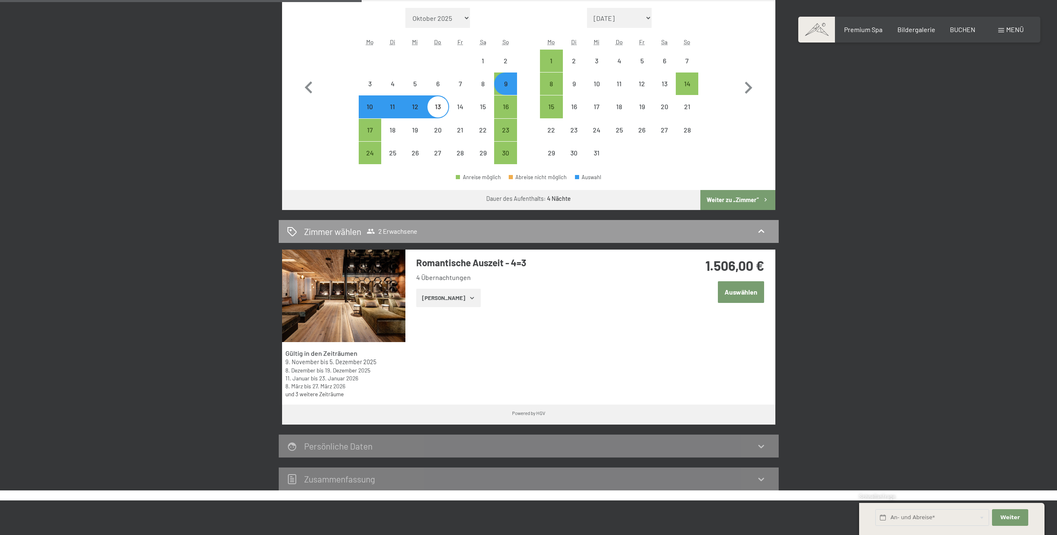
click at [767, 201] on icon "button" at bounding box center [765, 199] width 7 height 7
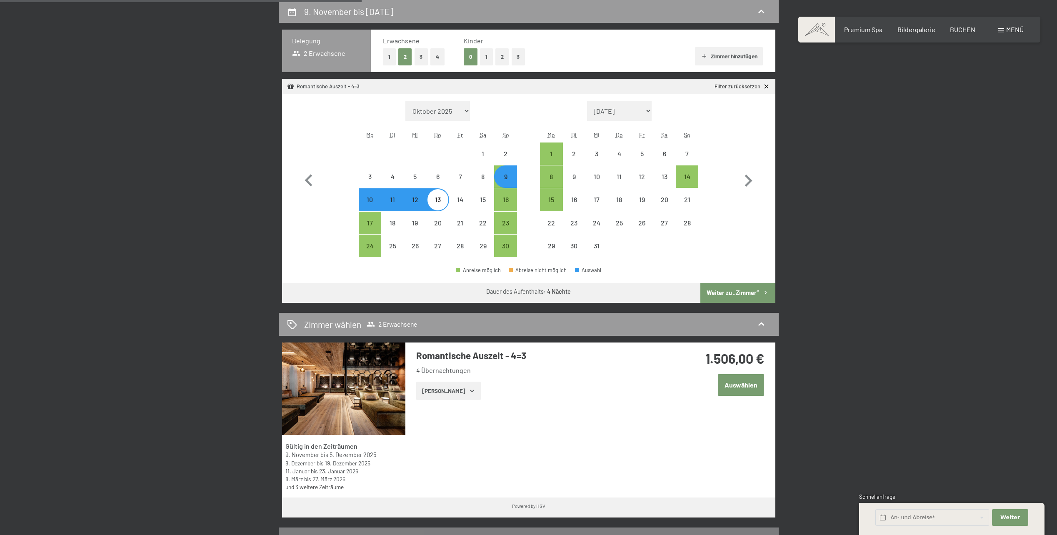
select select "[DATE]"
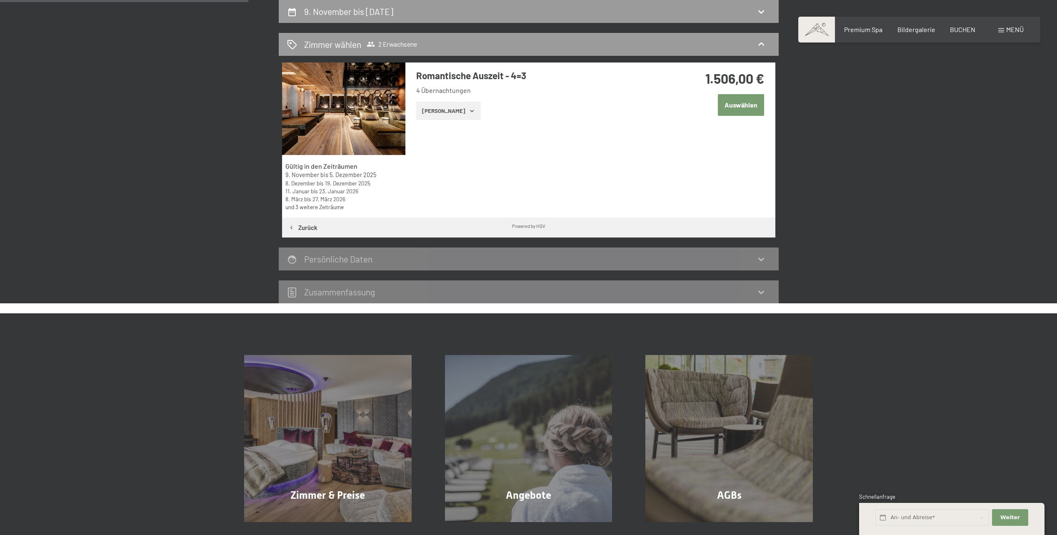
click at [321, 122] on img at bounding box center [343, 108] width 123 height 92
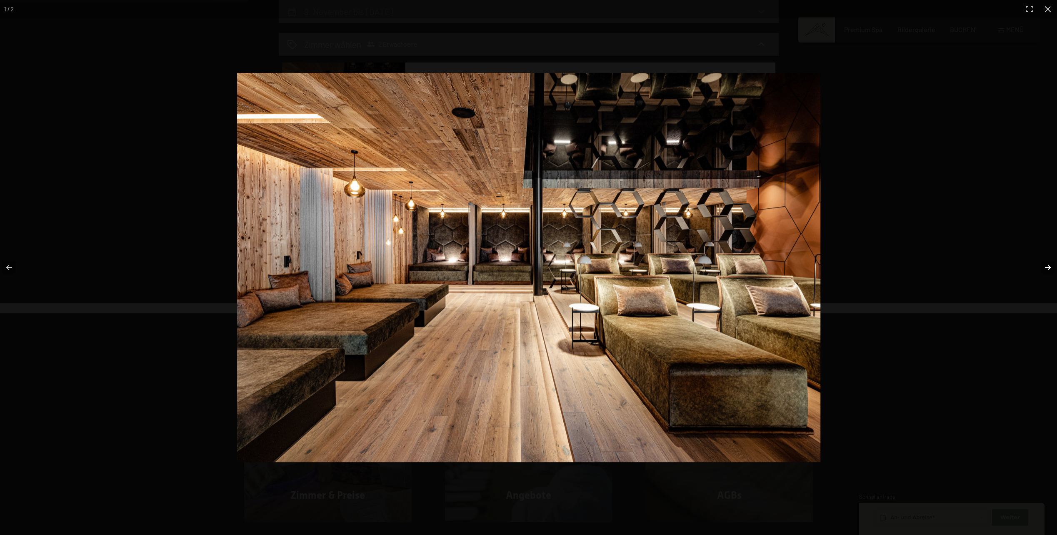
click at [1042, 267] on button "button" at bounding box center [1042, 268] width 29 height 42
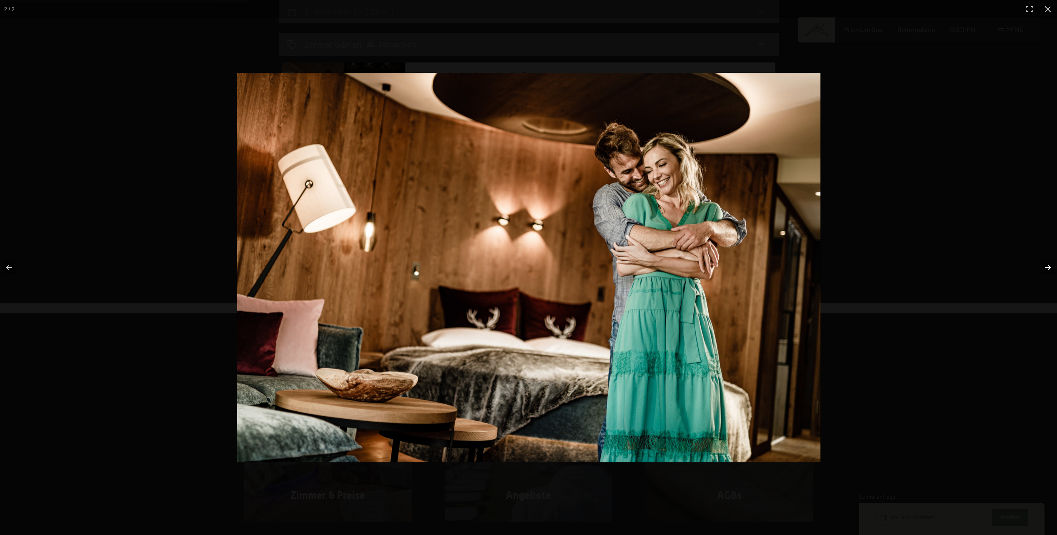
click at [1042, 268] on button "button" at bounding box center [1042, 268] width 29 height 42
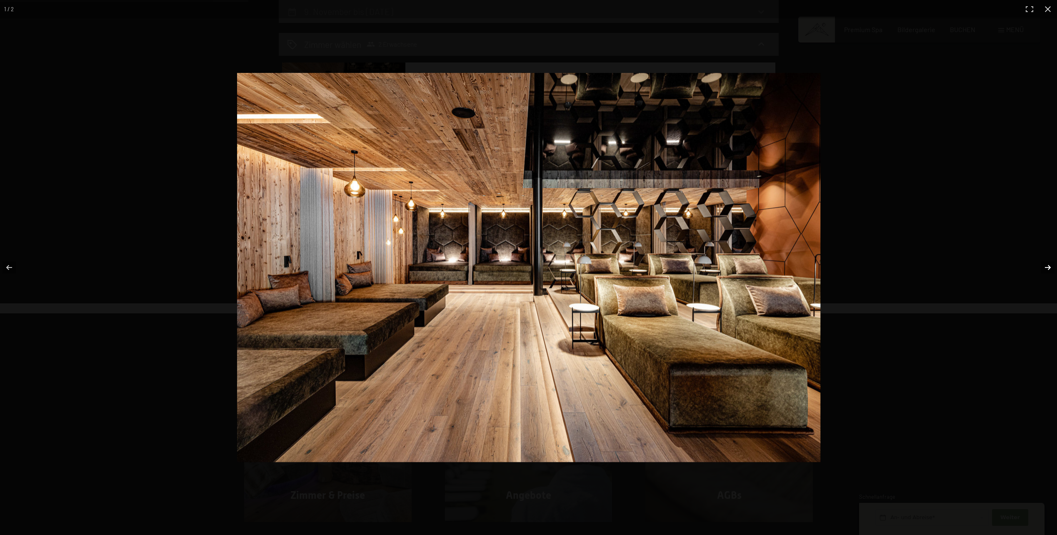
click at [1042, 268] on button "button" at bounding box center [1042, 268] width 29 height 42
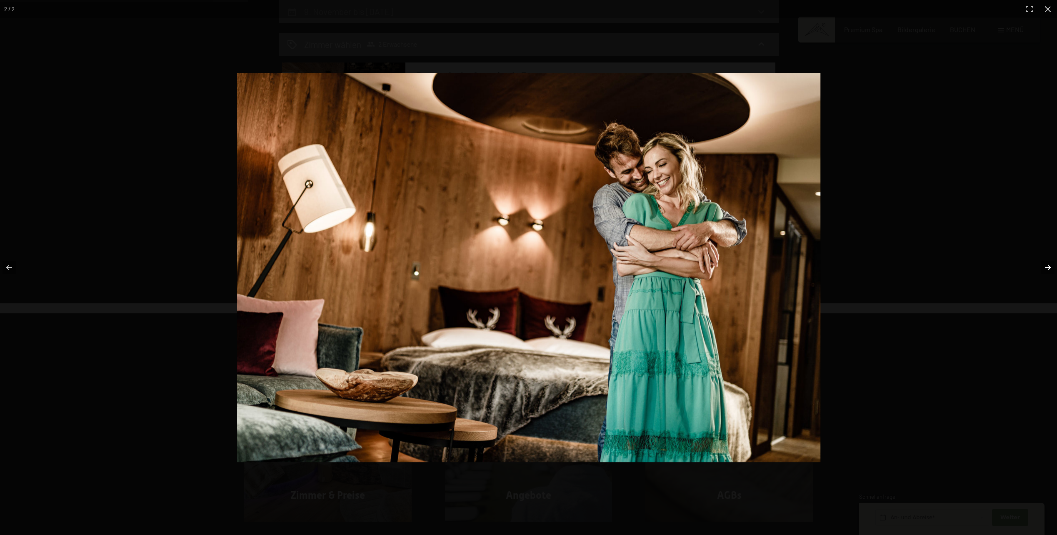
click at [1042, 268] on button "button" at bounding box center [1042, 268] width 29 height 42
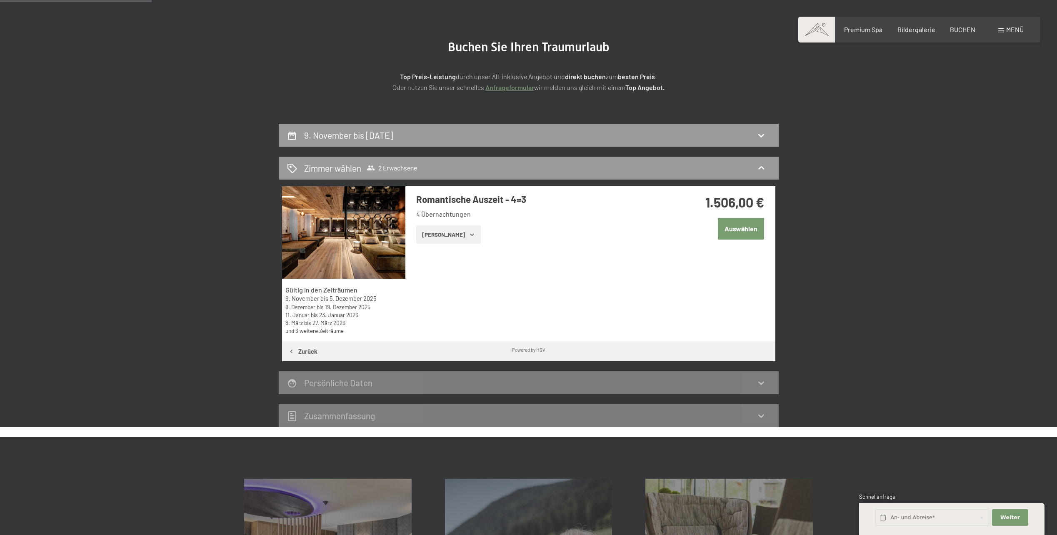
scroll to position [74, 0]
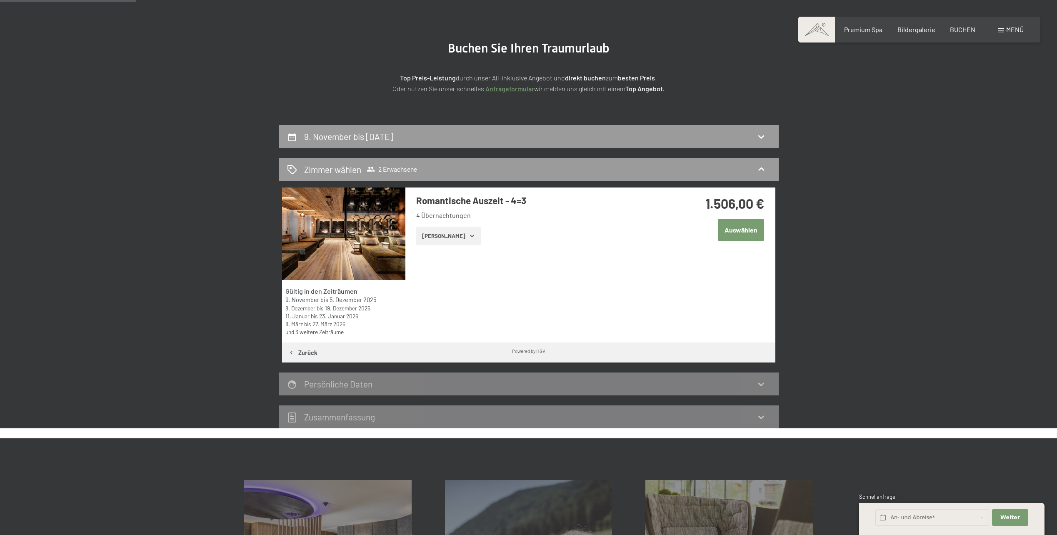
click at [438, 235] on button "[PERSON_NAME]" at bounding box center [448, 236] width 65 height 18
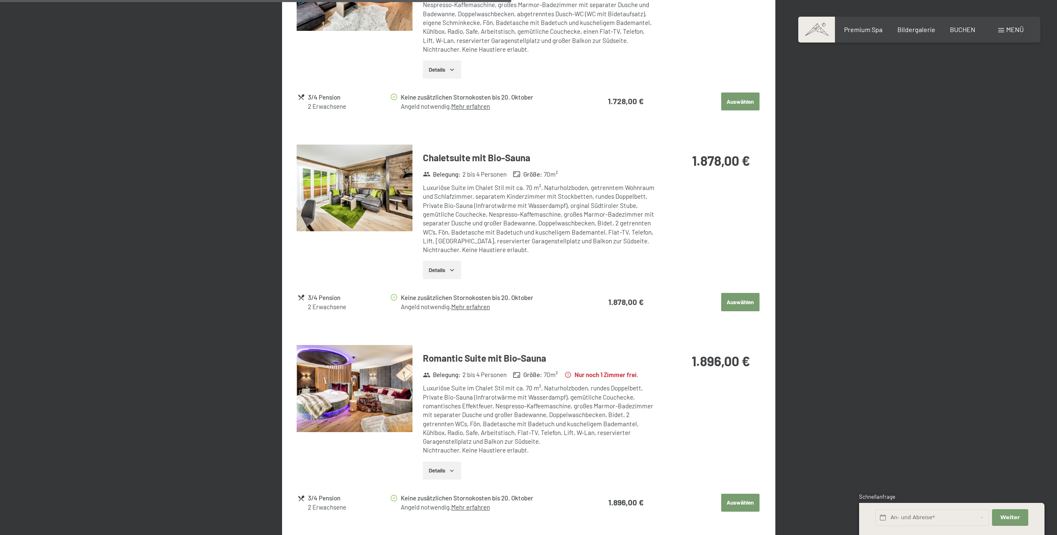
scroll to position [907, 0]
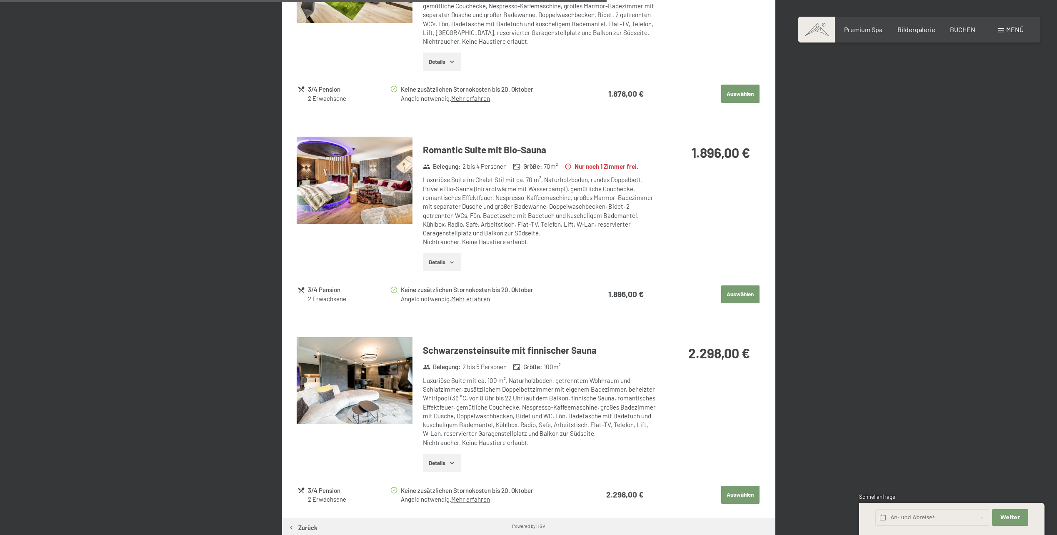
click at [329, 177] on img at bounding box center [355, 180] width 116 height 87
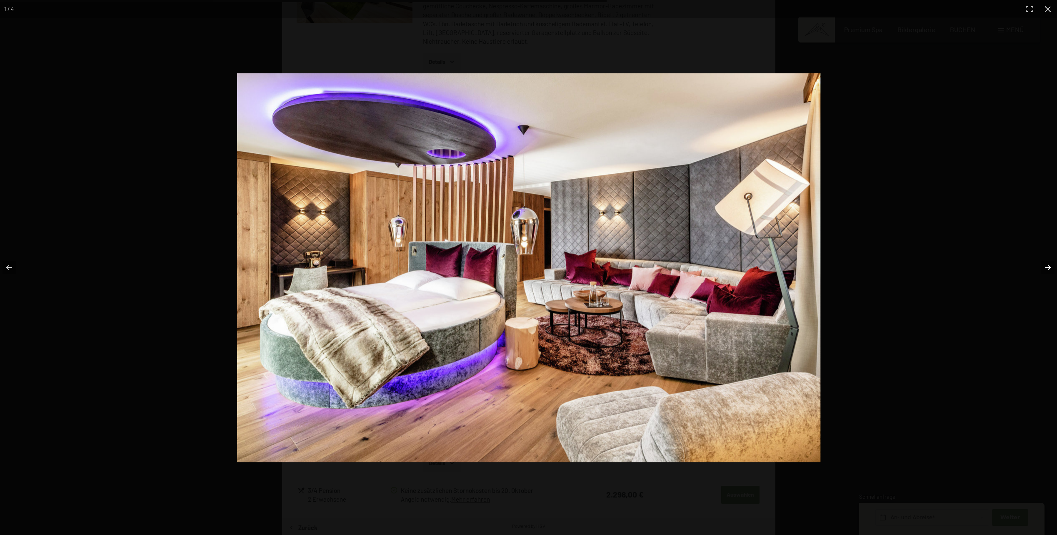
click at [1042, 270] on button "button" at bounding box center [1042, 268] width 29 height 42
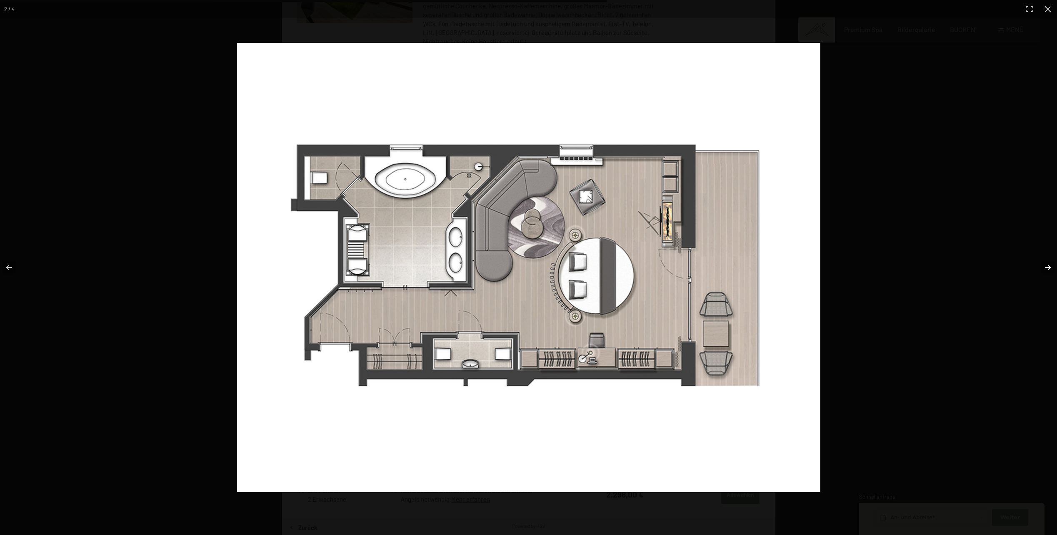
click at [1042, 270] on button "button" at bounding box center [1042, 268] width 29 height 42
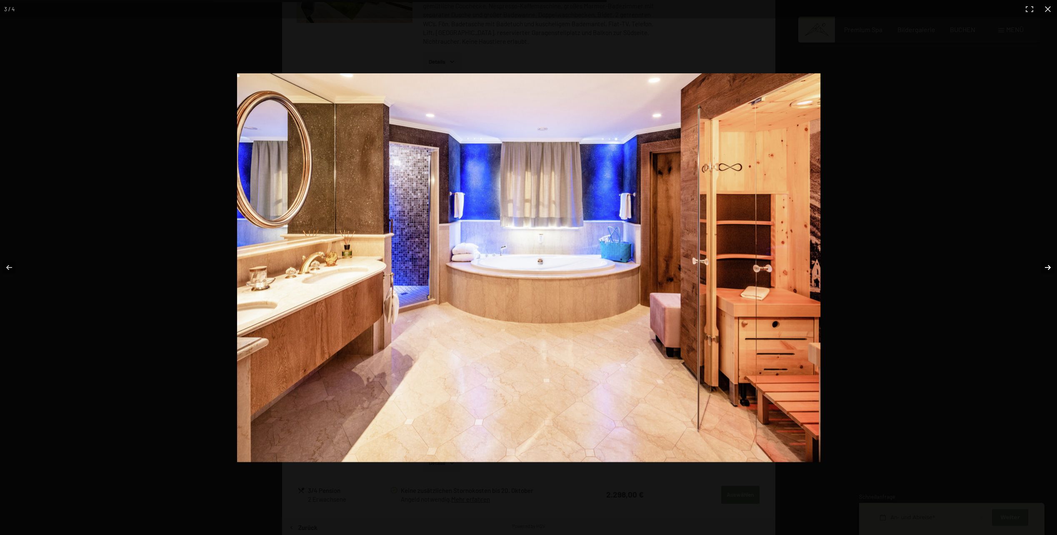
click at [1048, 270] on button "button" at bounding box center [1042, 268] width 29 height 42
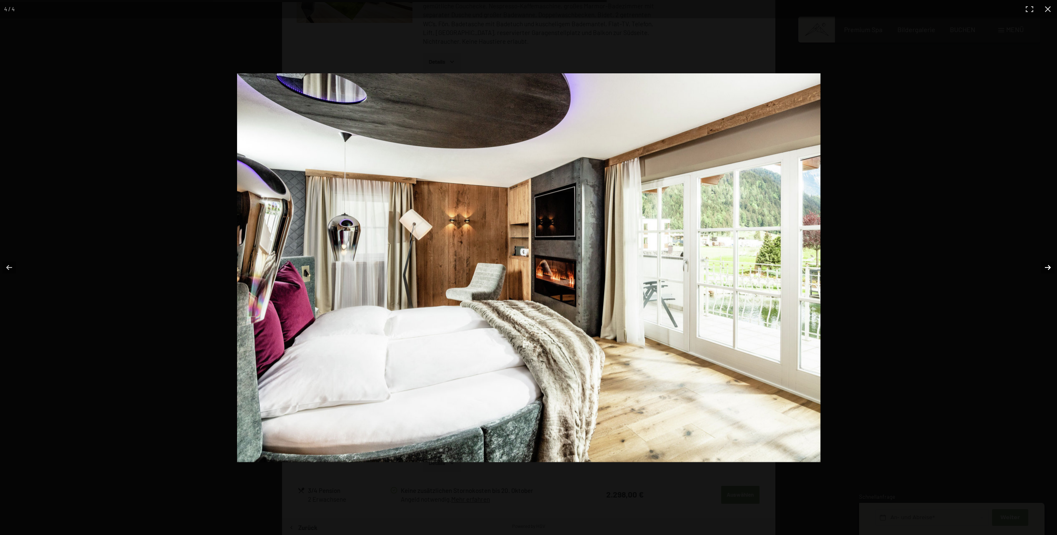
click at [1048, 270] on button "button" at bounding box center [1042, 268] width 29 height 42
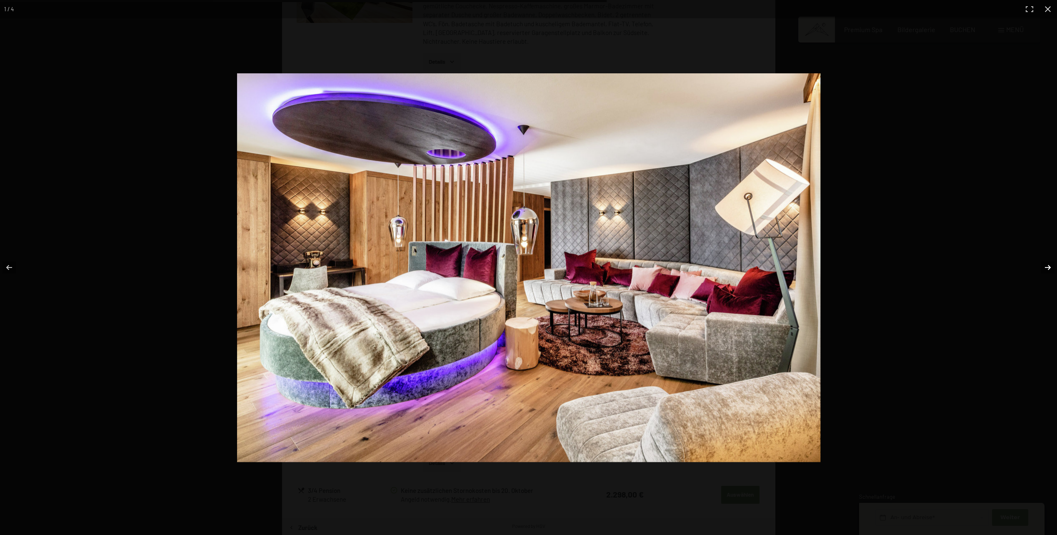
click at [1048, 270] on button "button" at bounding box center [1042, 268] width 29 height 42
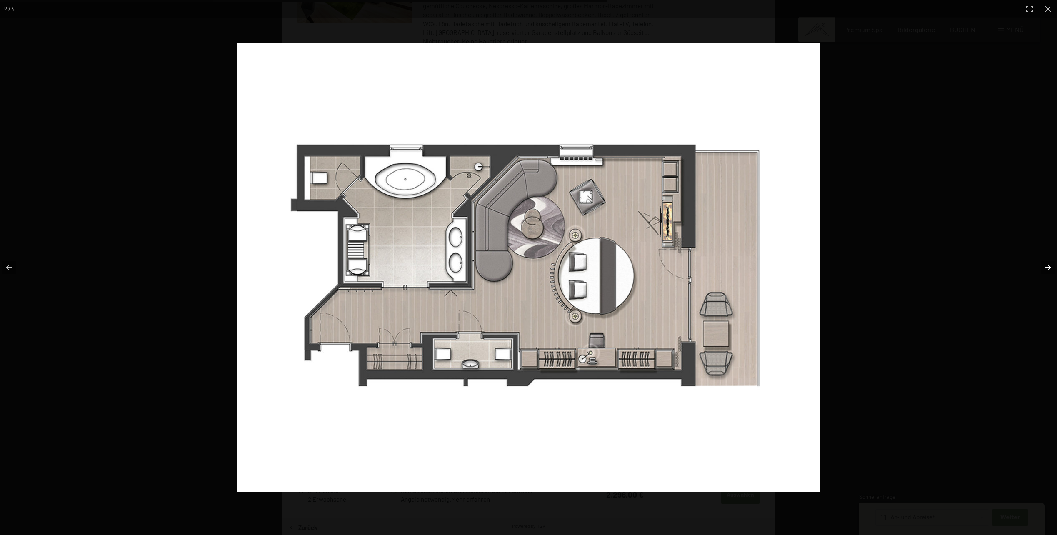
click at [1048, 270] on button "button" at bounding box center [1042, 268] width 29 height 42
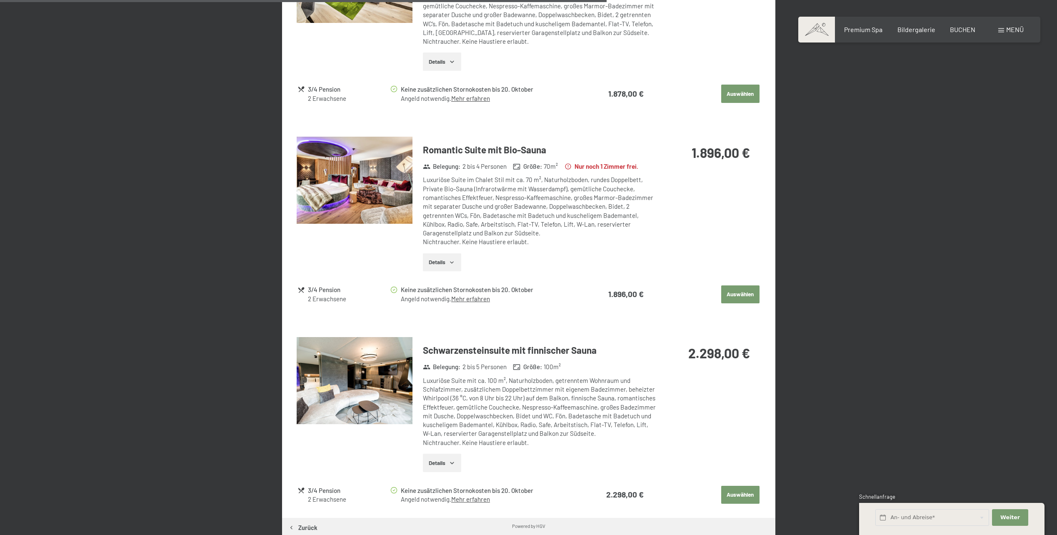
click at [0, 0] on button "button" at bounding box center [0, 0] width 0 height 0
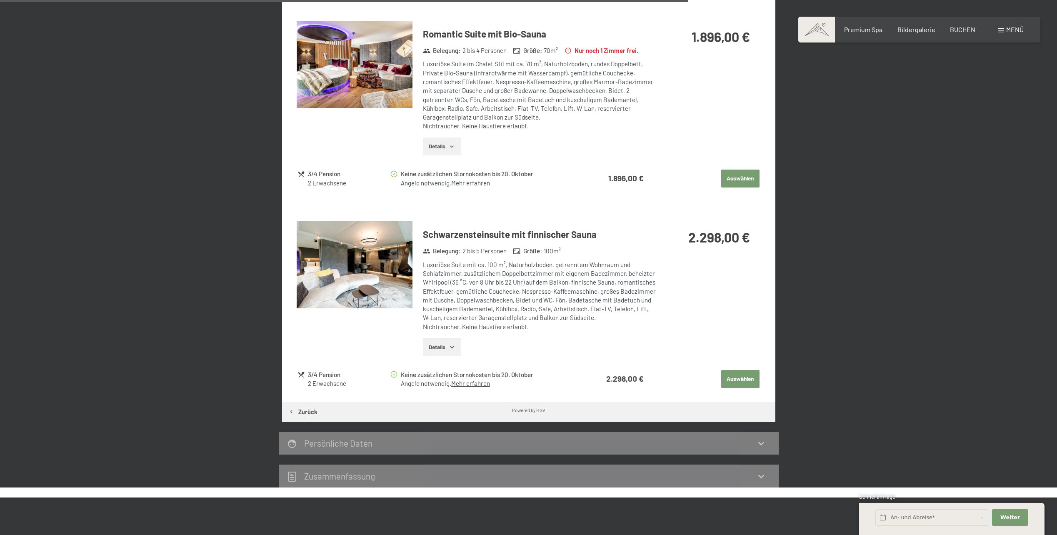
scroll to position [1032, 0]
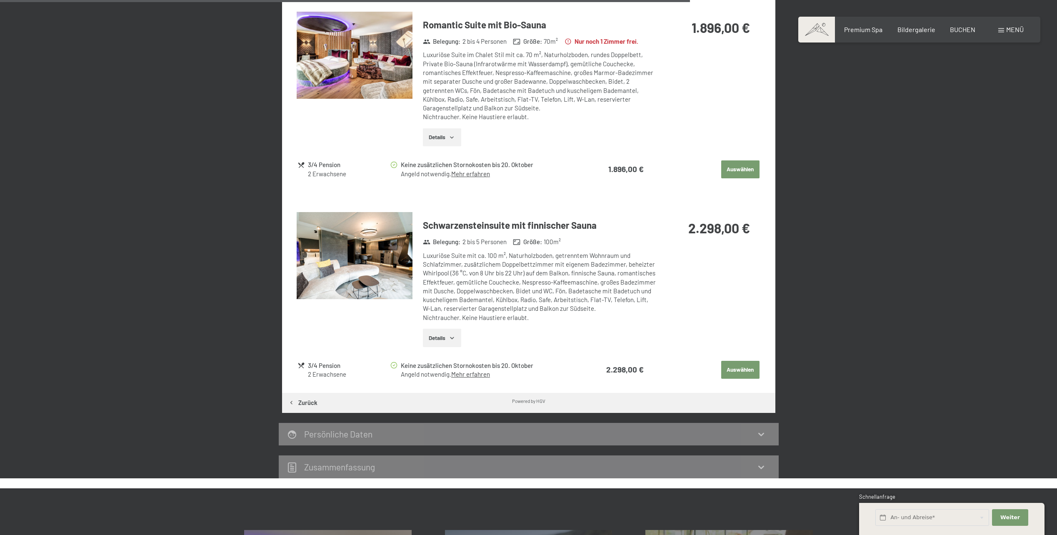
click at [371, 260] on img at bounding box center [355, 255] width 116 height 87
click at [0, 0] on button "button" at bounding box center [0, 0] width 0 height 0
click at [449, 341] on button "Details" at bounding box center [442, 338] width 38 height 18
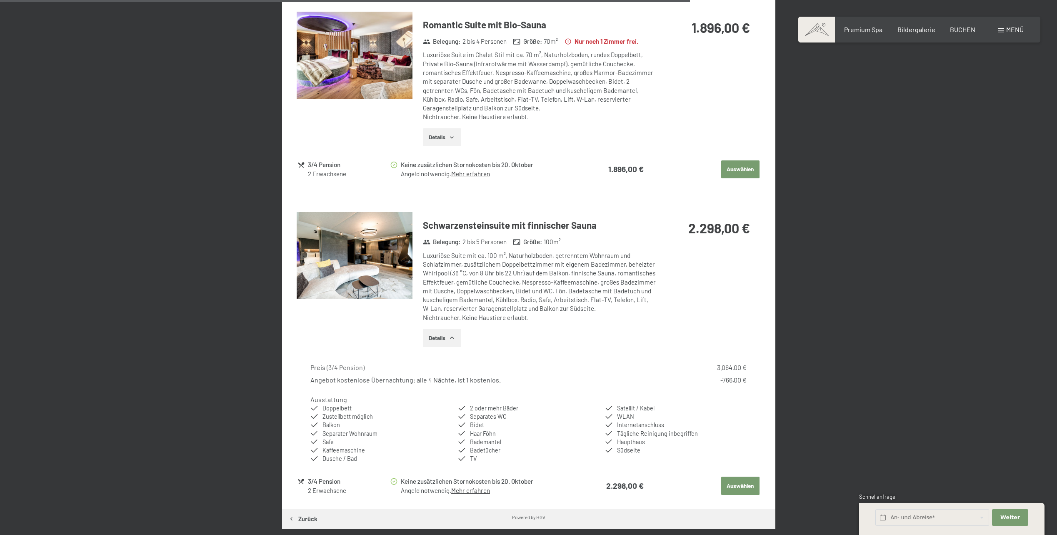
click at [449, 341] on button "Details" at bounding box center [442, 338] width 38 height 18
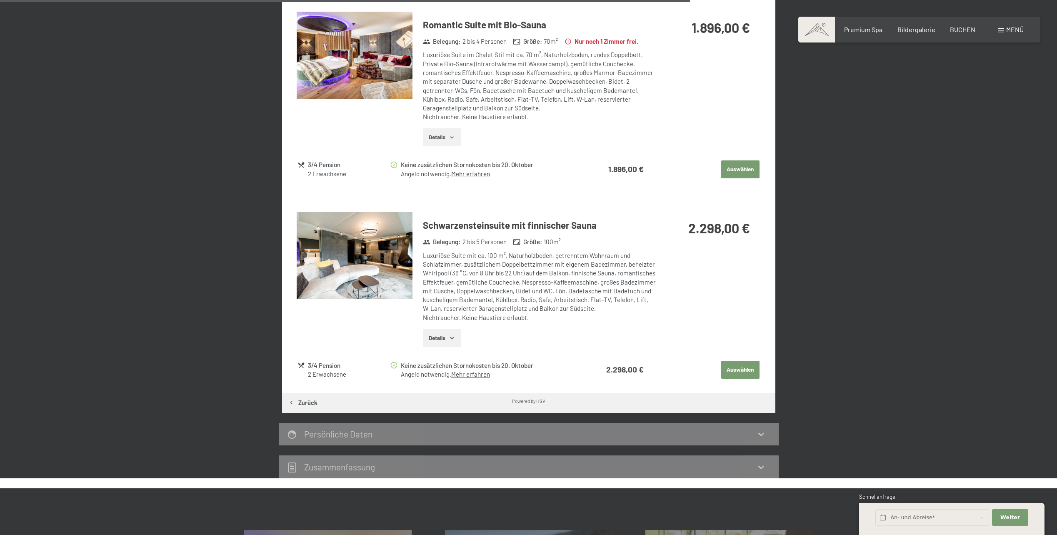
click at [388, 255] on img at bounding box center [355, 255] width 116 height 87
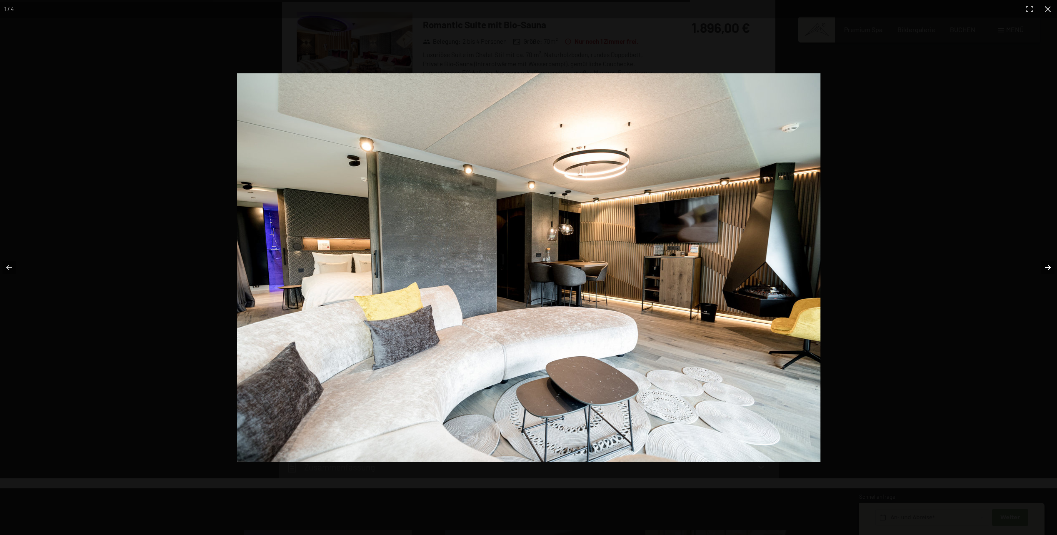
click at [1044, 267] on button "button" at bounding box center [1042, 268] width 29 height 42
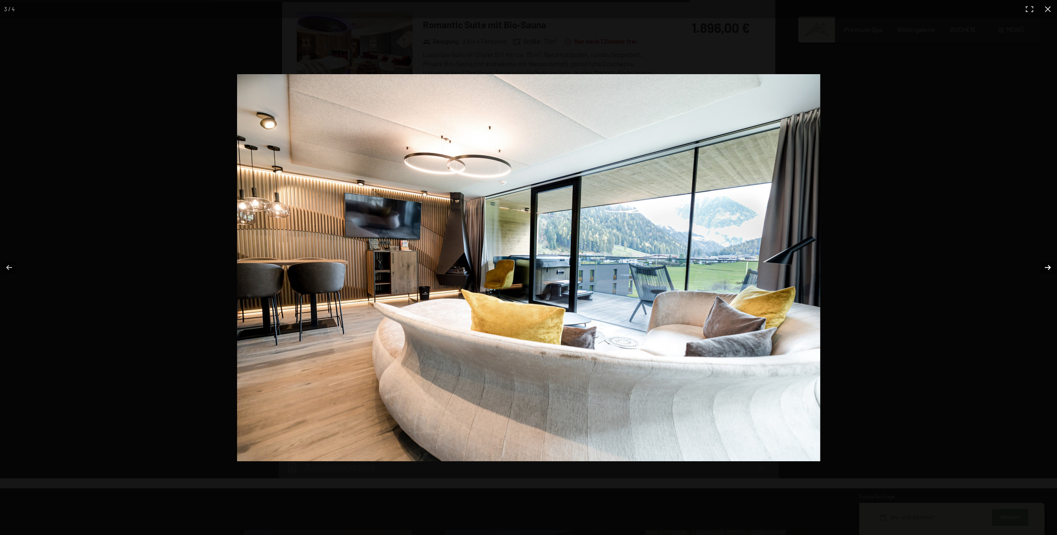
click at [1046, 245] on div at bounding box center [647, 281] width 821 height 415
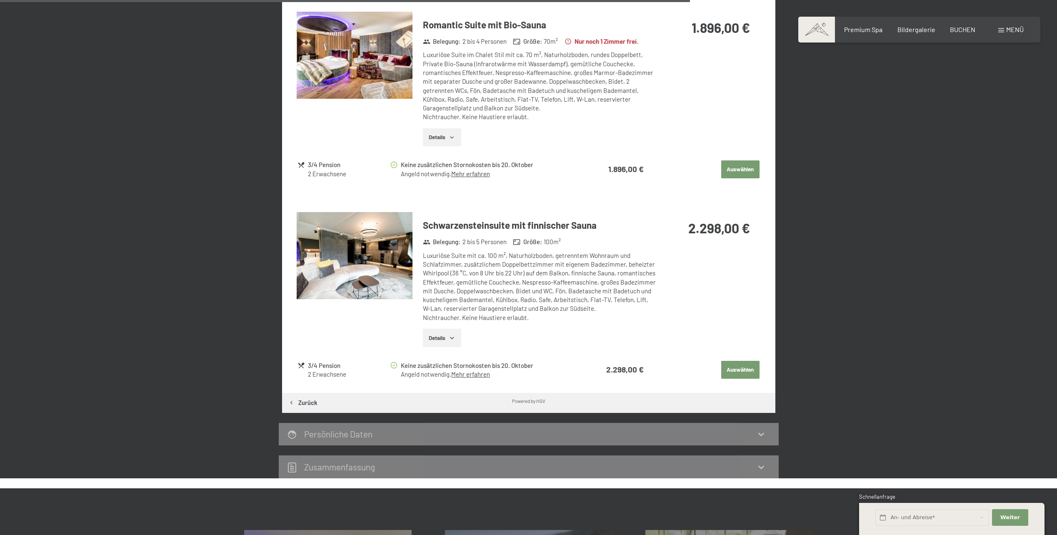
click at [745, 370] on button "Auswählen" at bounding box center [740, 370] width 38 height 18
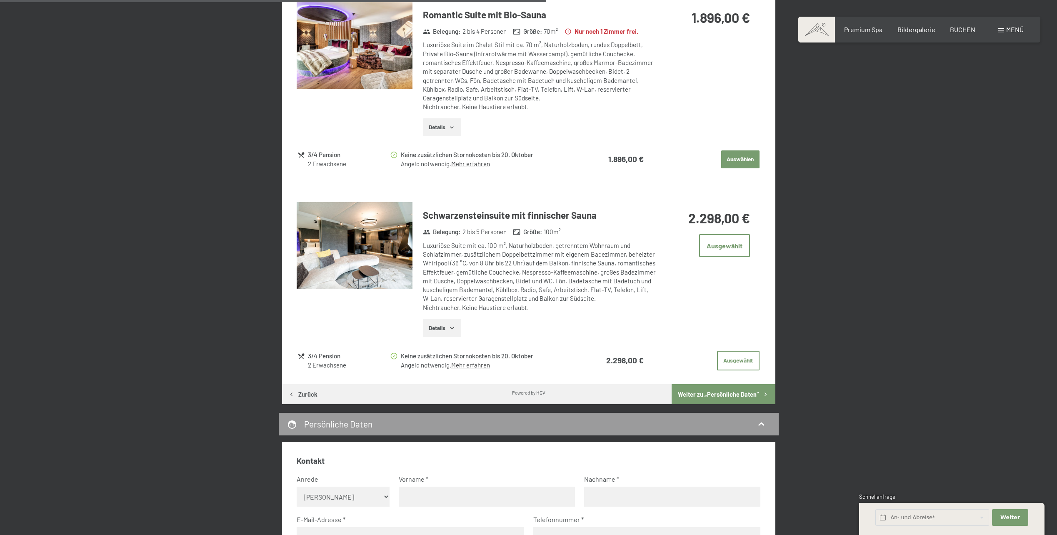
scroll to position [1042, 0]
click at [363, 258] on img at bounding box center [355, 245] width 116 height 87
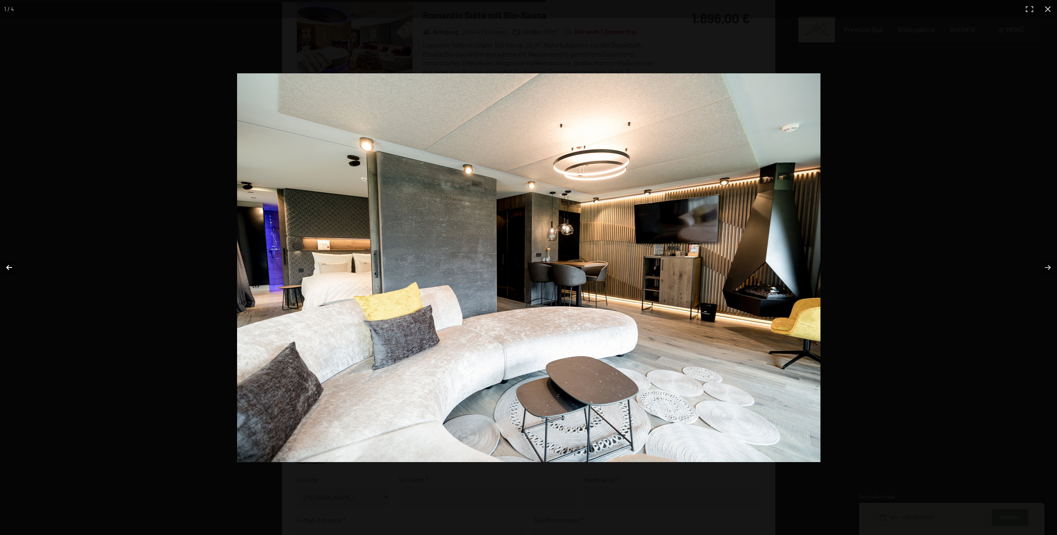
click at [6, 265] on button "button" at bounding box center [14, 268] width 29 height 42
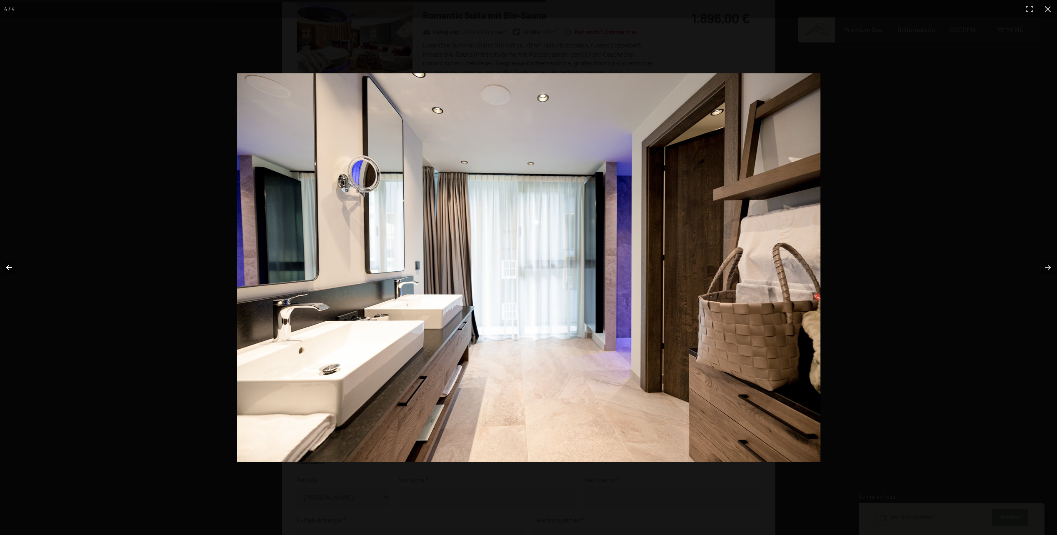
click at [6, 265] on button "button" at bounding box center [14, 268] width 29 height 42
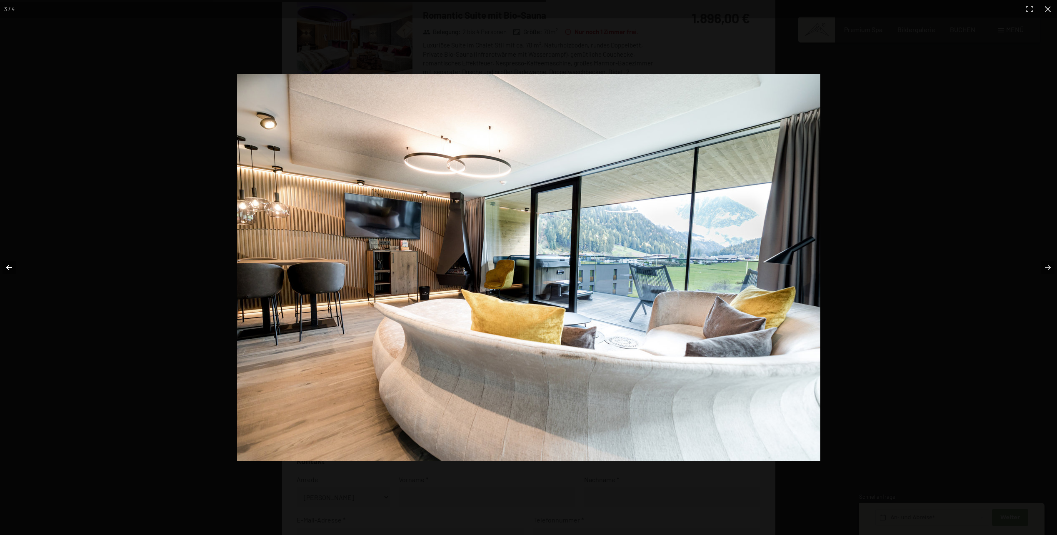
click at [6, 265] on button "button" at bounding box center [14, 268] width 29 height 42
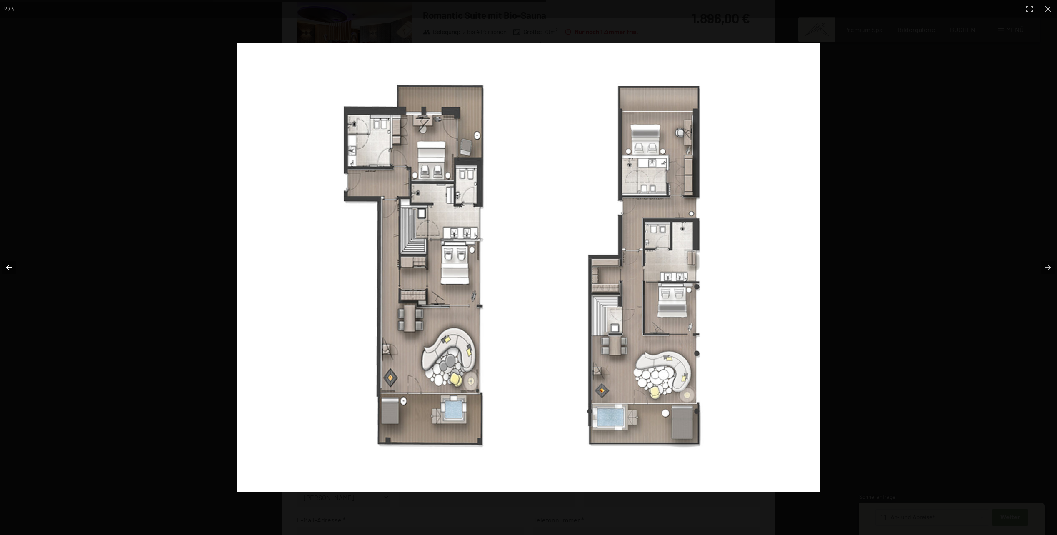
click at [6, 265] on button "button" at bounding box center [14, 268] width 29 height 42
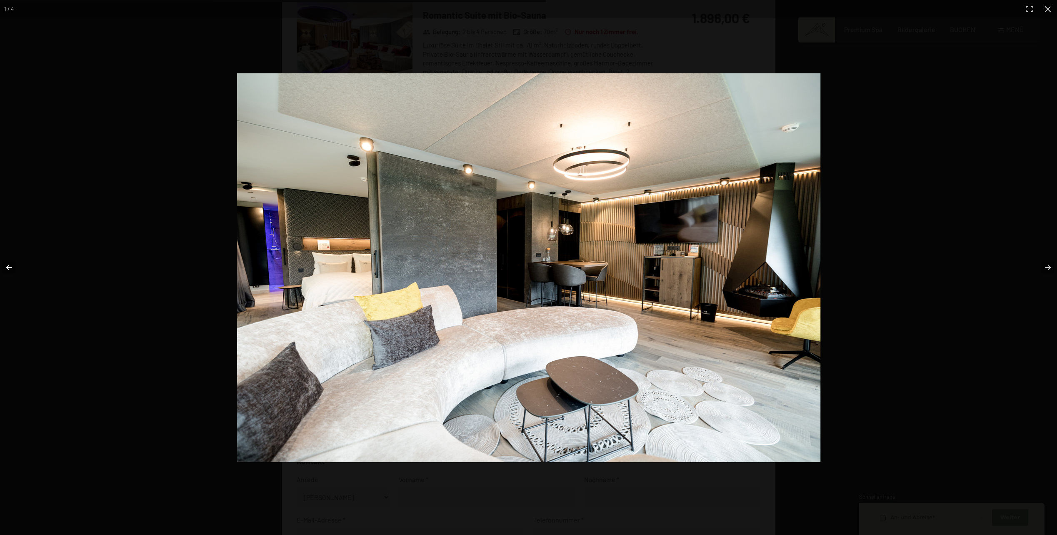
click at [6, 265] on button "button" at bounding box center [14, 268] width 29 height 42
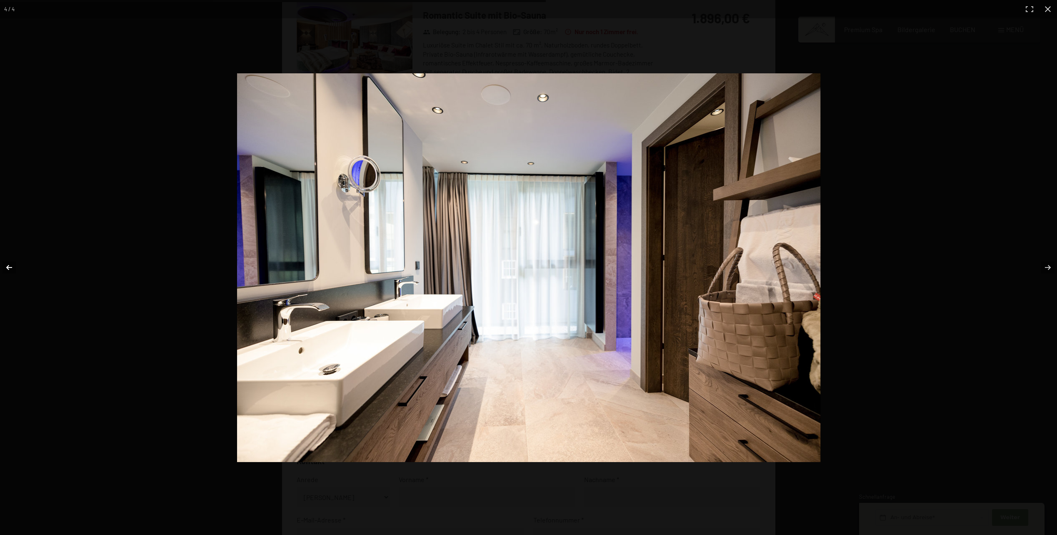
click at [6, 265] on button "button" at bounding box center [14, 268] width 29 height 42
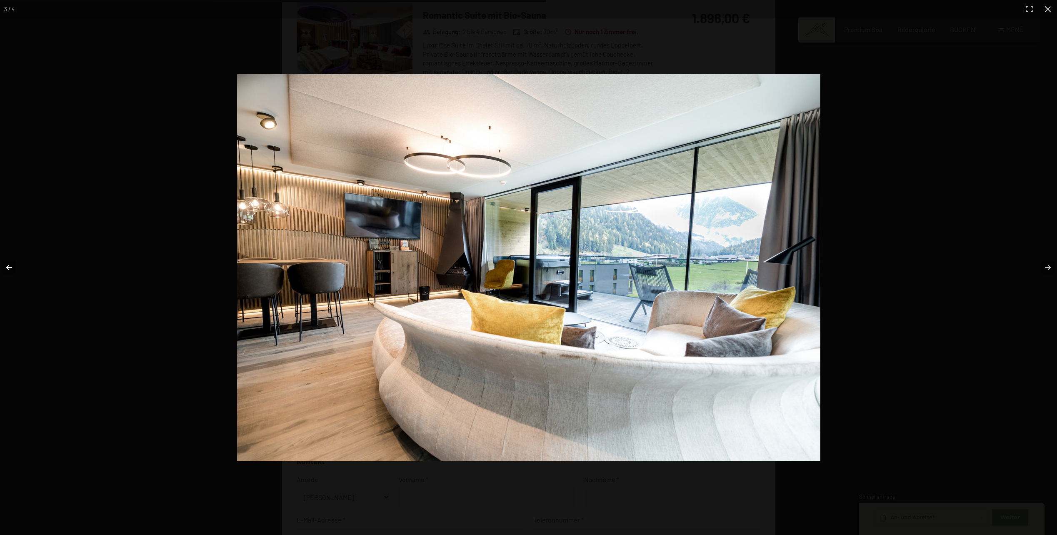
click at [6, 265] on button "button" at bounding box center [14, 268] width 29 height 42
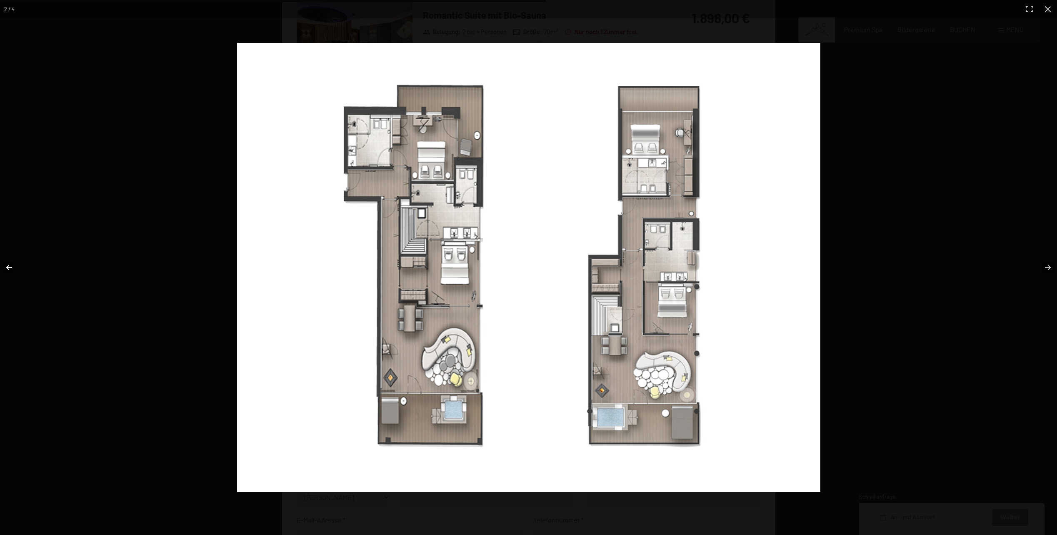
click at [6, 265] on button "button" at bounding box center [14, 268] width 29 height 42
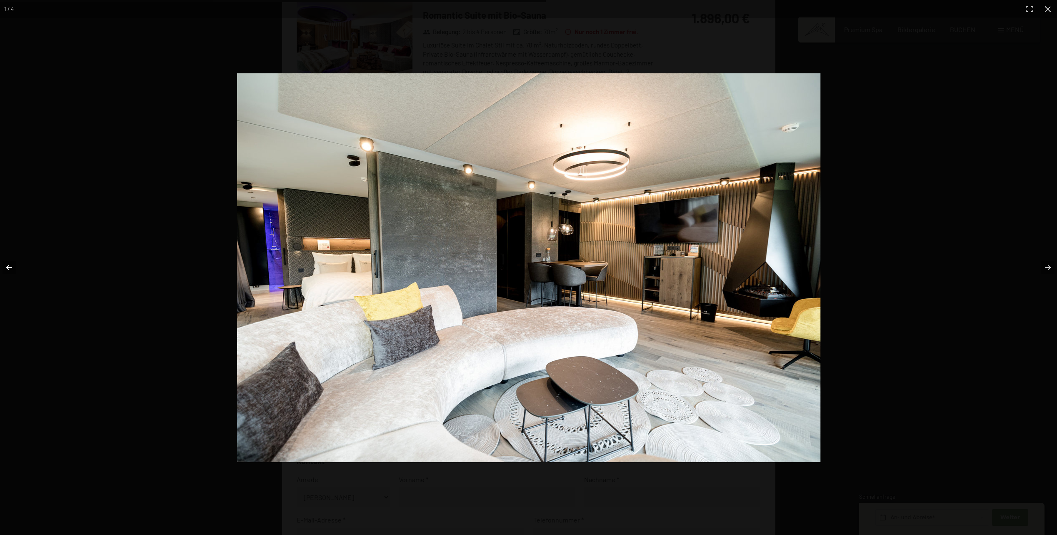
click at [6, 265] on button "button" at bounding box center [14, 268] width 29 height 42
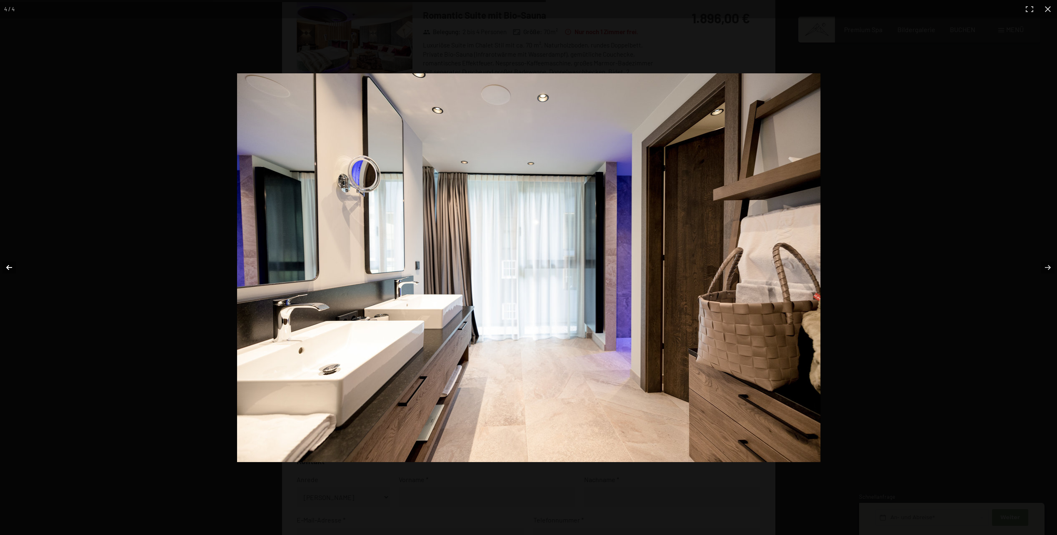
click at [5, 267] on button "button" at bounding box center [14, 268] width 29 height 42
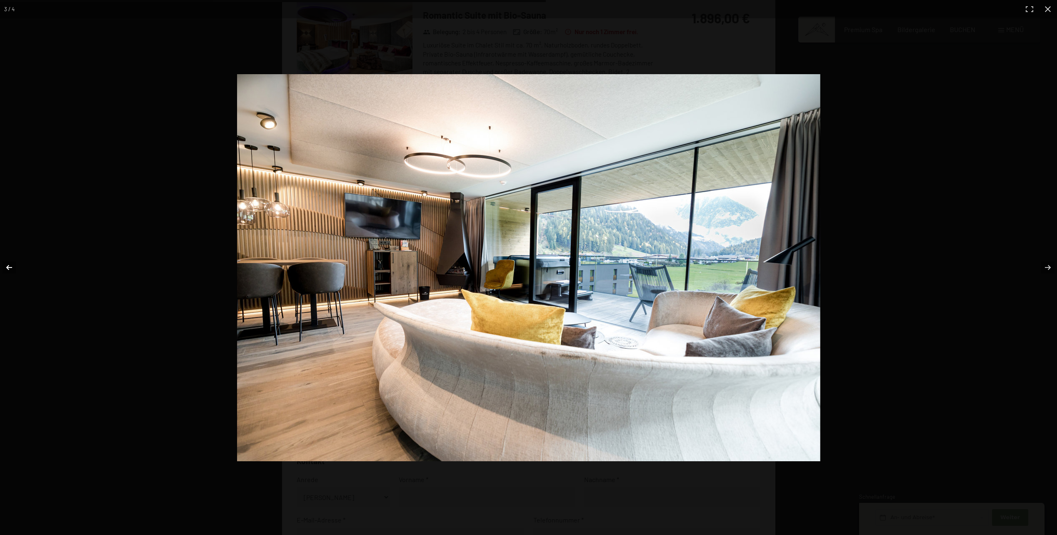
click at [5, 267] on button "button" at bounding box center [14, 268] width 29 height 42
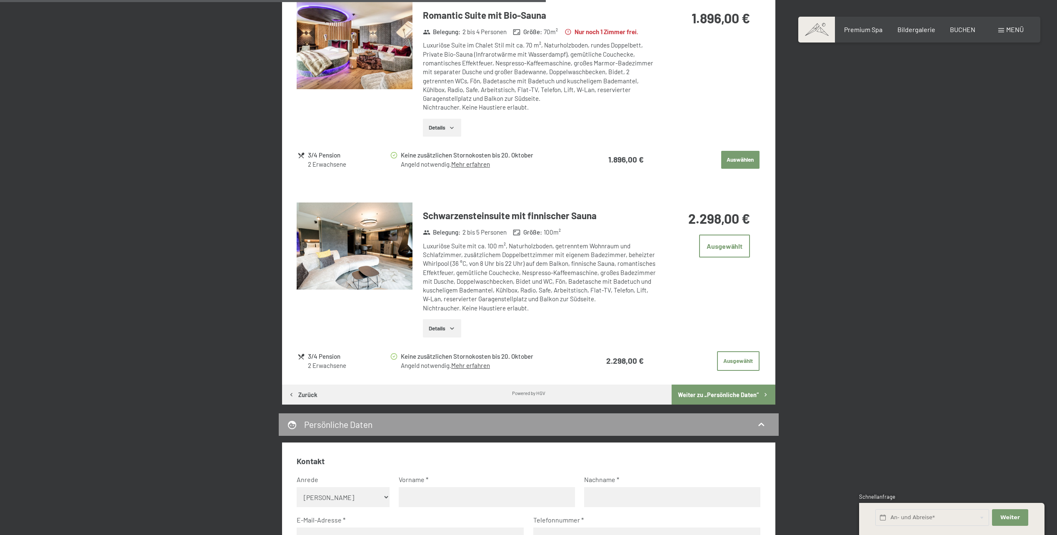
click at [0, 0] on button "button" at bounding box center [0, 0] width 0 height 0
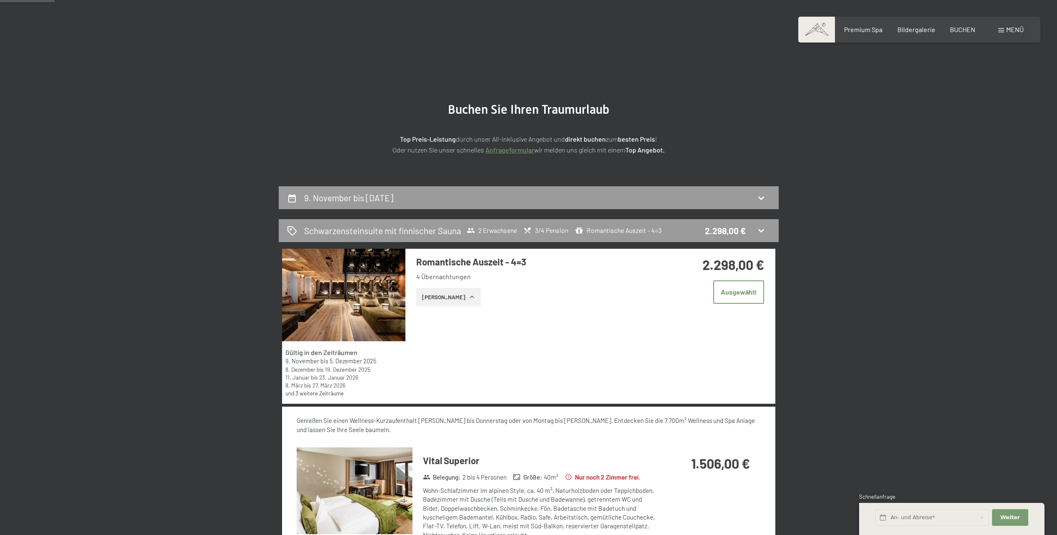
scroll to position [0, 0]
